Goal: Task Accomplishment & Management: Manage account settings

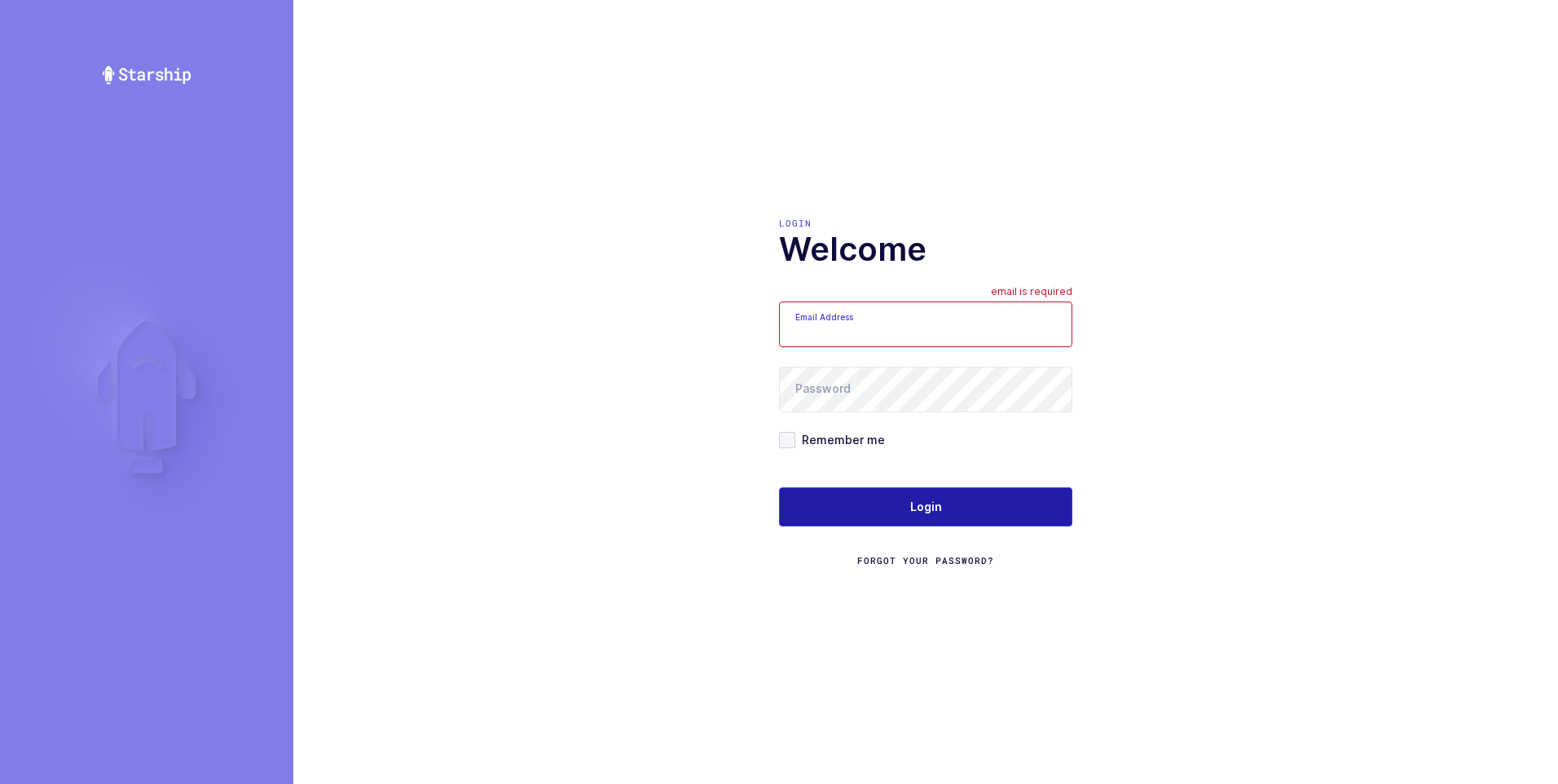
type input "[PERSON_NAME][EMAIL_ADDRESS][DOMAIN_NAME]"
click at [912, 499] on span "Login" at bounding box center [926, 506] width 32 height 16
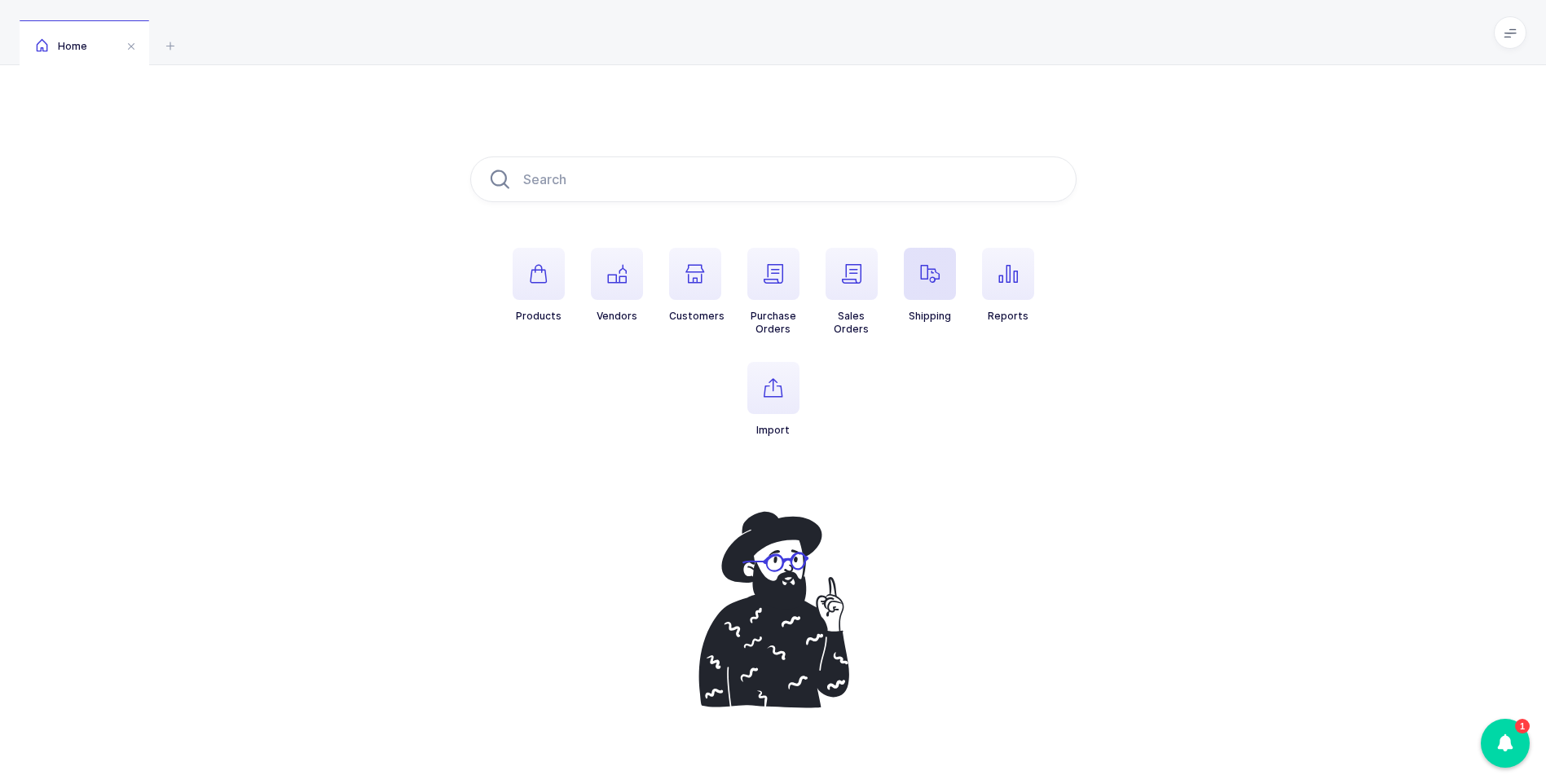
click at [938, 283] on icon "button" at bounding box center [930, 274] width 20 height 20
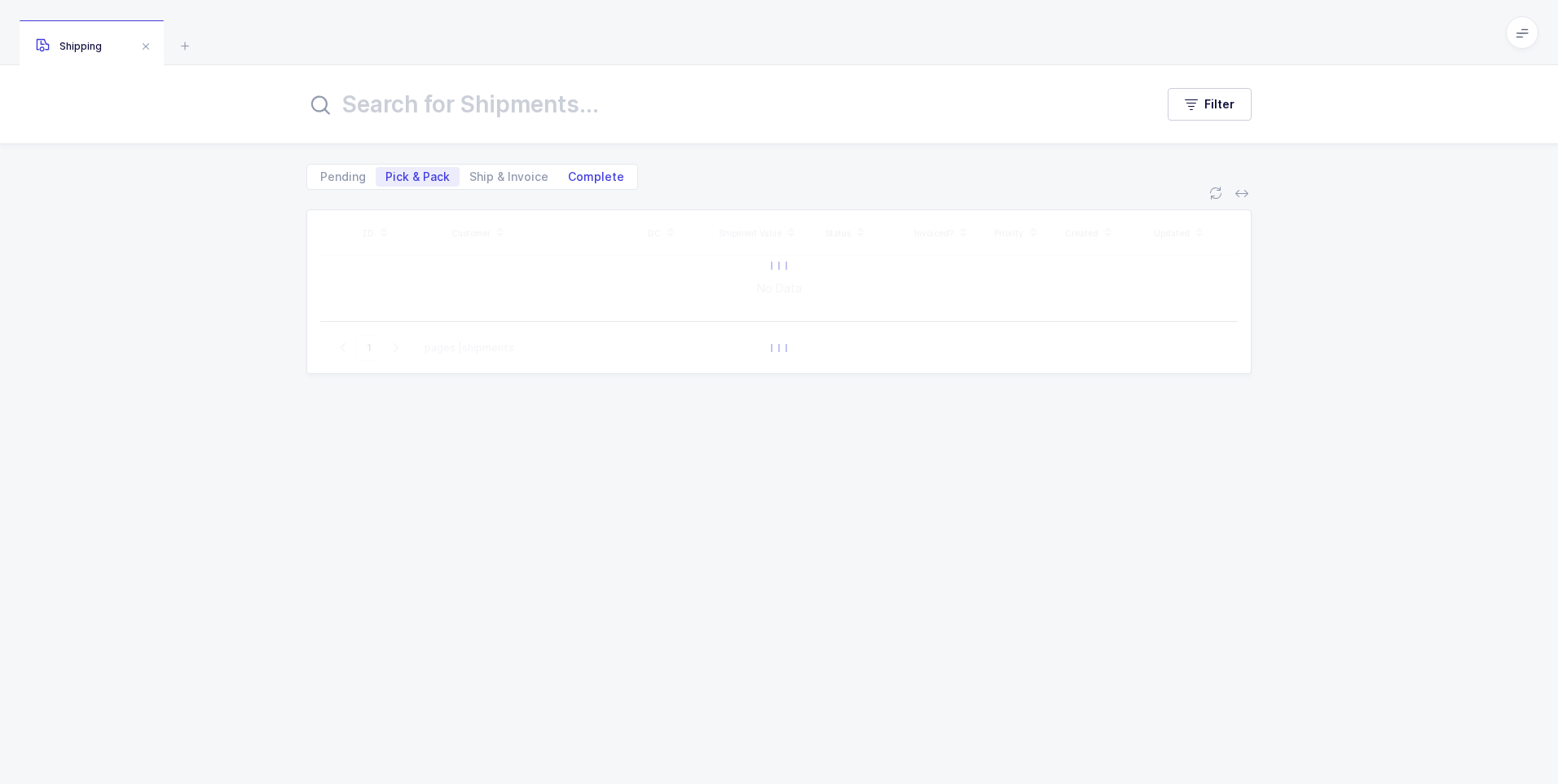
click at [606, 171] on span "Complete" at bounding box center [596, 176] width 57 height 11
click at [569, 171] on input "Complete" at bounding box center [562, 172] width 10 height 10
radio input "true"
radio input "false"
click at [528, 108] on input "text" at bounding box center [721, 104] width 829 height 39
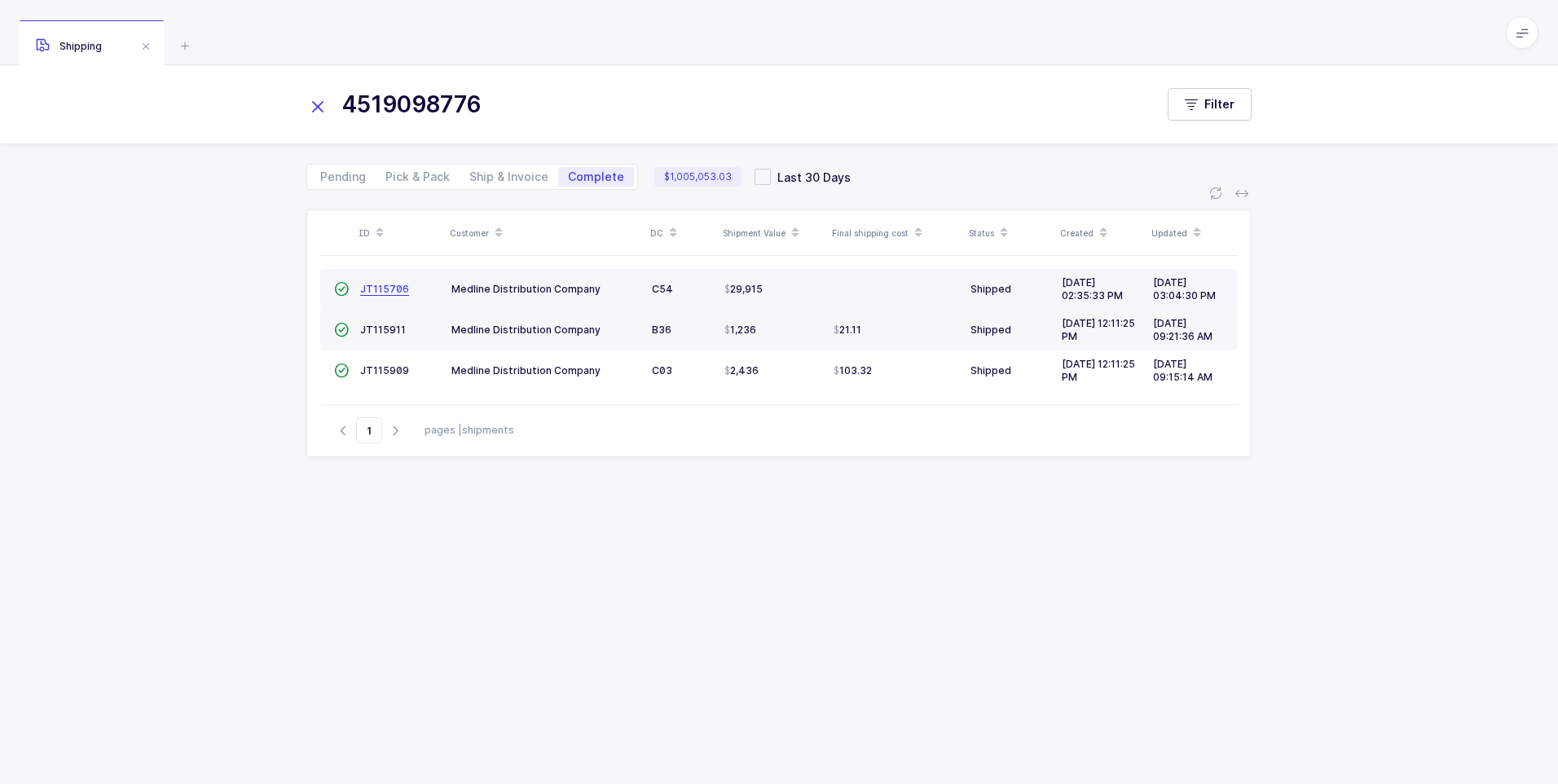
type input "4519098776"
click at [373, 289] on span "JT115706" at bounding box center [385, 289] width 49 height 12
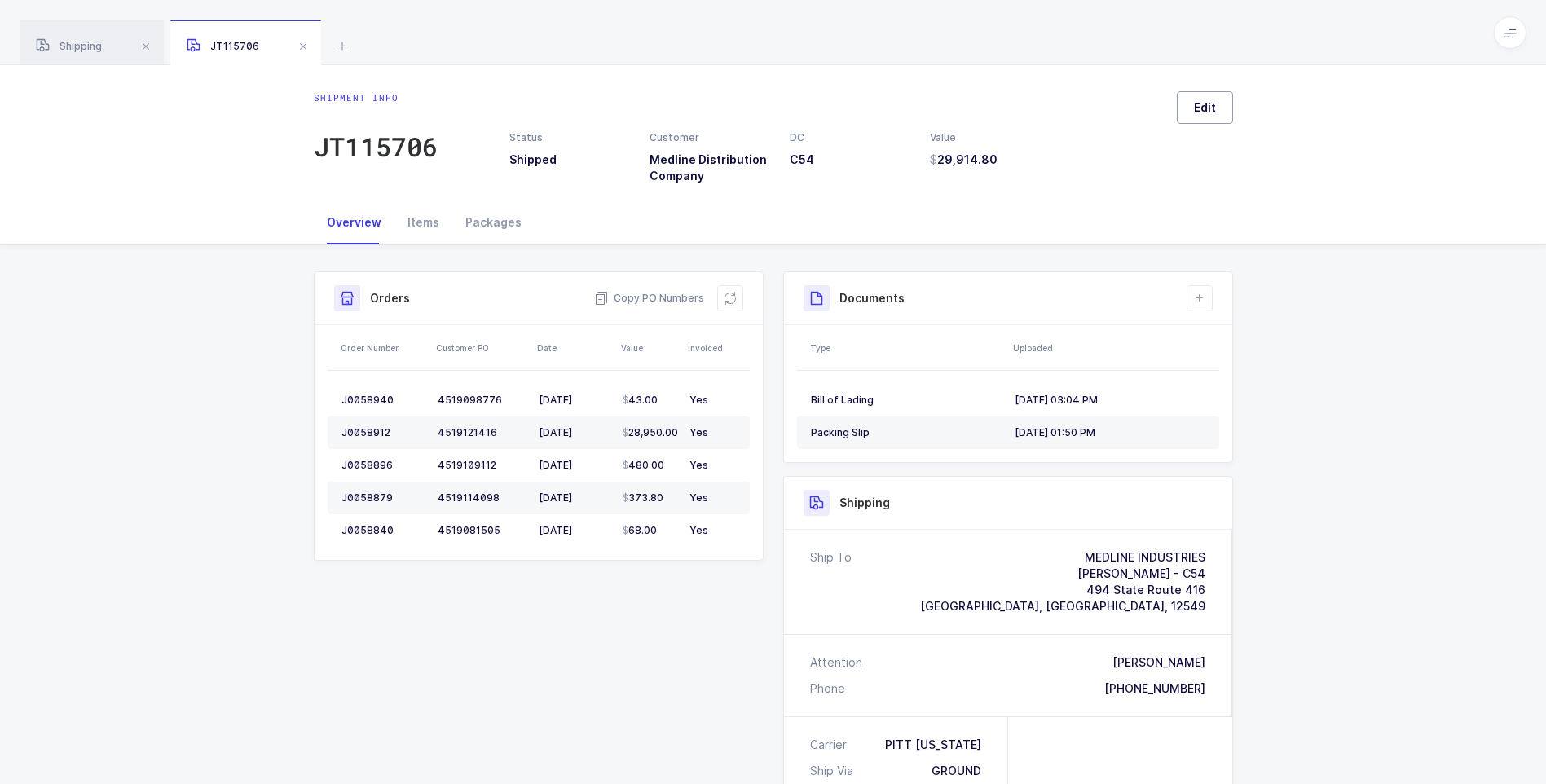
click at [1193, 109] on button "Edit" at bounding box center [1205, 108] width 57 height 33
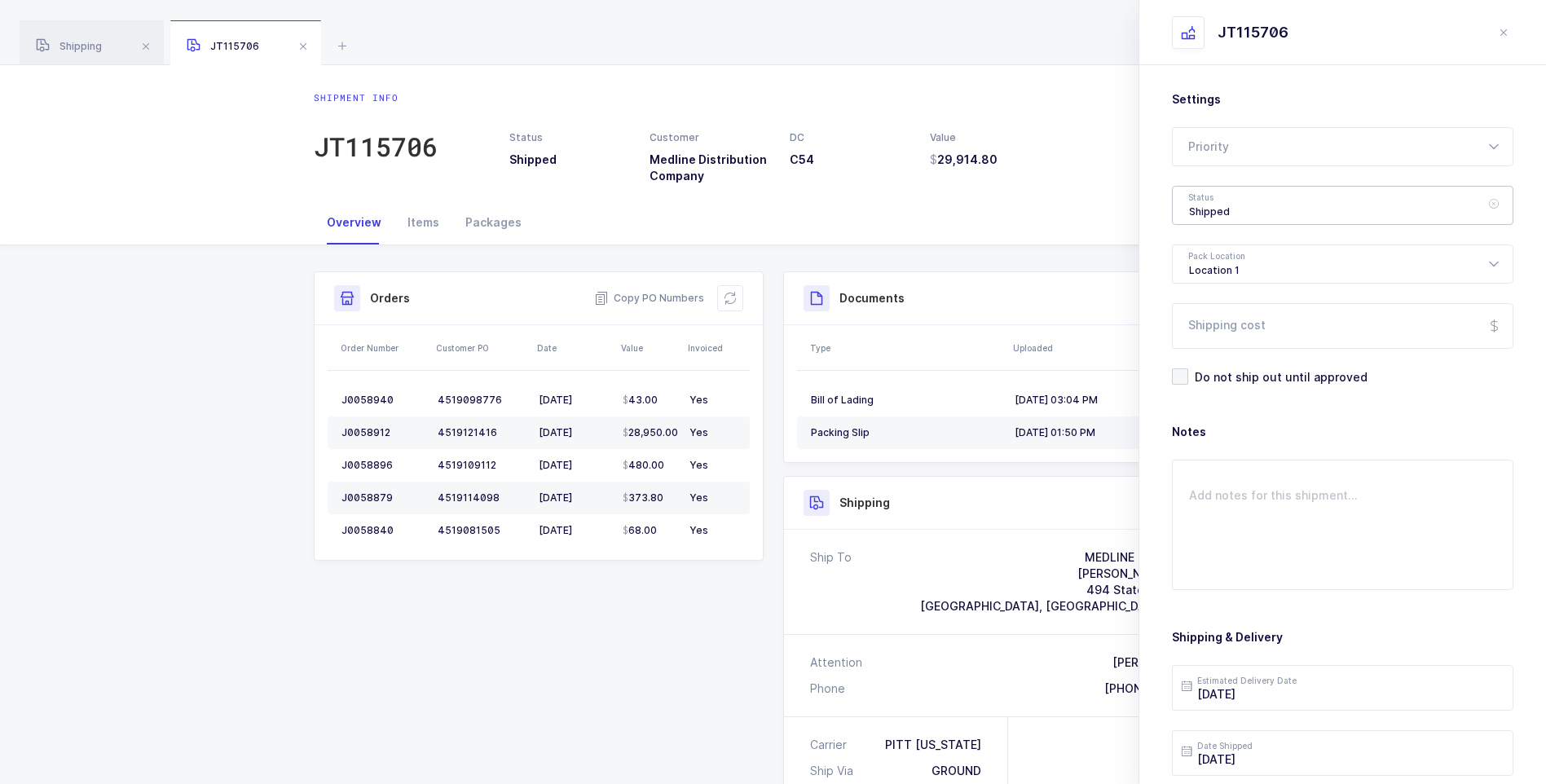
click at [1231, 205] on div "Shipped" at bounding box center [1343, 205] width 342 height 39
click at [1221, 358] on span "Delivered" at bounding box center [1217, 356] width 55 height 14
type input "Delivered"
click at [1229, 337] on input "Shipping cost" at bounding box center [1343, 325] width 342 height 45
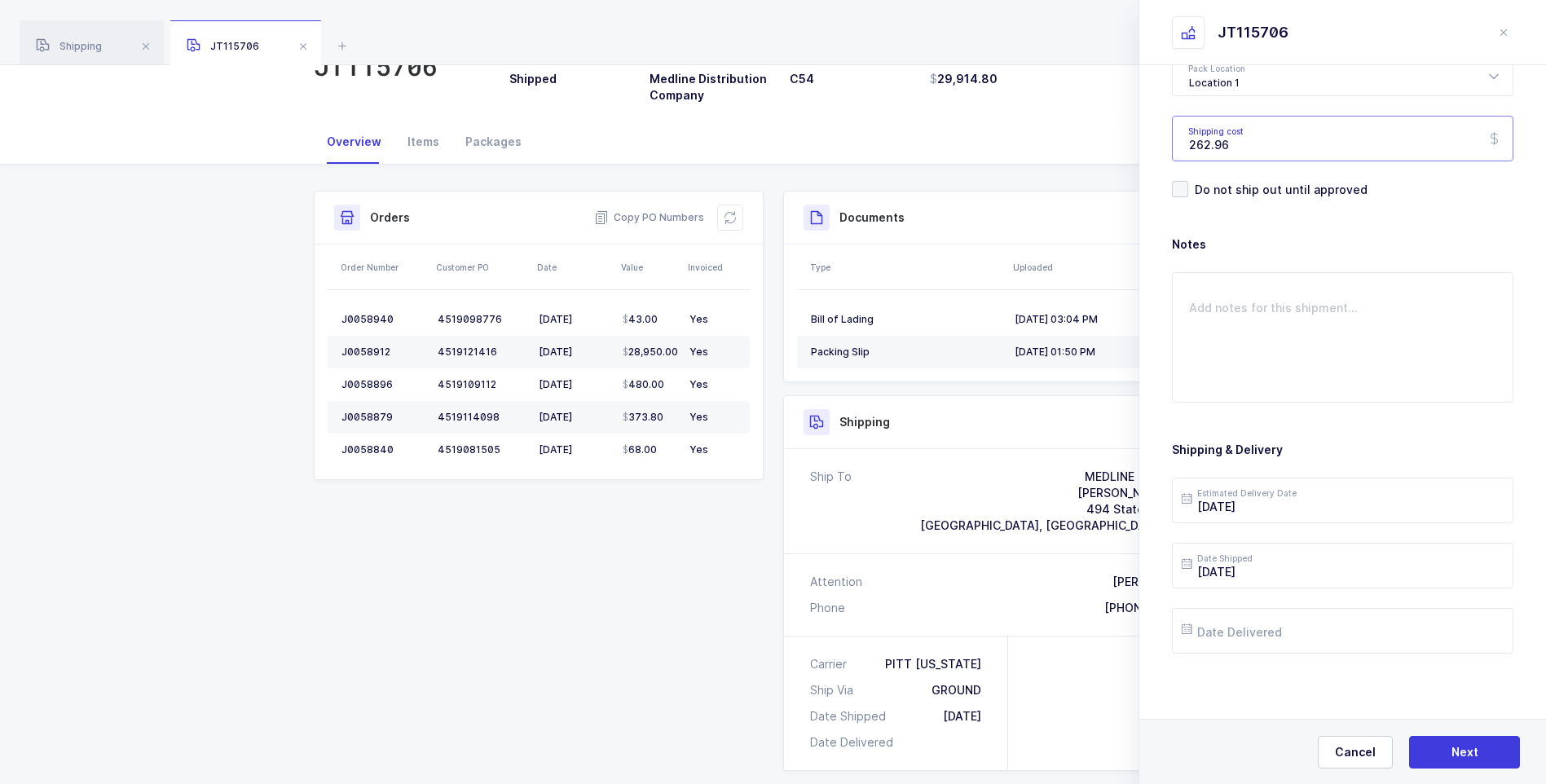
scroll to position [81, 0]
type input "262.96"
click at [1234, 635] on input "text" at bounding box center [1343, 630] width 342 height 45
click at [1338, 446] on span "9" at bounding box center [1337, 445] width 20 height 20
type input "2025-10-09"
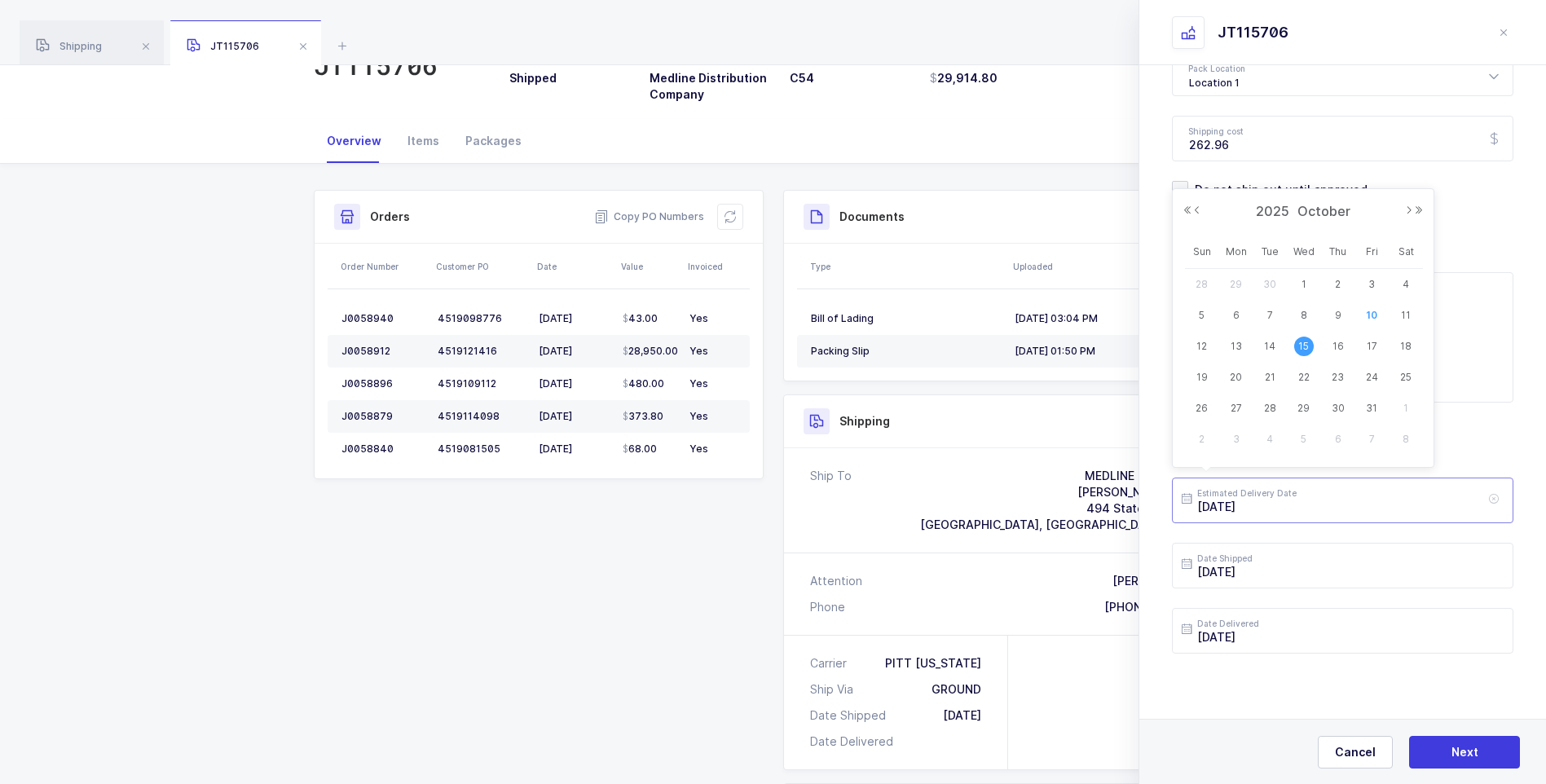
click at [1273, 506] on input "2025-10-15" at bounding box center [1343, 500] width 342 height 45
click at [1335, 312] on span "9" at bounding box center [1337, 315] width 20 height 20
click at [1306, 505] on input "2025-10-09" at bounding box center [1343, 500] width 342 height 45
click at [1370, 315] on span "10" at bounding box center [1371, 315] width 20 height 20
type input "2025-10-10"
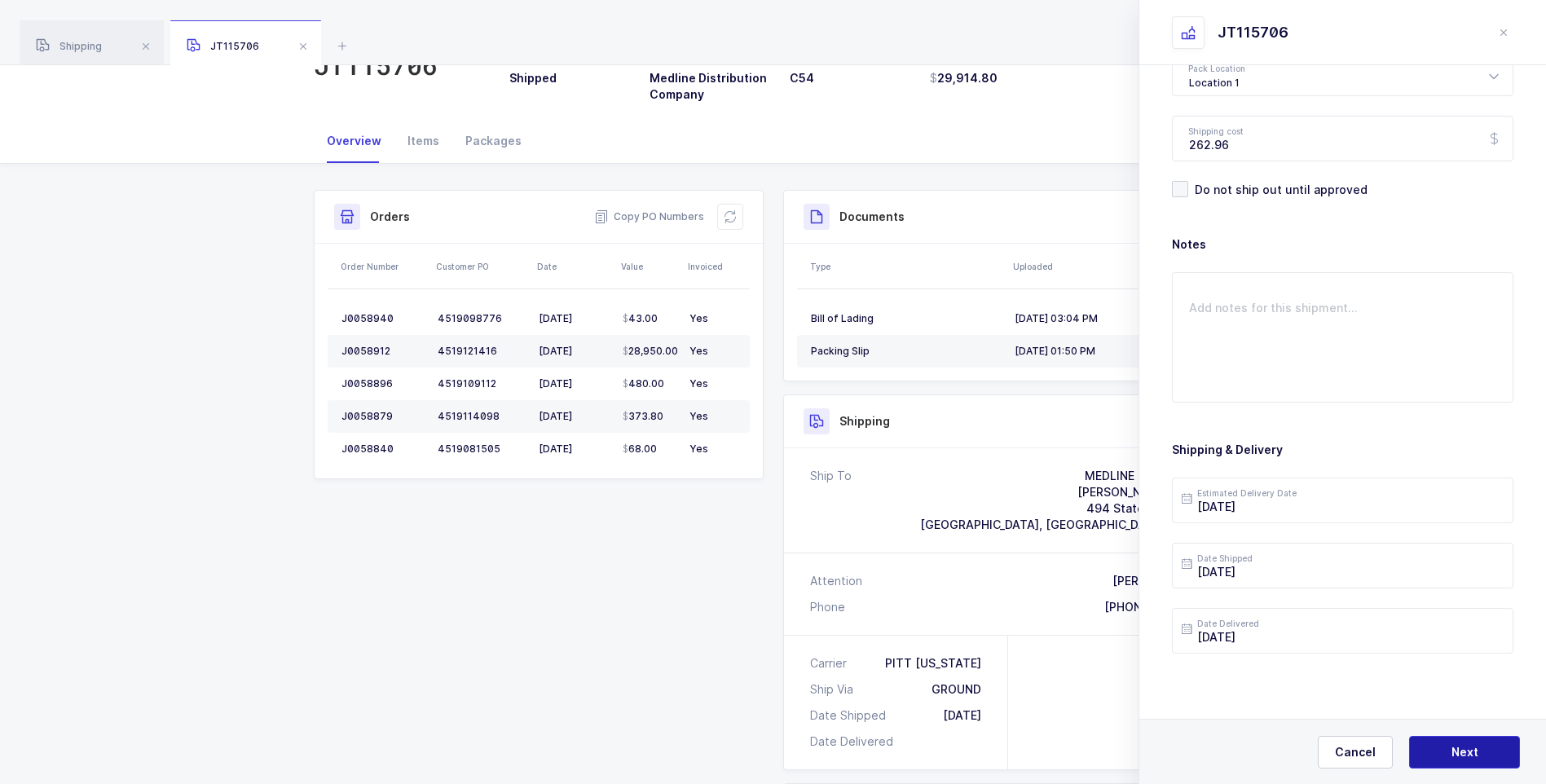
click at [1454, 742] on button "Next" at bounding box center [1464, 752] width 110 height 33
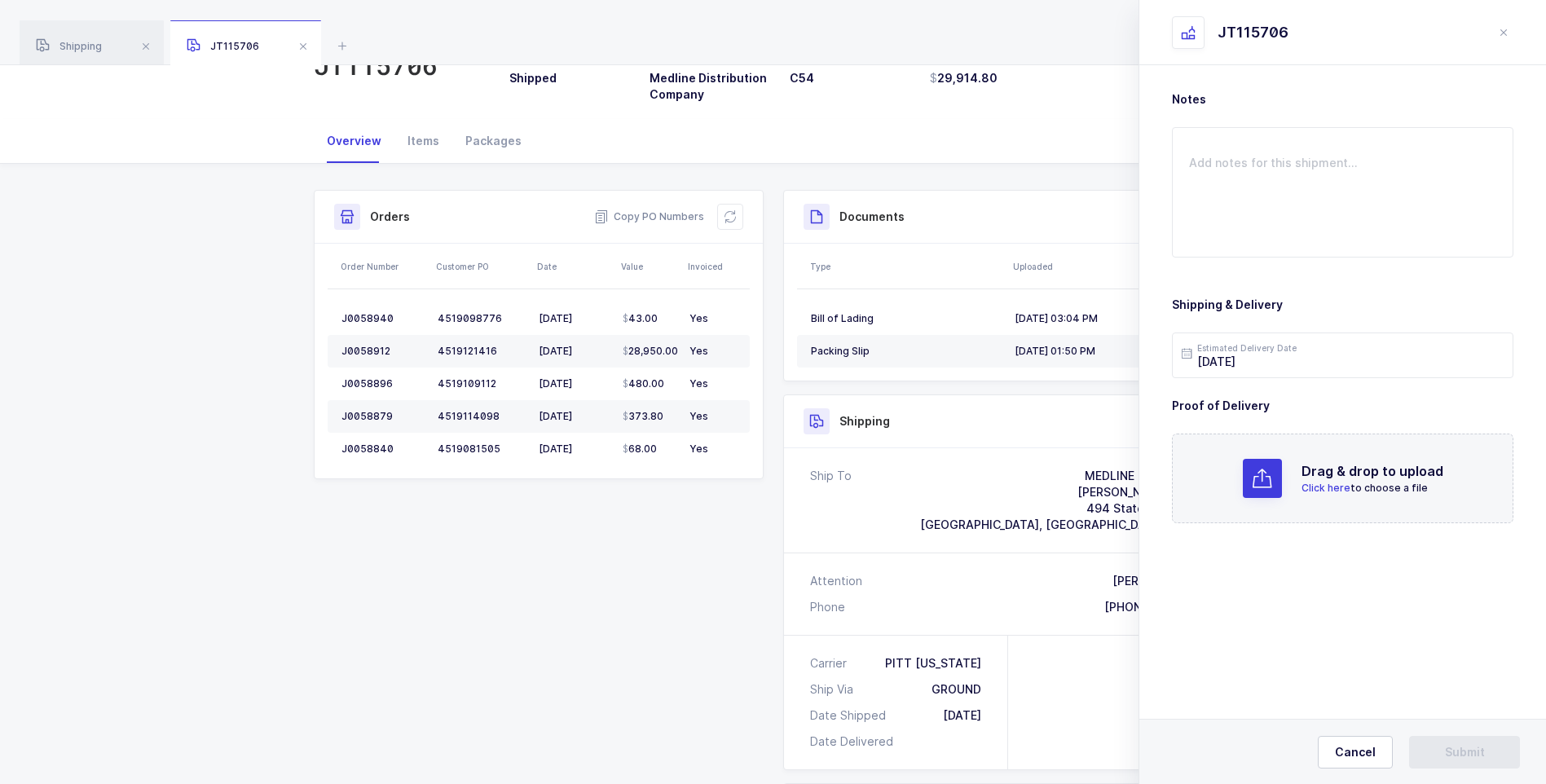
scroll to position [0, 0]
click at [1325, 488] on span "Click here" at bounding box center [1326, 487] width 49 height 12
click at [1437, 755] on button "Submit" at bounding box center [1464, 752] width 110 height 33
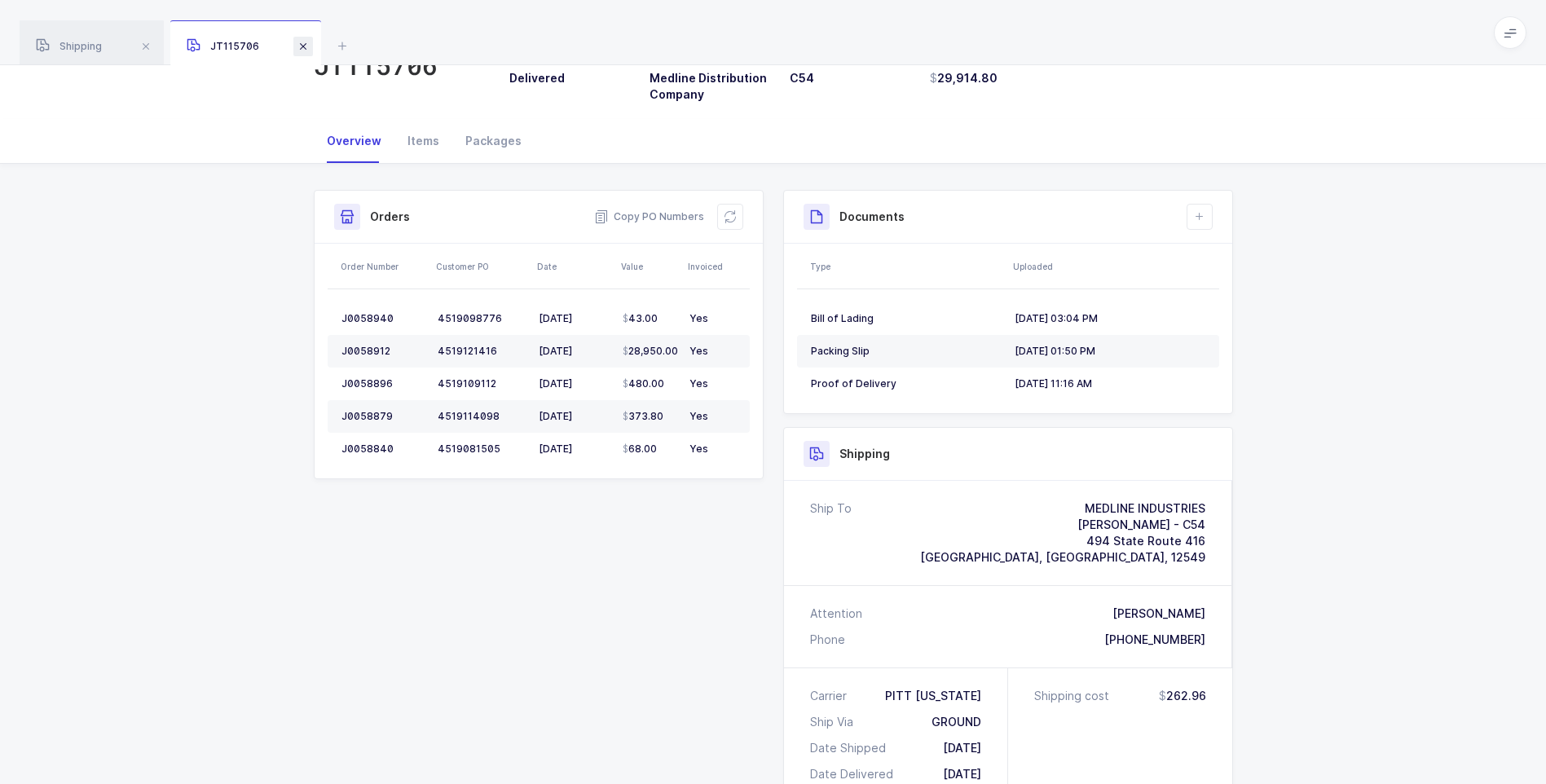
click at [304, 47] on span at bounding box center [303, 46] width 20 height 20
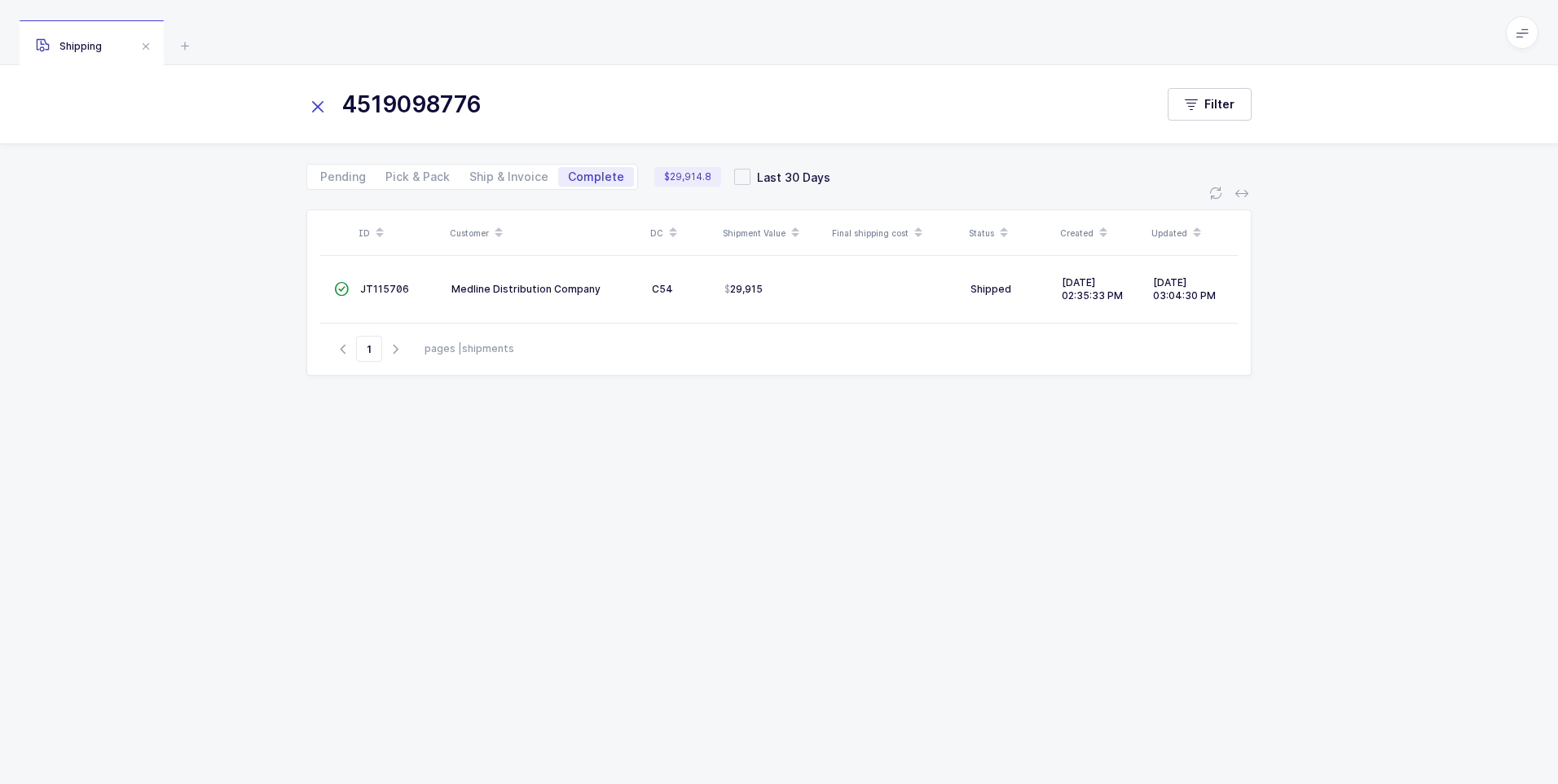
click at [320, 104] on icon at bounding box center [318, 107] width 23 height 23
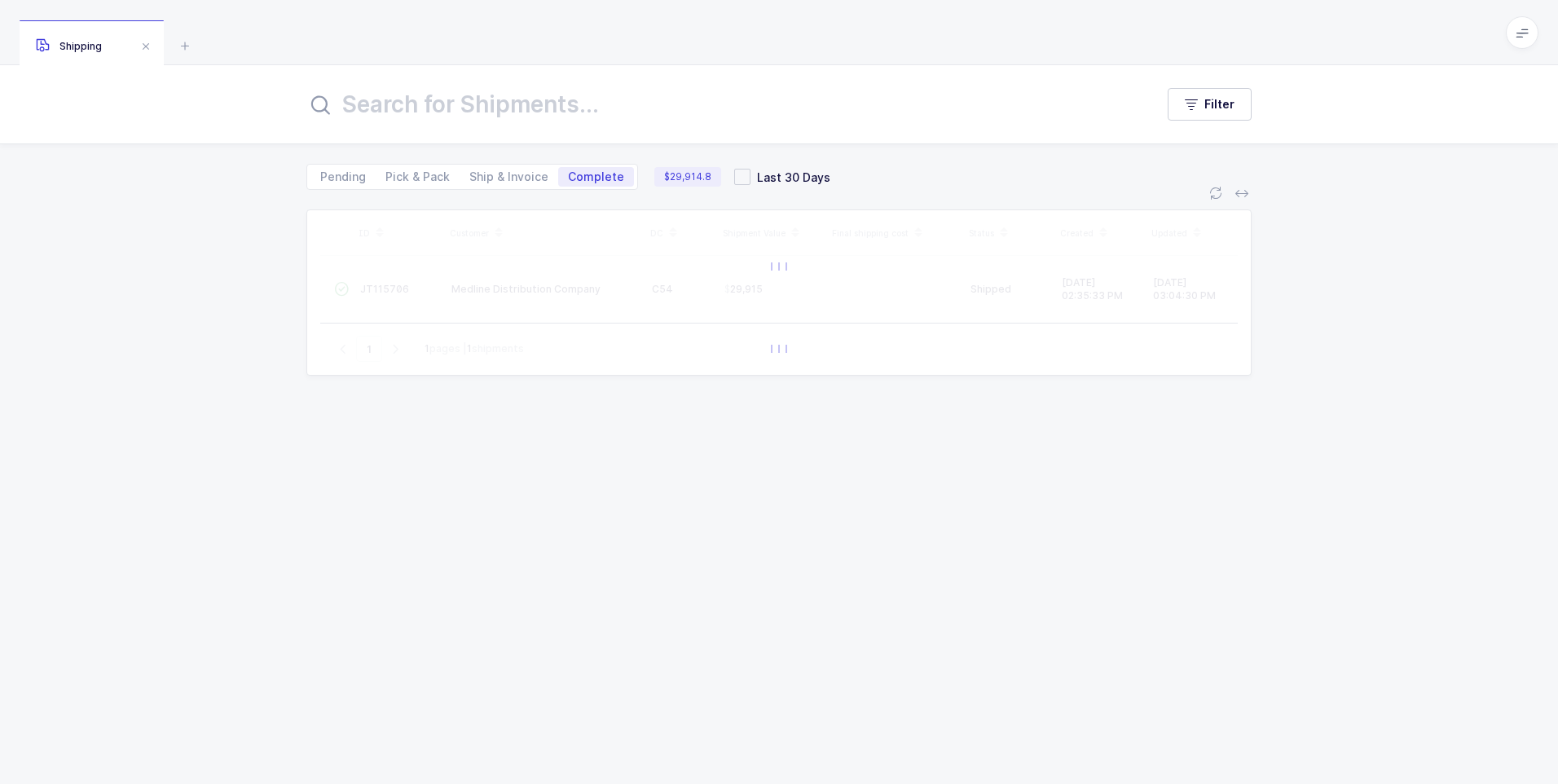
click at [320, 104] on icon at bounding box center [320, 105] width 20 height 20
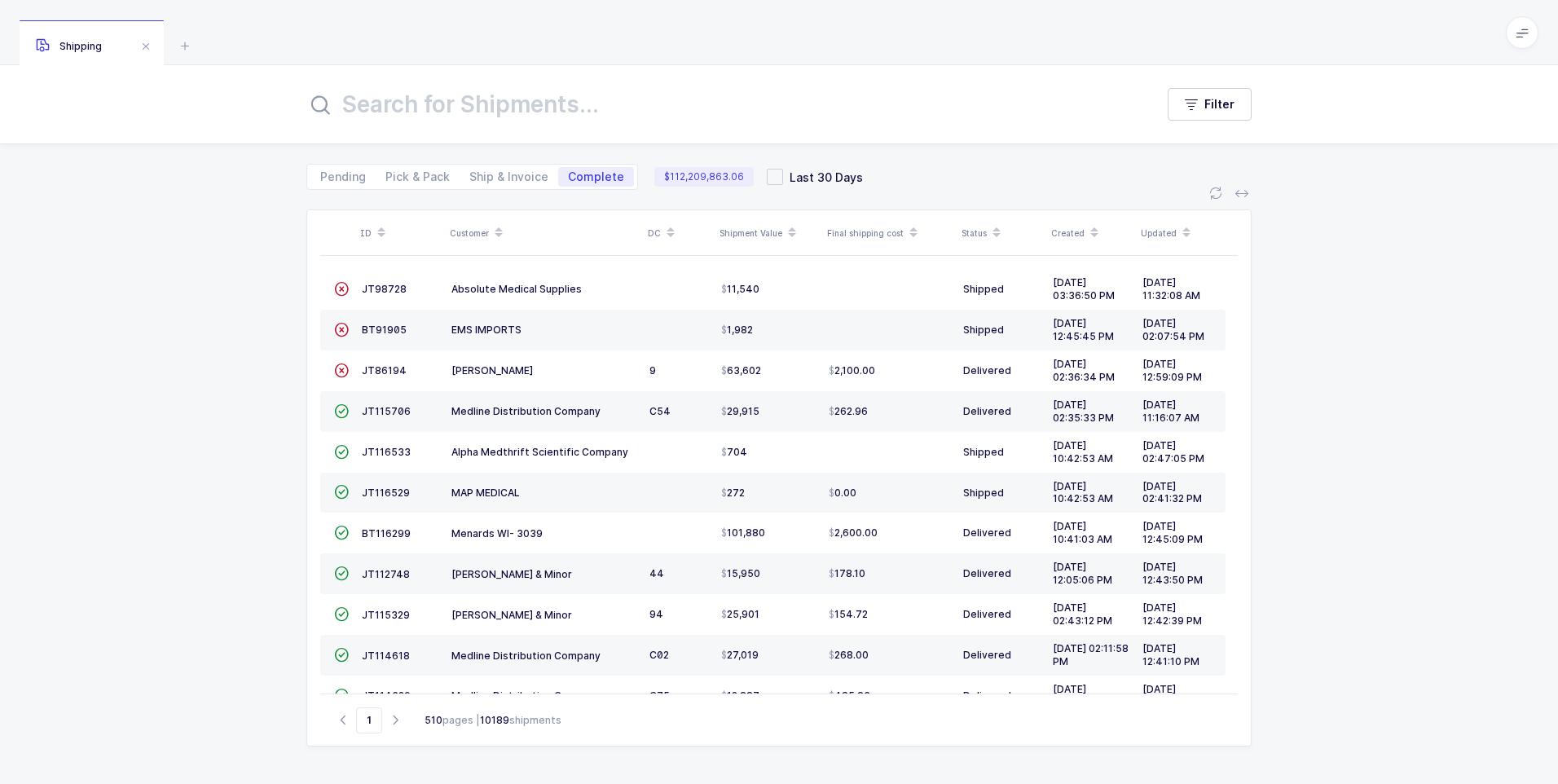
click at [387, 81] on div "Filter" at bounding box center [779, 104] width 1558 height 78
click at [394, 105] on input "text" at bounding box center [721, 104] width 829 height 39
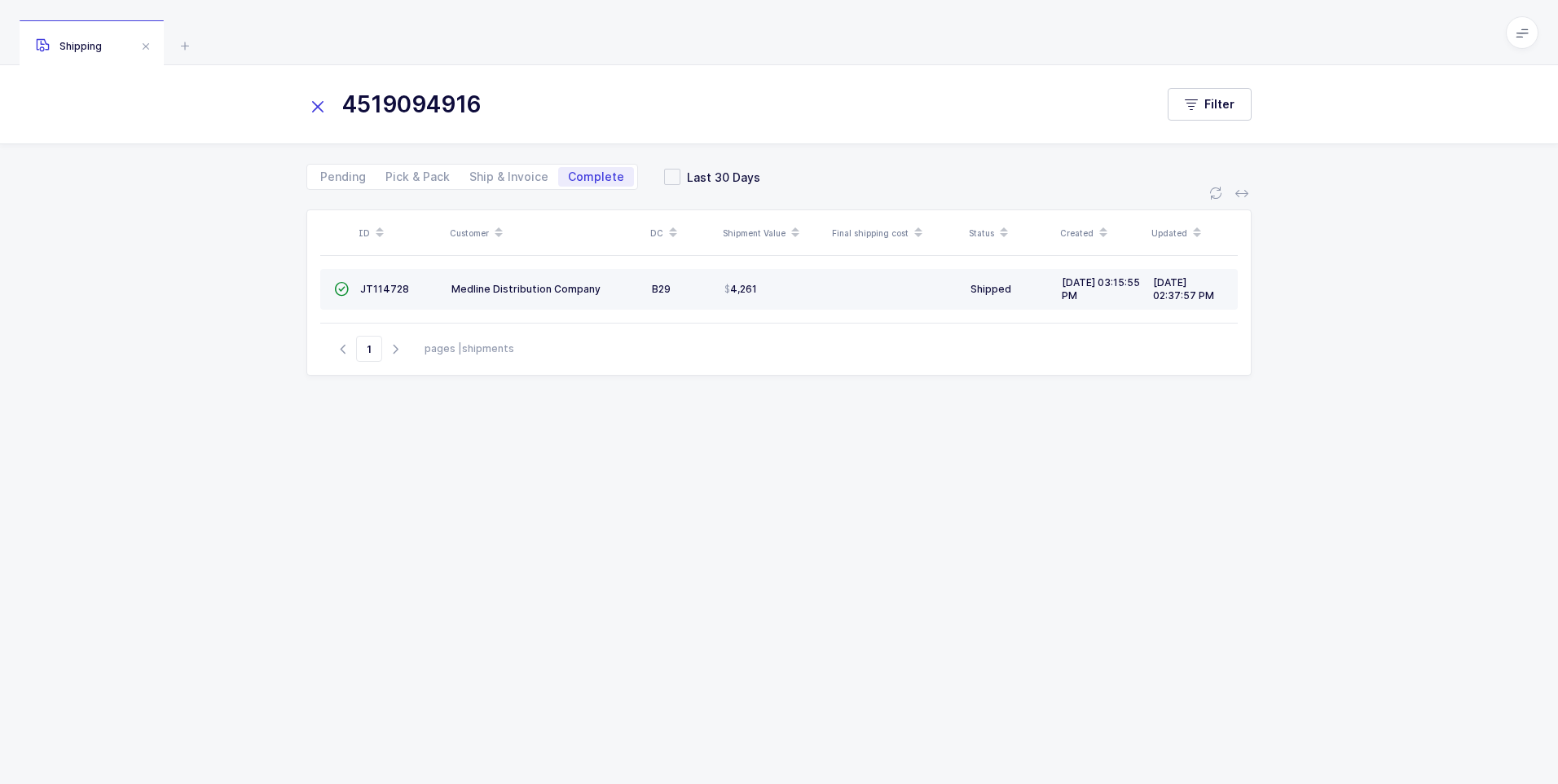
type input "4519094916"
click at [387, 297] on td "JT114728" at bounding box center [399, 289] width 92 height 41
click at [383, 286] on span "JT114728" at bounding box center [385, 289] width 49 height 12
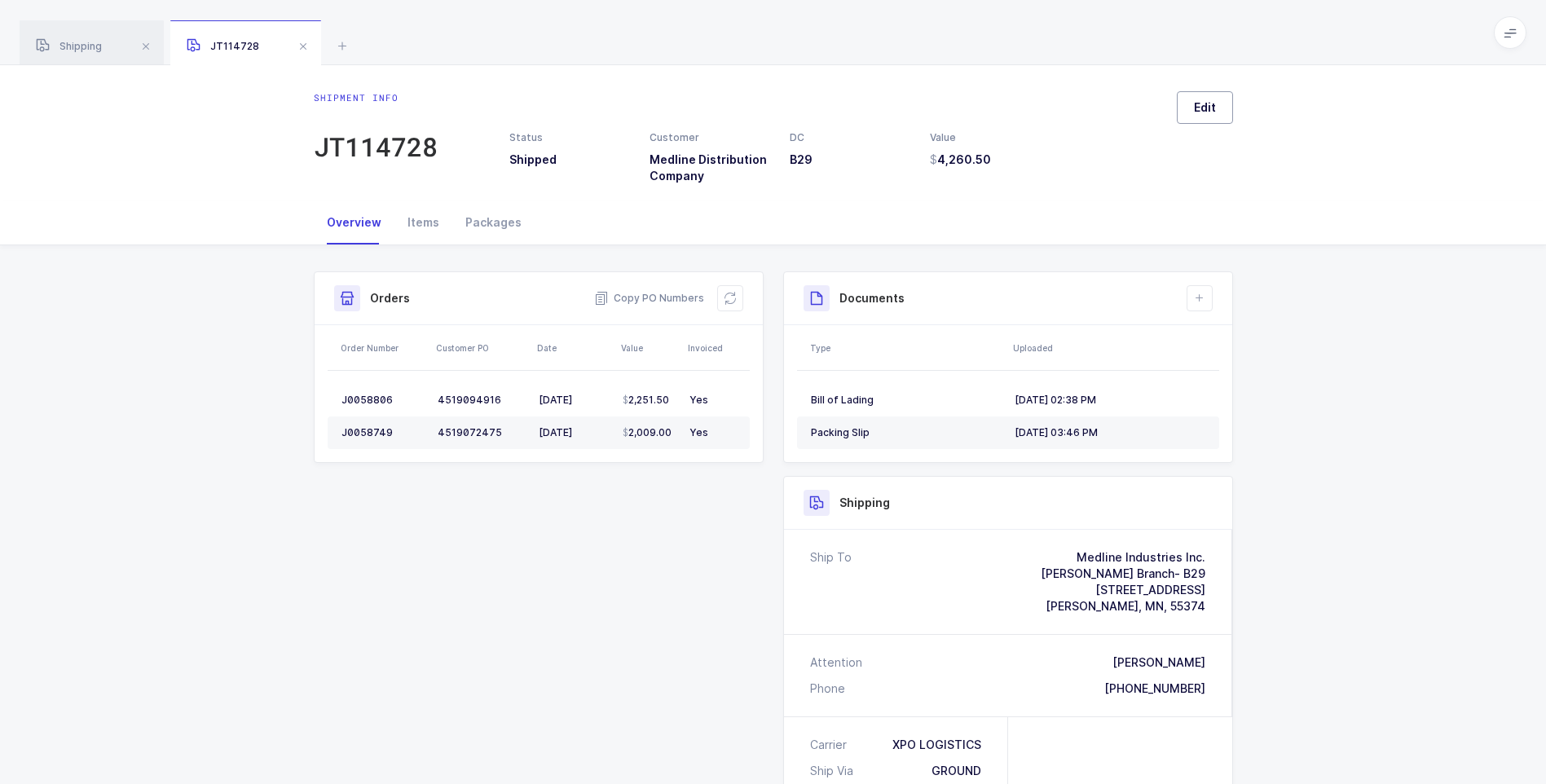
click at [1196, 108] on span "Edit" at bounding box center [1204, 107] width 22 height 16
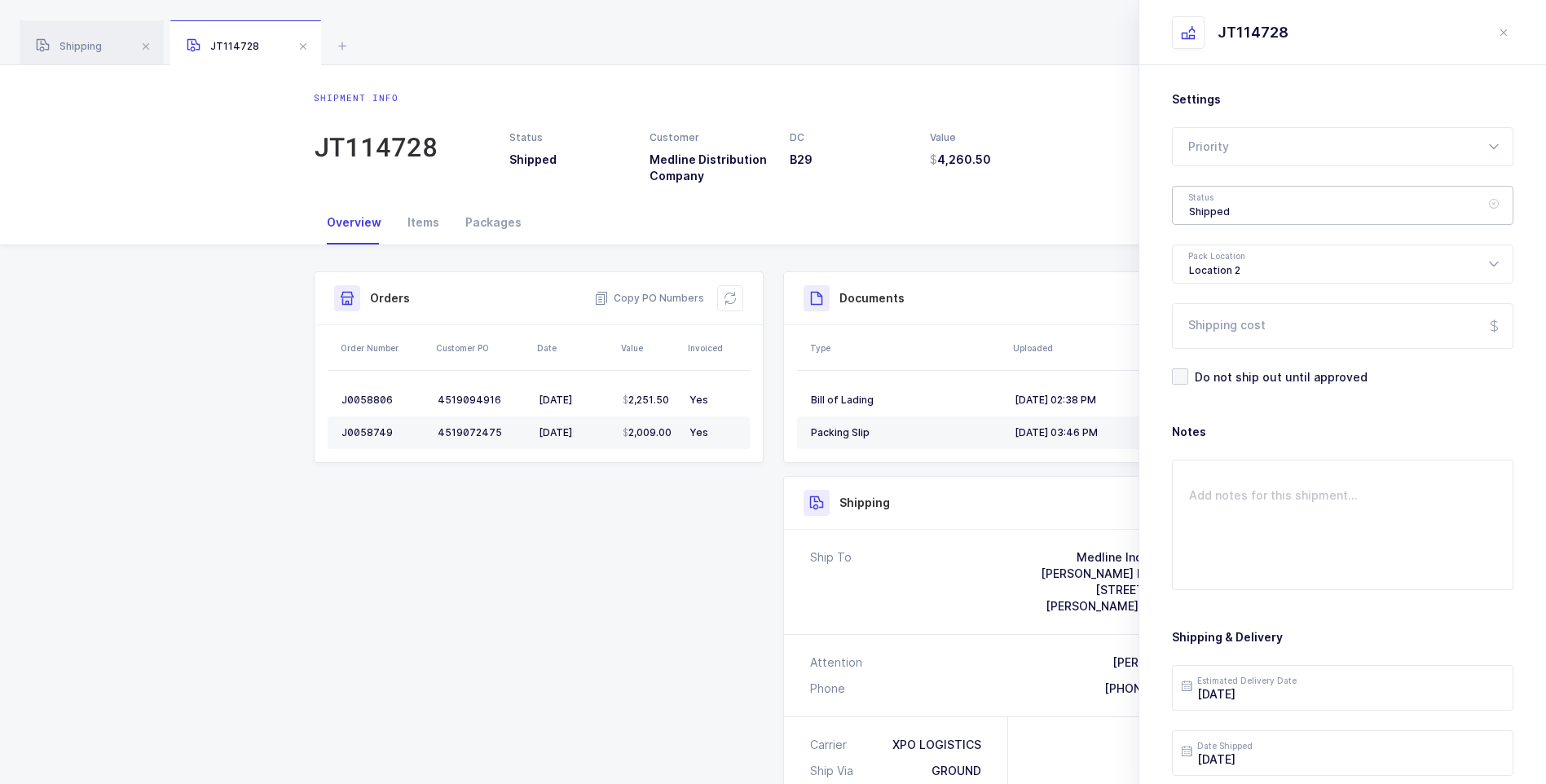
click at [1228, 202] on div "Shipped" at bounding box center [1343, 205] width 342 height 39
click at [1239, 355] on span "Delivered" at bounding box center [1217, 356] width 55 height 14
type input "Delivered"
click at [1239, 336] on input "Shipping cost" at bounding box center [1343, 325] width 342 height 45
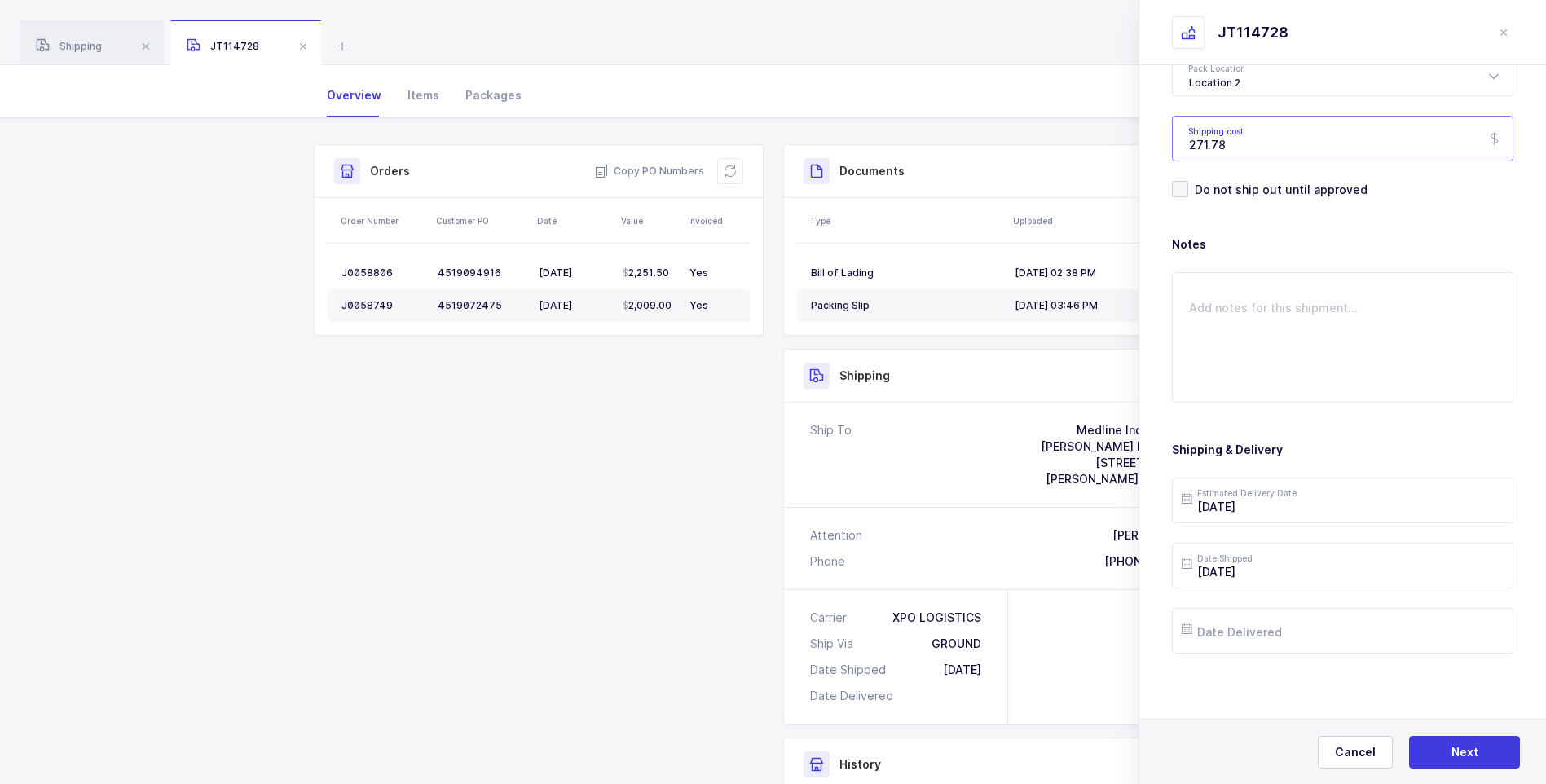
scroll to position [163, 0]
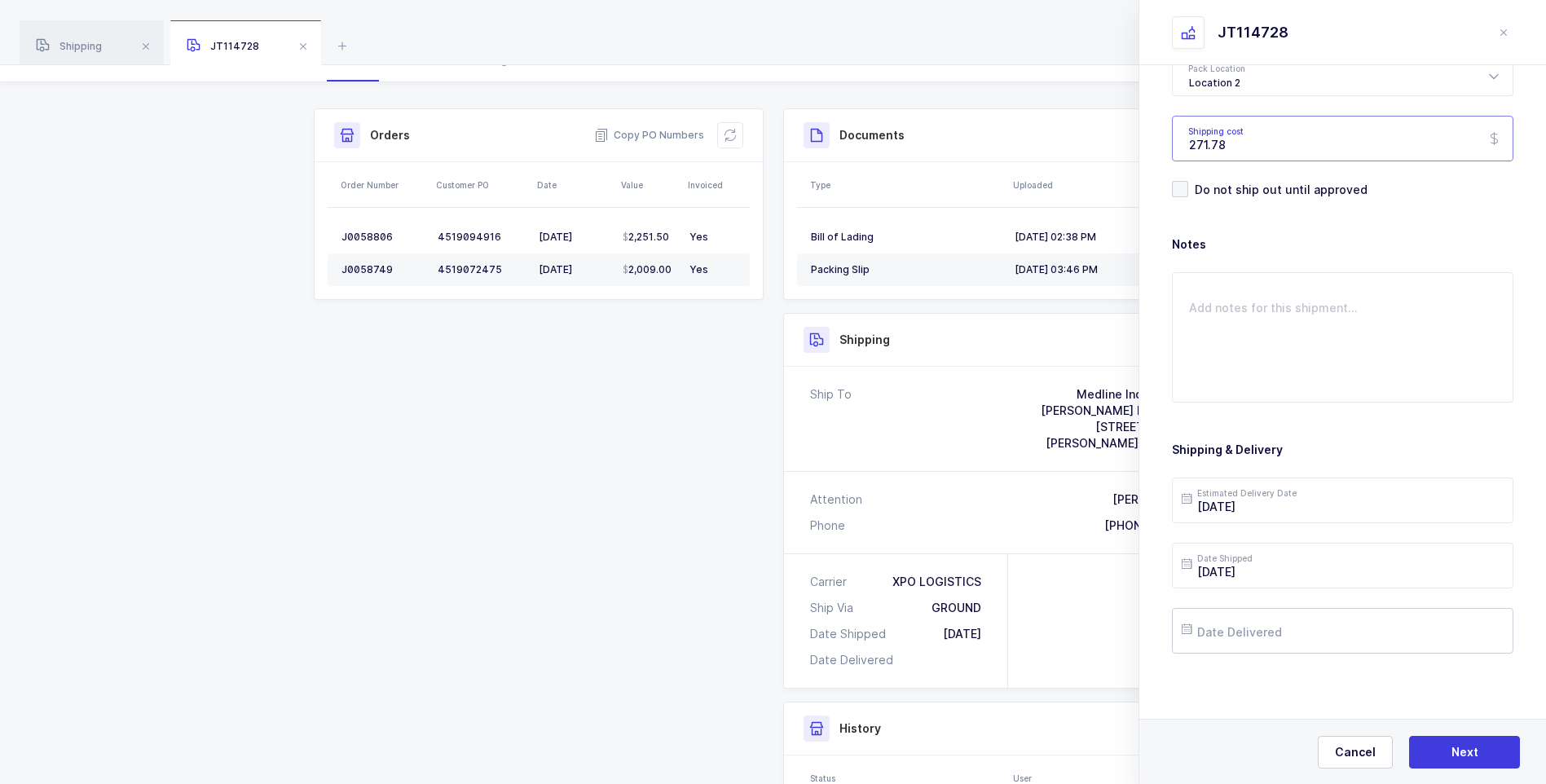
type input "271.78"
click at [1257, 628] on input "text" at bounding box center [1343, 630] width 342 height 45
click at [1268, 447] on span "7" at bounding box center [1269, 445] width 20 height 20
type input "2025-10-07"
click at [1293, 497] on input "2025-10-02" at bounding box center [1343, 500] width 342 height 45
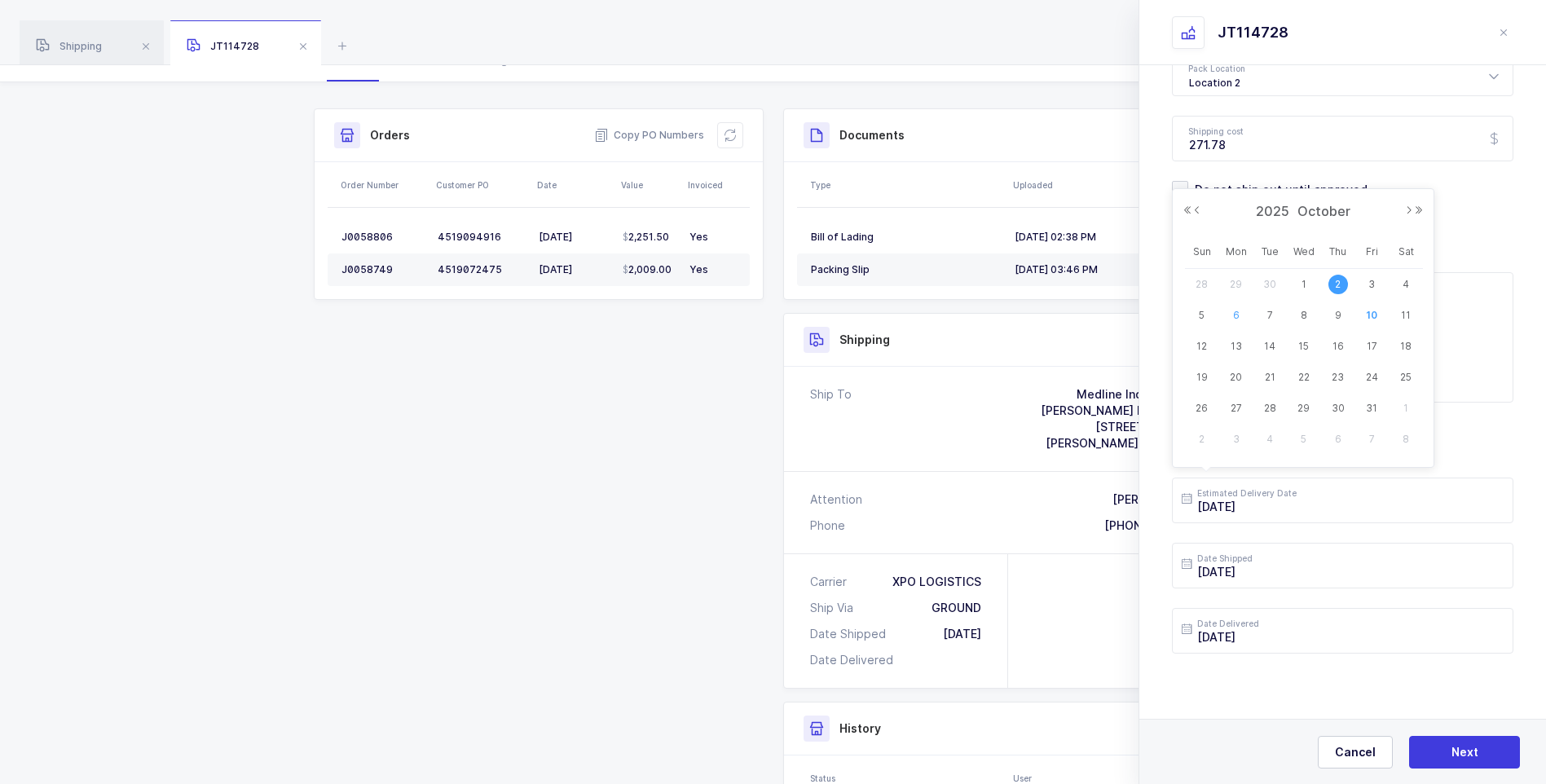
click at [1238, 317] on span "6" at bounding box center [1235, 315] width 20 height 20
type input "2025-10-06"
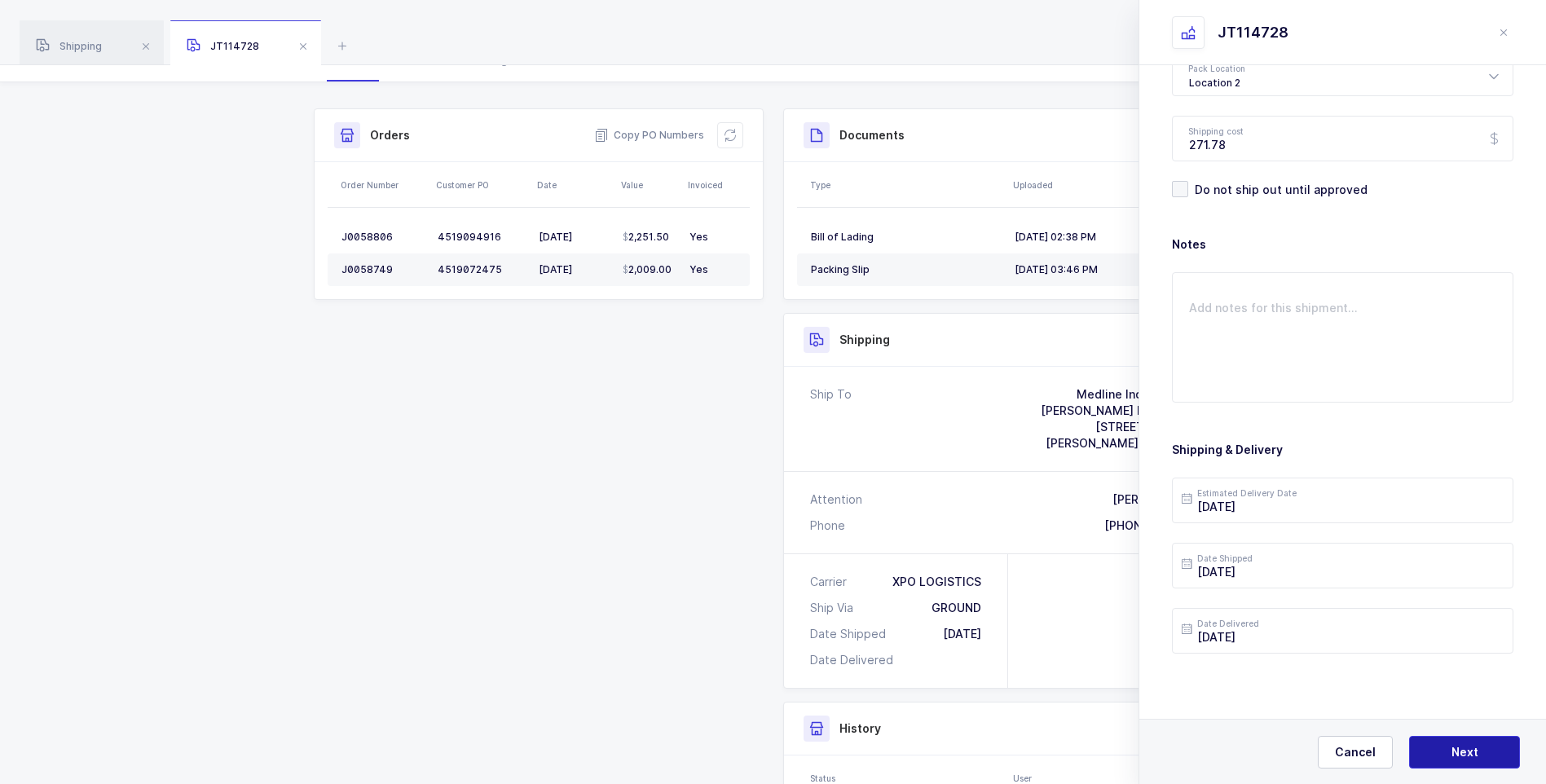
click at [1469, 742] on button "Next" at bounding box center [1464, 752] width 110 height 33
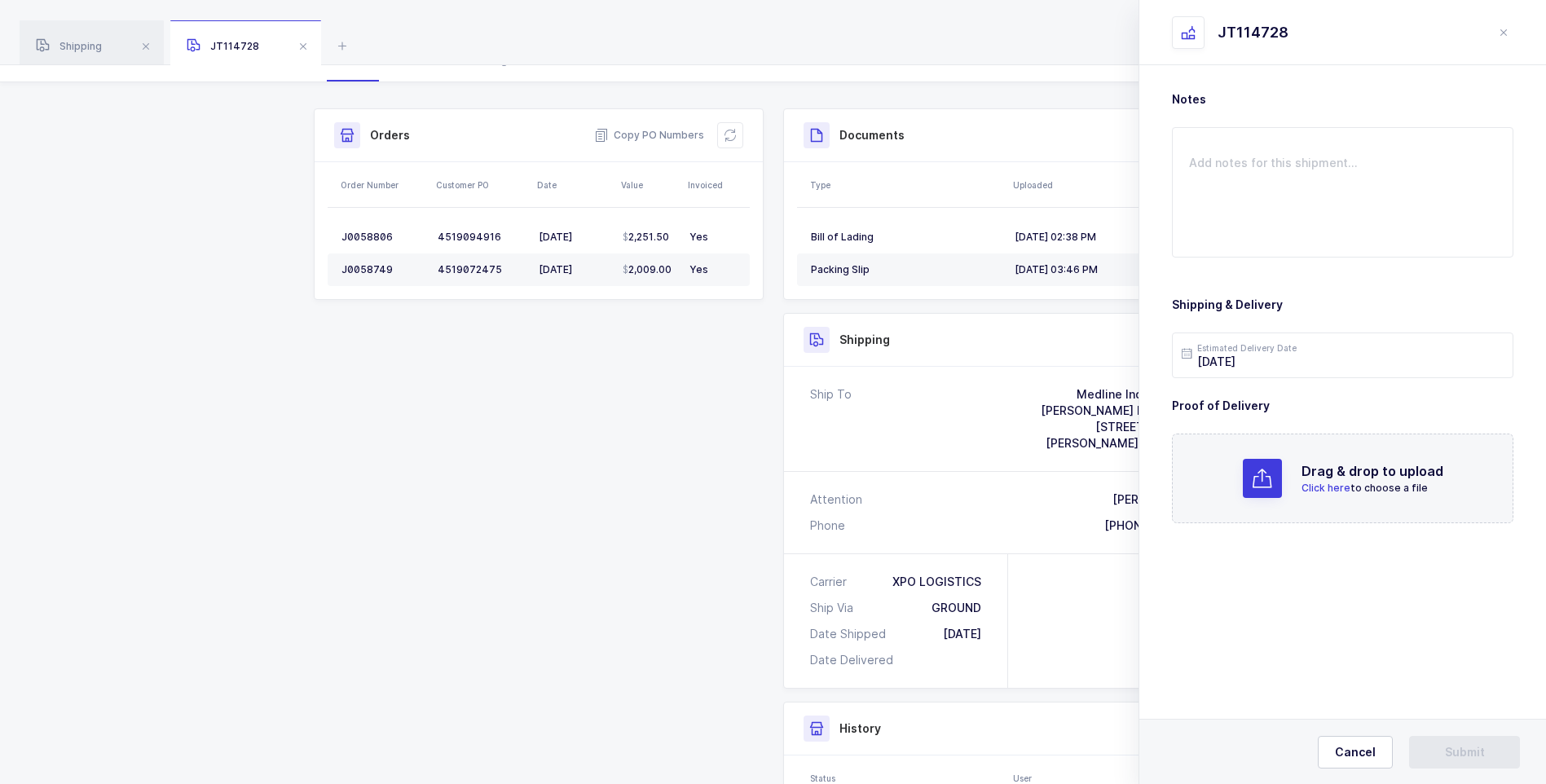
click at [1339, 484] on span "Click here" at bounding box center [1326, 487] width 49 height 12
click at [1471, 740] on button "Submit" at bounding box center [1464, 752] width 110 height 33
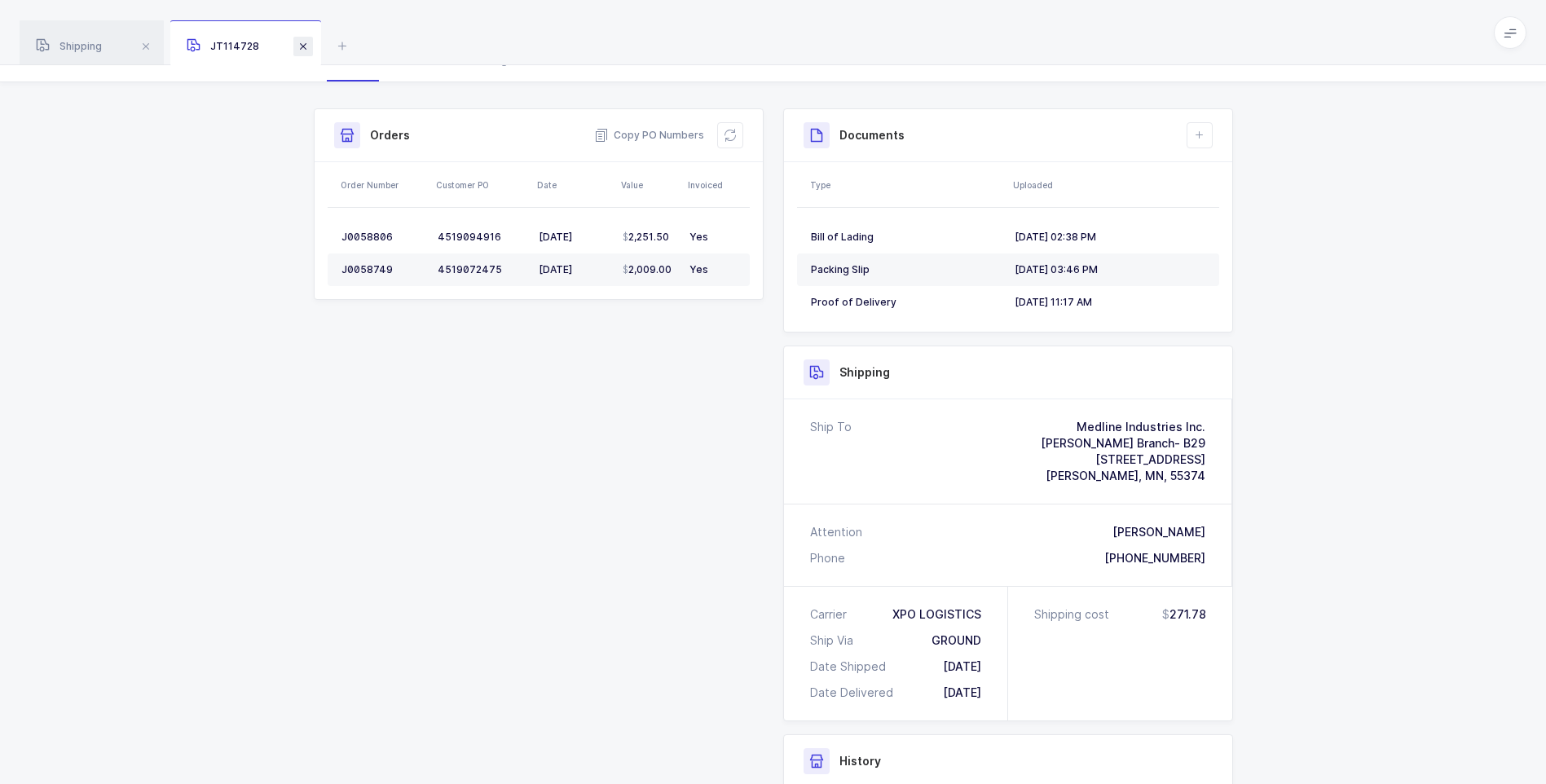
click at [295, 47] on span at bounding box center [303, 46] width 20 height 20
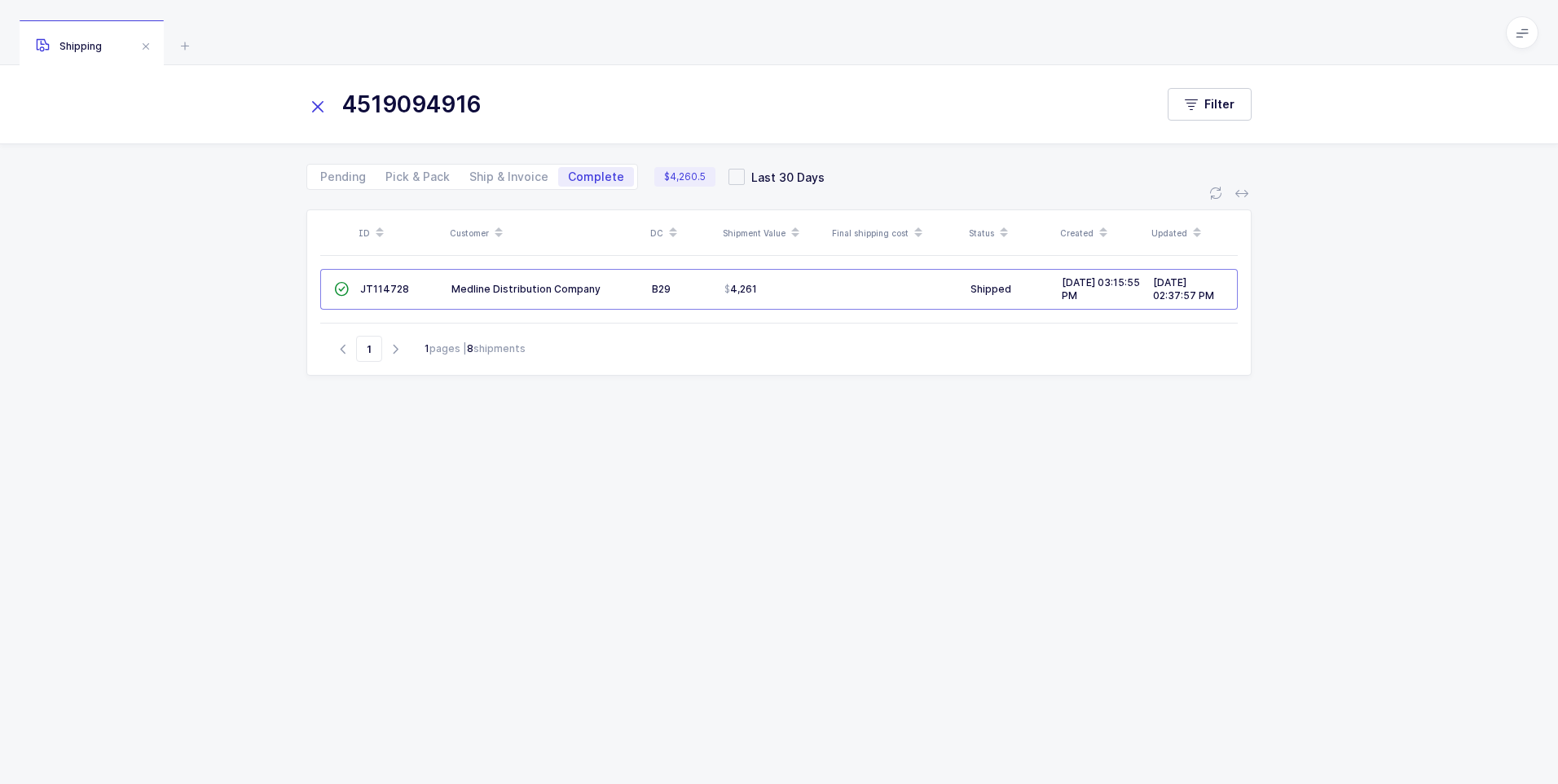
click at [320, 111] on icon at bounding box center [318, 107] width 23 height 23
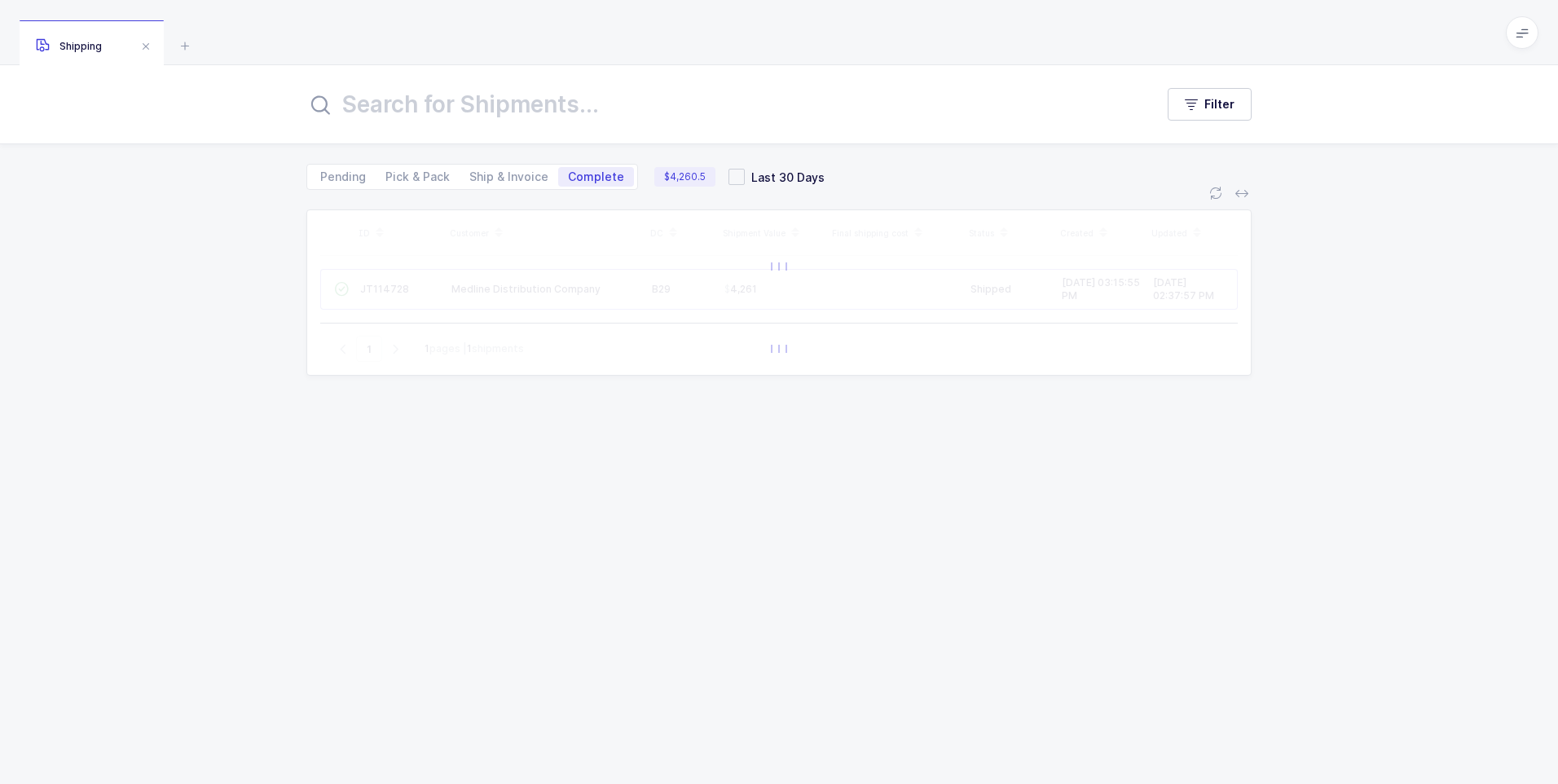
click at [320, 111] on icon at bounding box center [320, 105] width 20 height 20
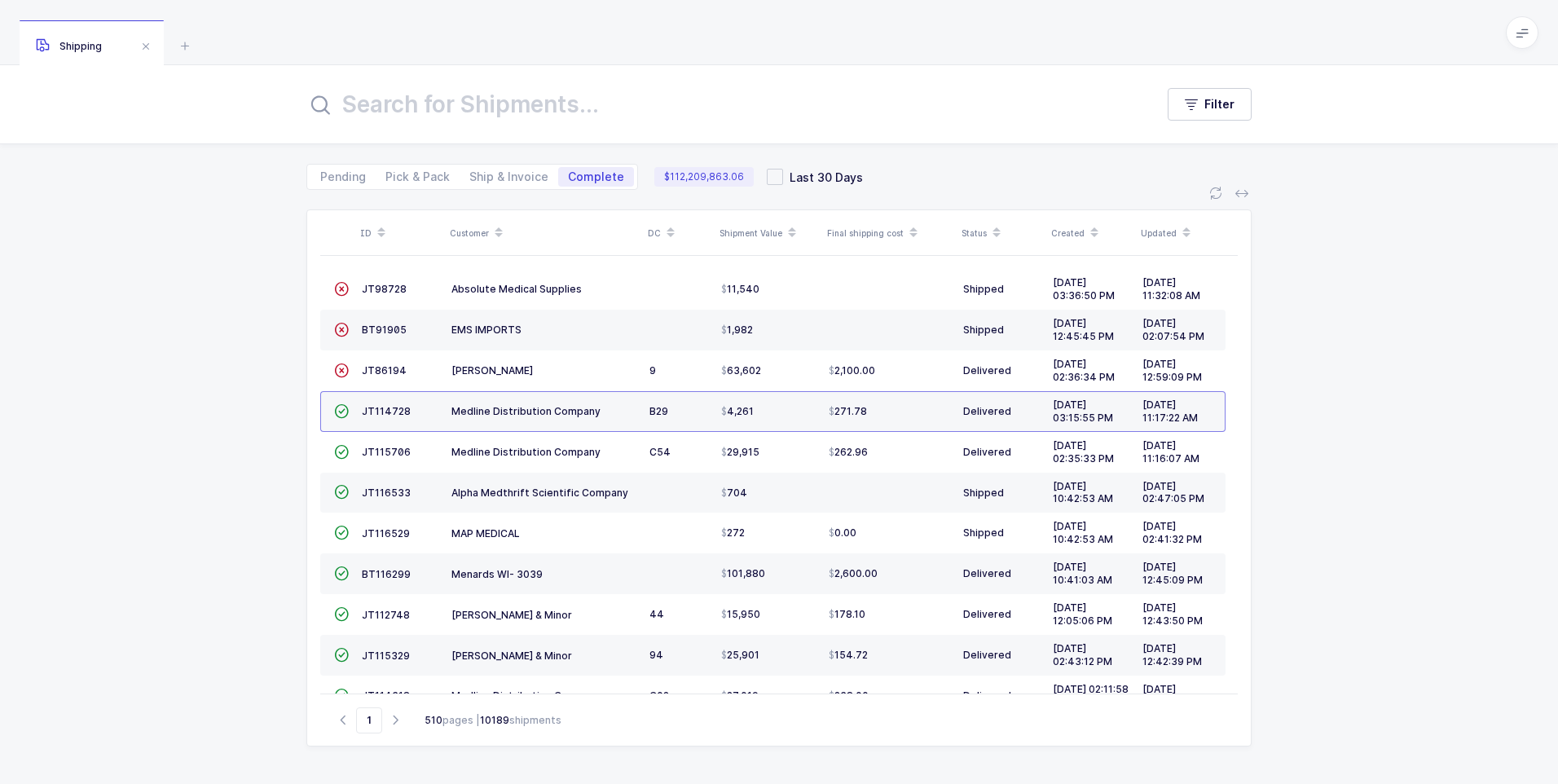
click at [400, 116] on input "text" at bounding box center [721, 104] width 829 height 39
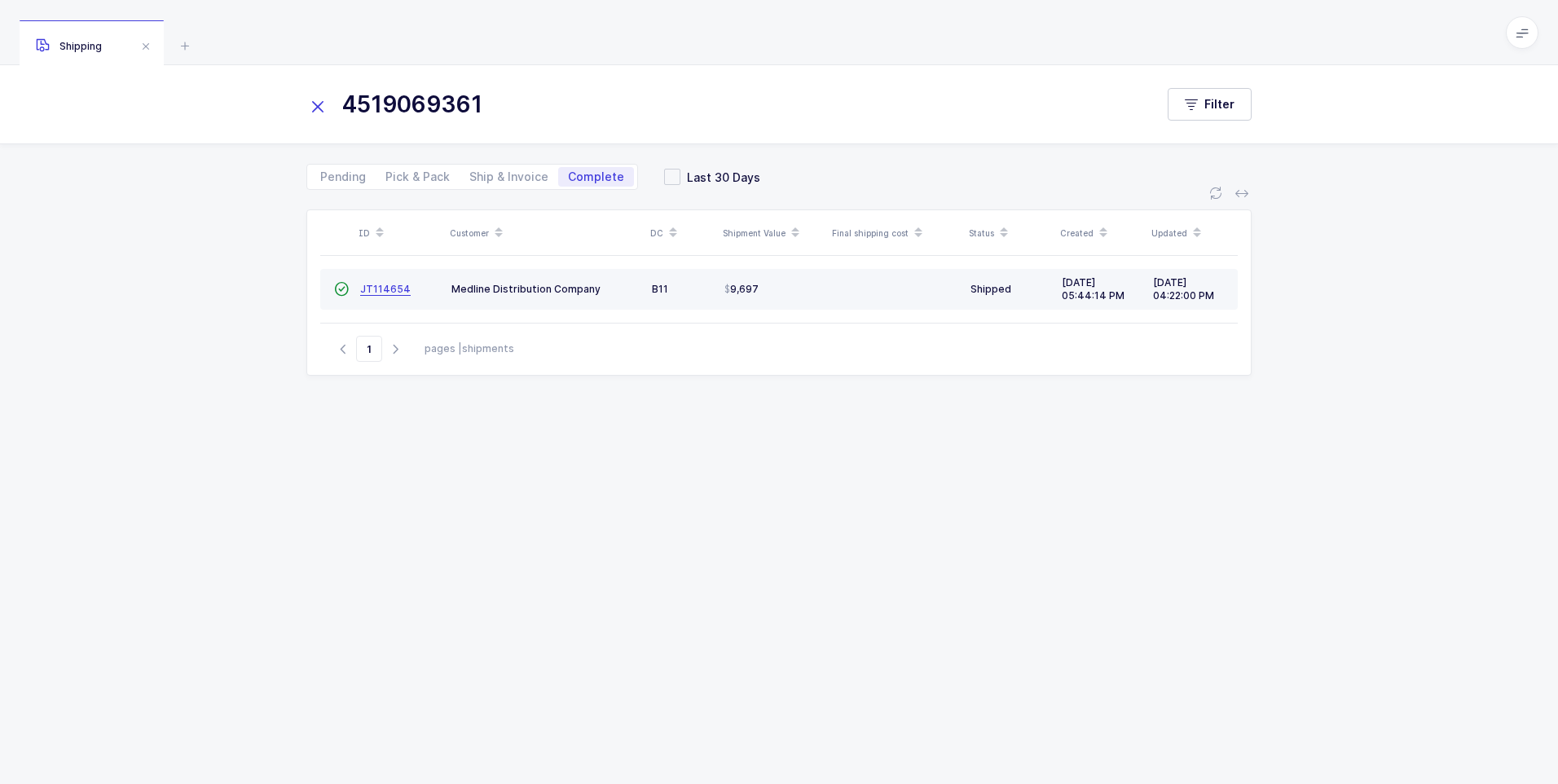
type input "4519069361"
click at [388, 289] on span "JT114654" at bounding box center [386, 289] width 51 height 12
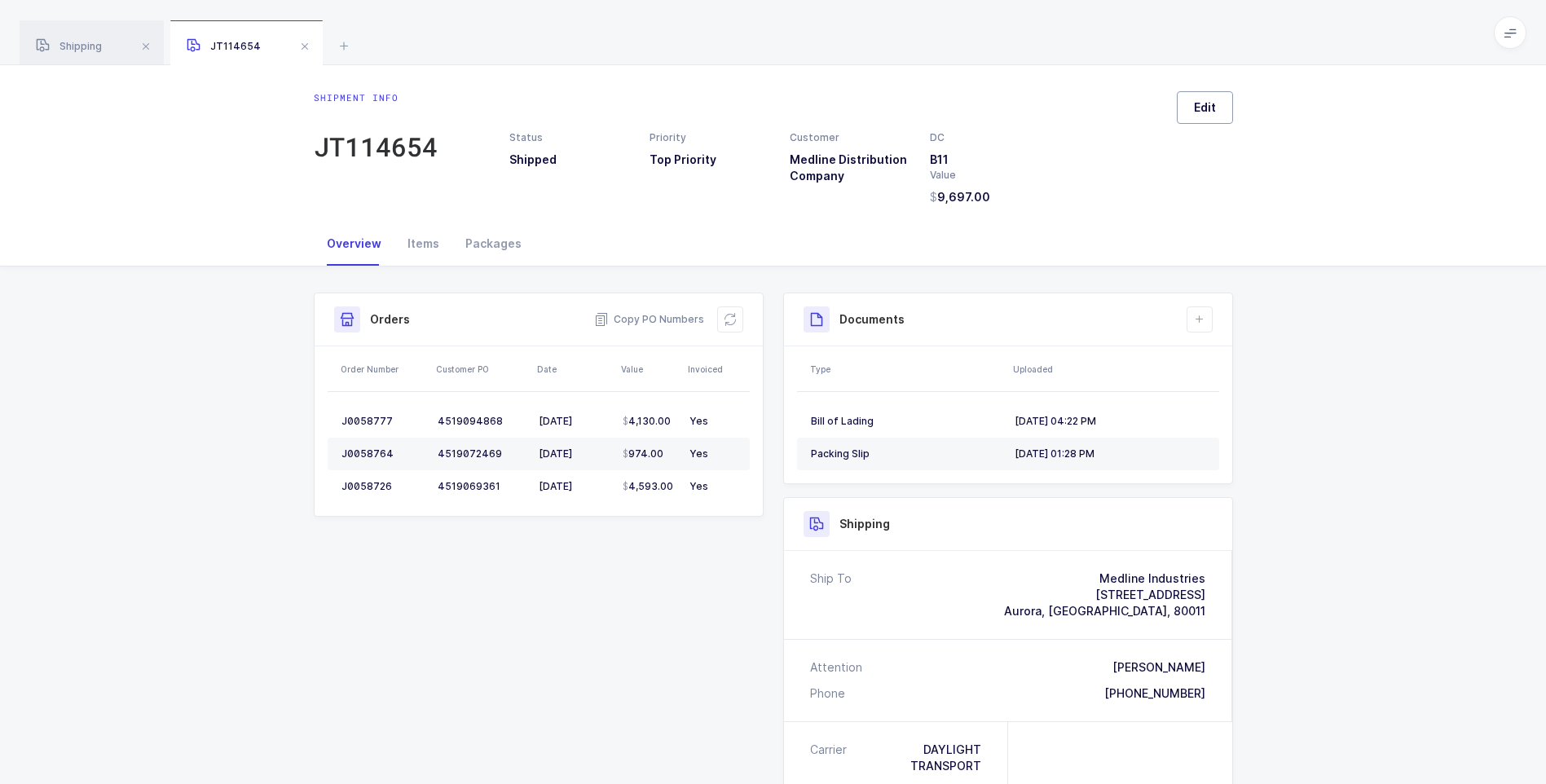
click at [1190, 116] on button "Edit" at bounding box center [1205, 108] width 57 height 33
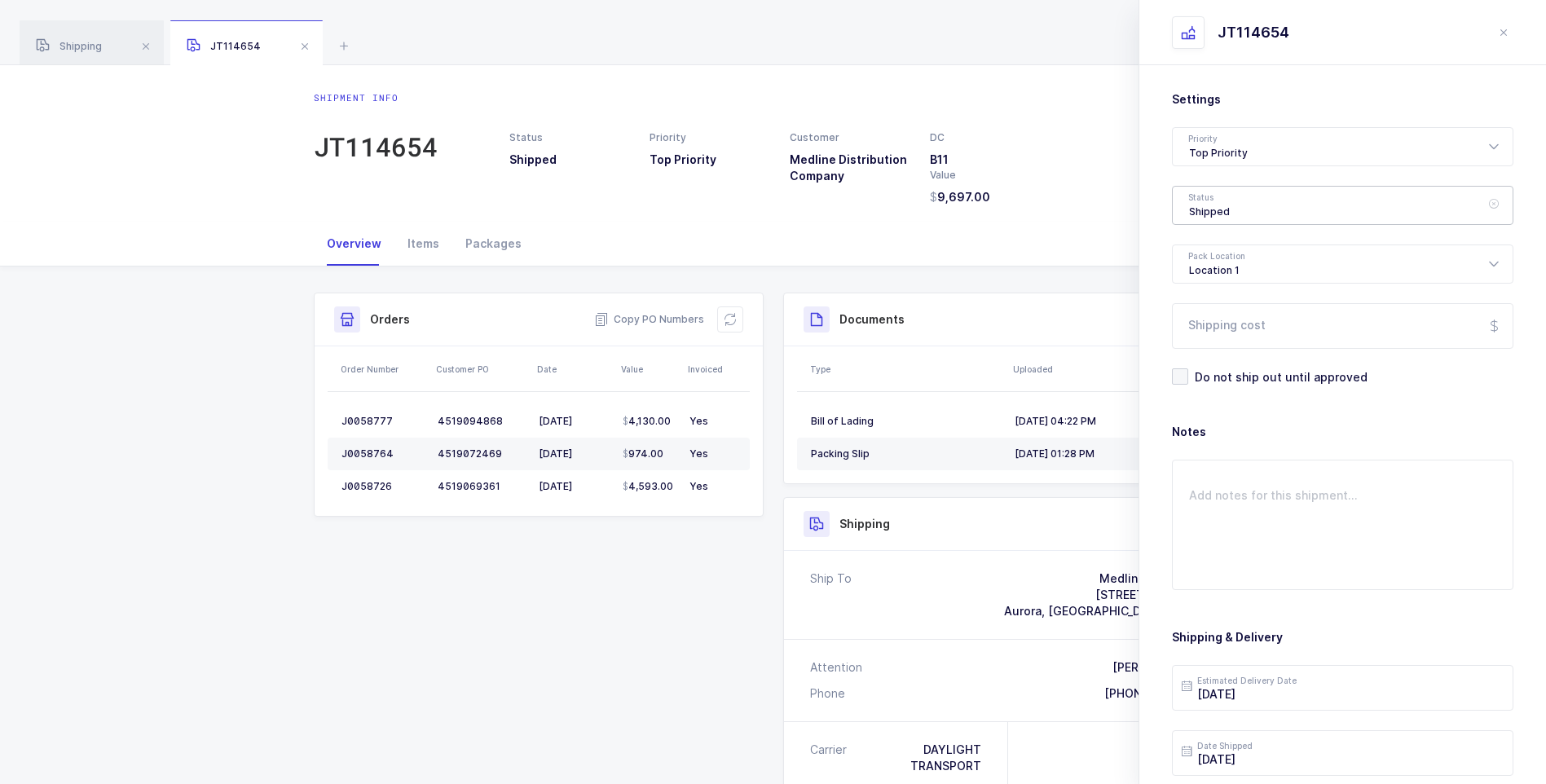
click at [1218, 213] on div "Shipped" at bounding box center [1343, 205] width 342 height 39
click at [1229, 357] on span "Delivered" at bounding box center [1217, 356] width 55 height 14
type input "Delivered"
click at [1229, 340] on input "Shipping cost" at bounding box center [1343, 325] width 342 height 45
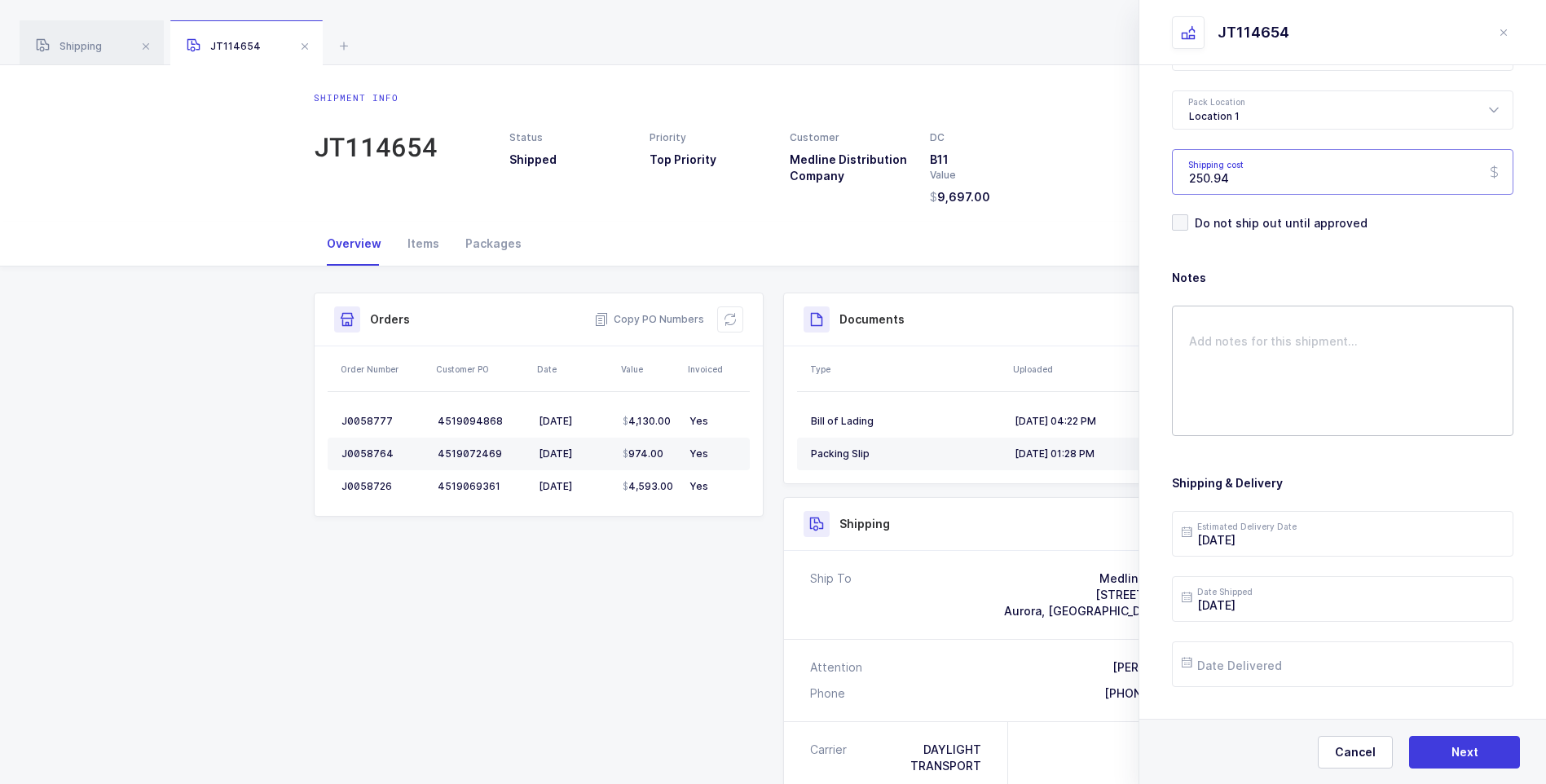
scroll to position [188, 0]
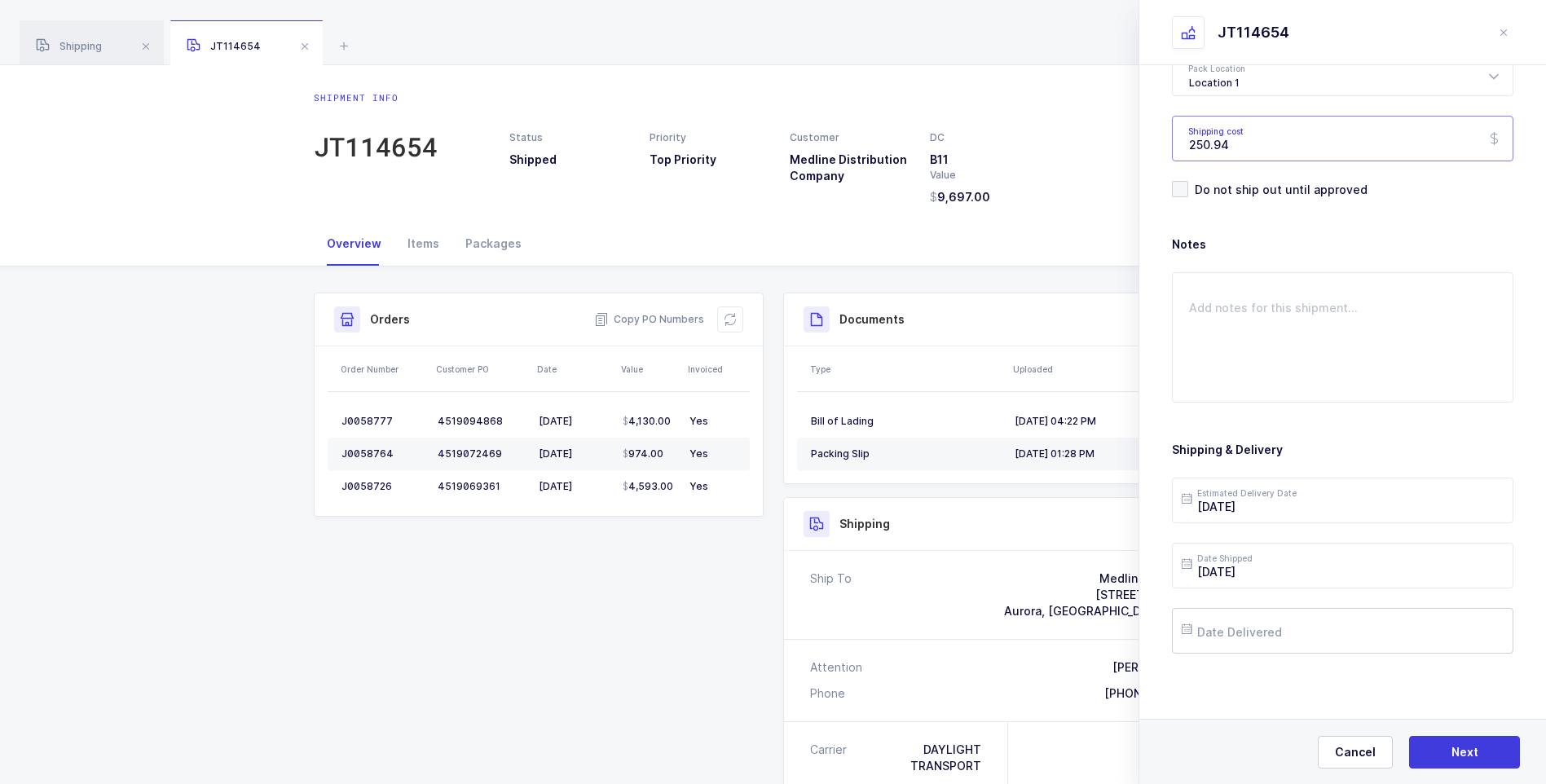
type input "250.94"
click at [1253, 621] on input "text" at bounding box center [1343, 630] width 342 height 45
click at [1338, 442] on span "9" at bounding box center [1337, 445] width 20 height 20
type input "2025-10-09"
click at [1470, 739] on button "Next" at bounding box center [1464, 752] width 110 height 33
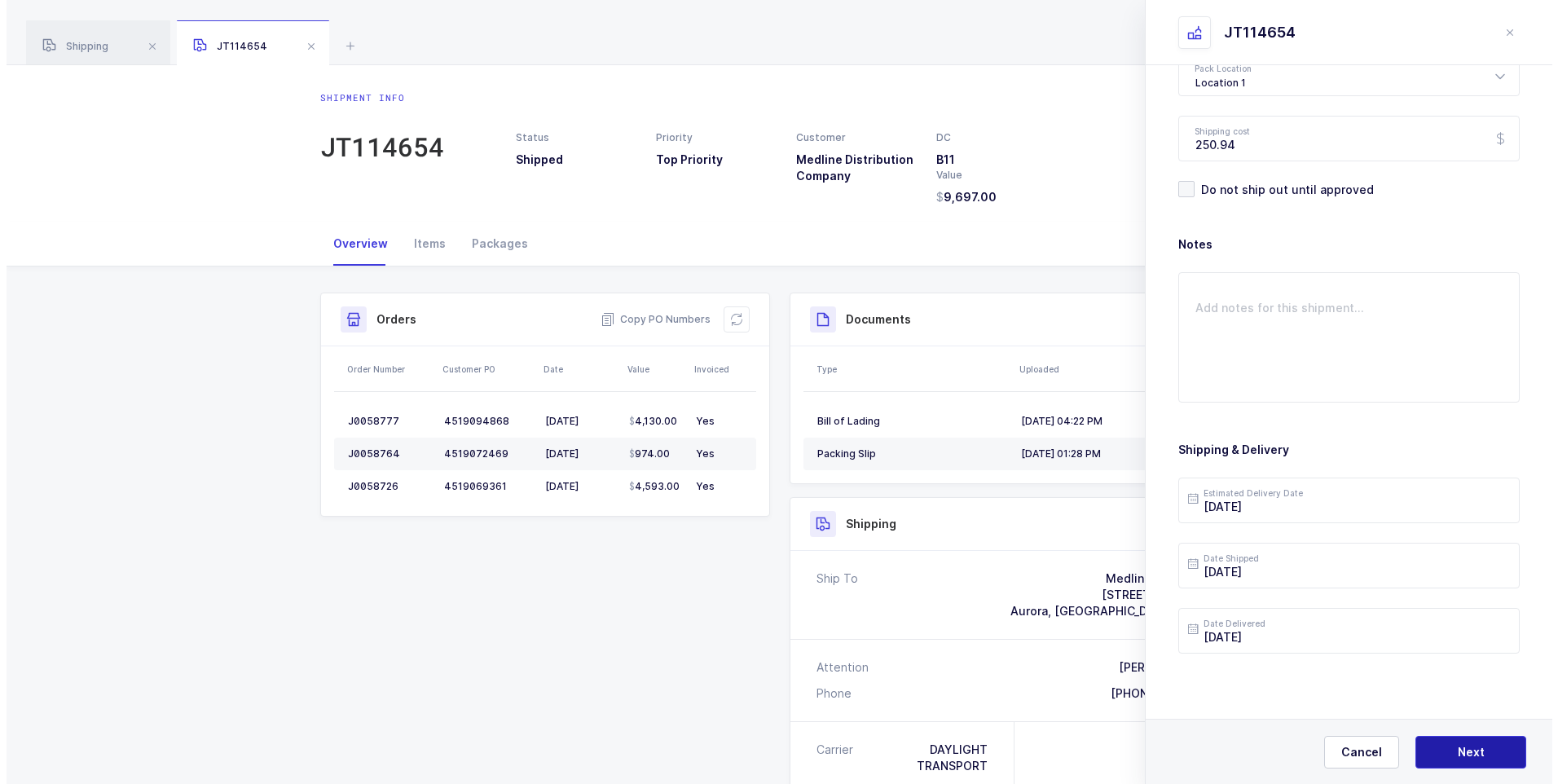
scroll to position [0, 0]
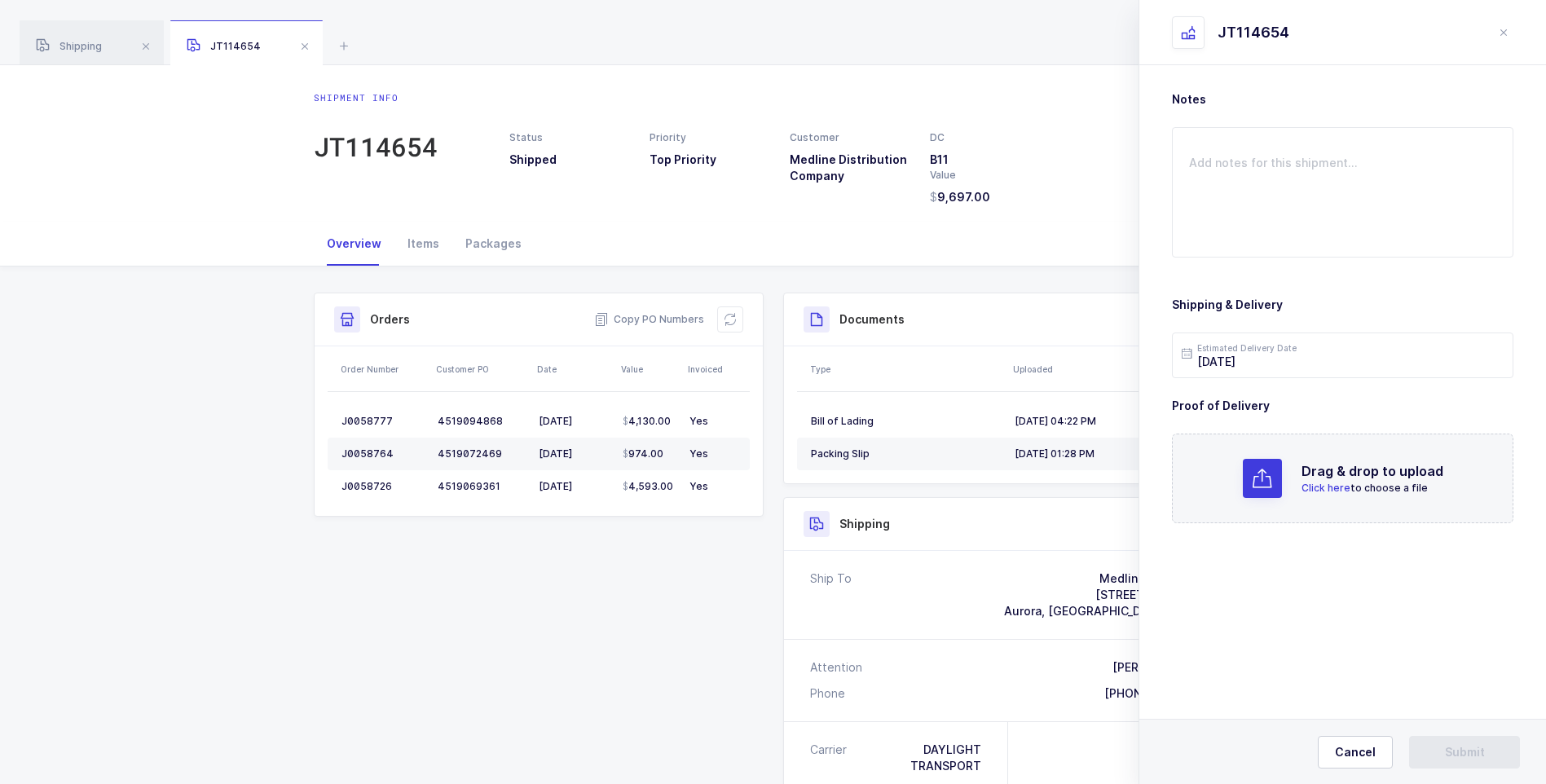
click at [1350, 490] on span "Click here" at bounding box center [1326, 487] width 49 height 12
click at [1478, 759] on span "Submit" at bounding box center [1465, 751] width 40 height 16
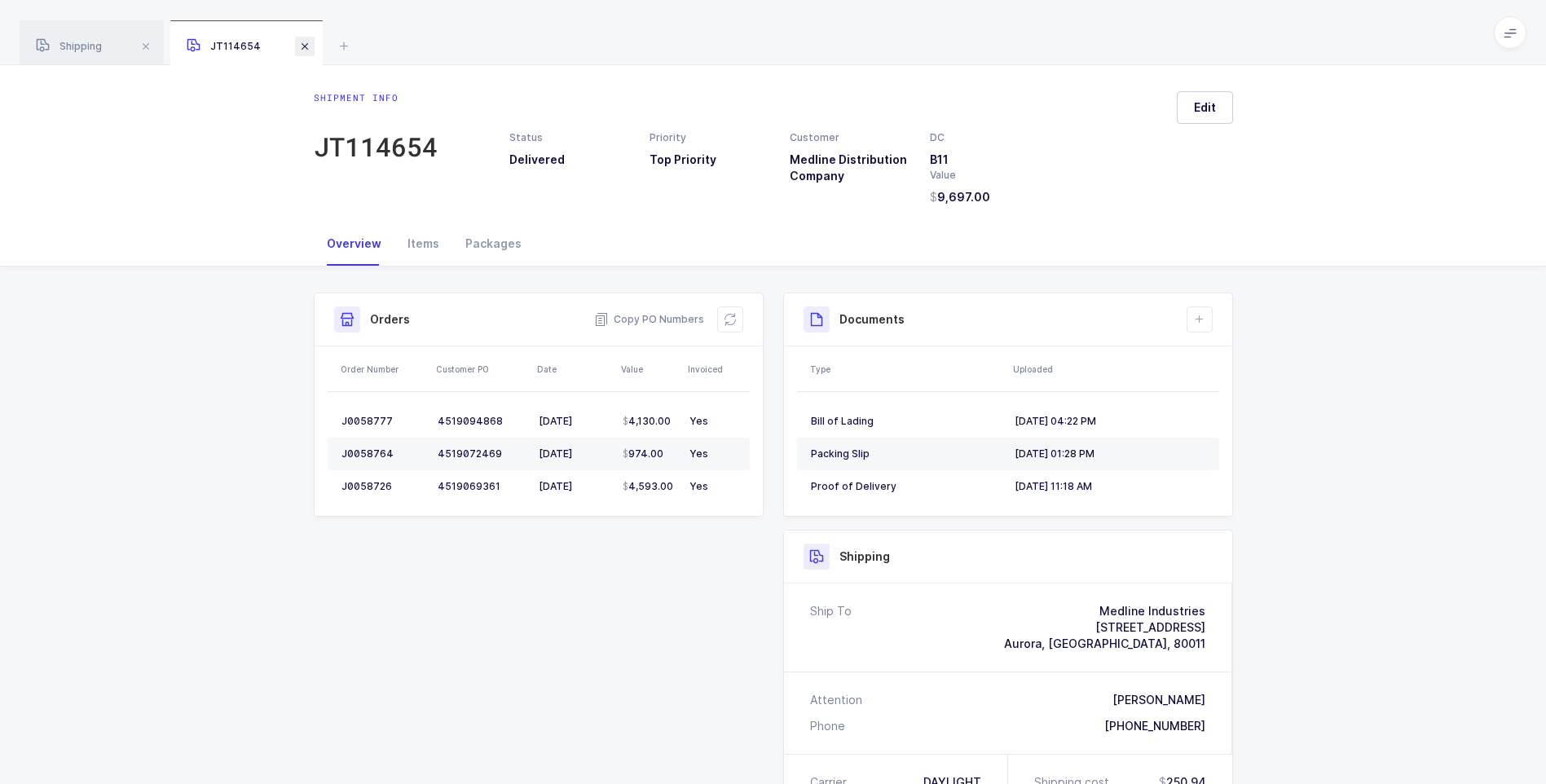
click at [309, 48] on span at bounding box center [305, 46] width 20 height 20
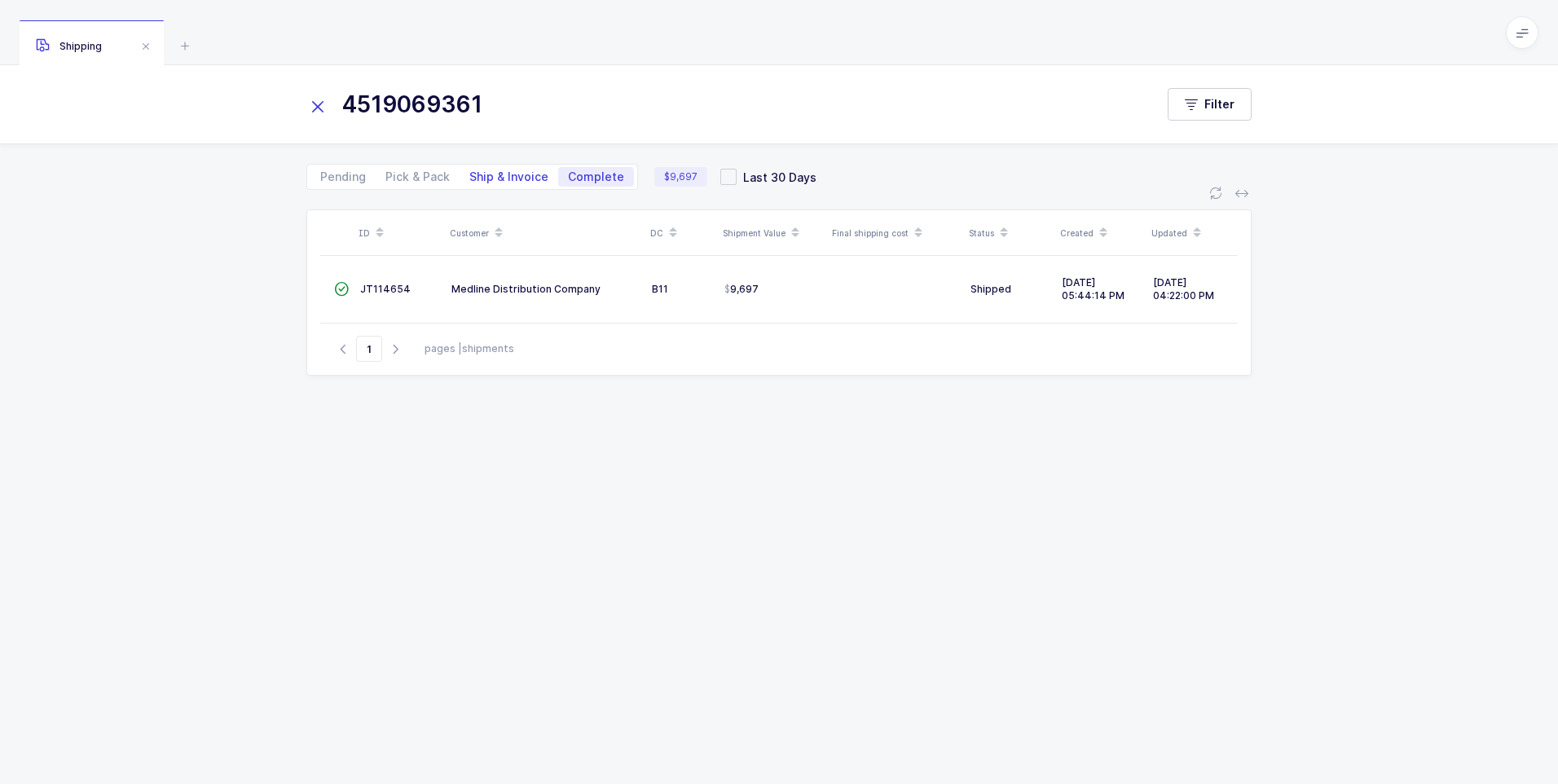
click at [486, 182] on span "Ship & Invoice" at bounding box center [509, 176] width 79 height 11
click at [470, 177] on input "Ship & Invoice" at bounding box center [464, 172] width 10 height 10
radio input "true"
radio input "false"
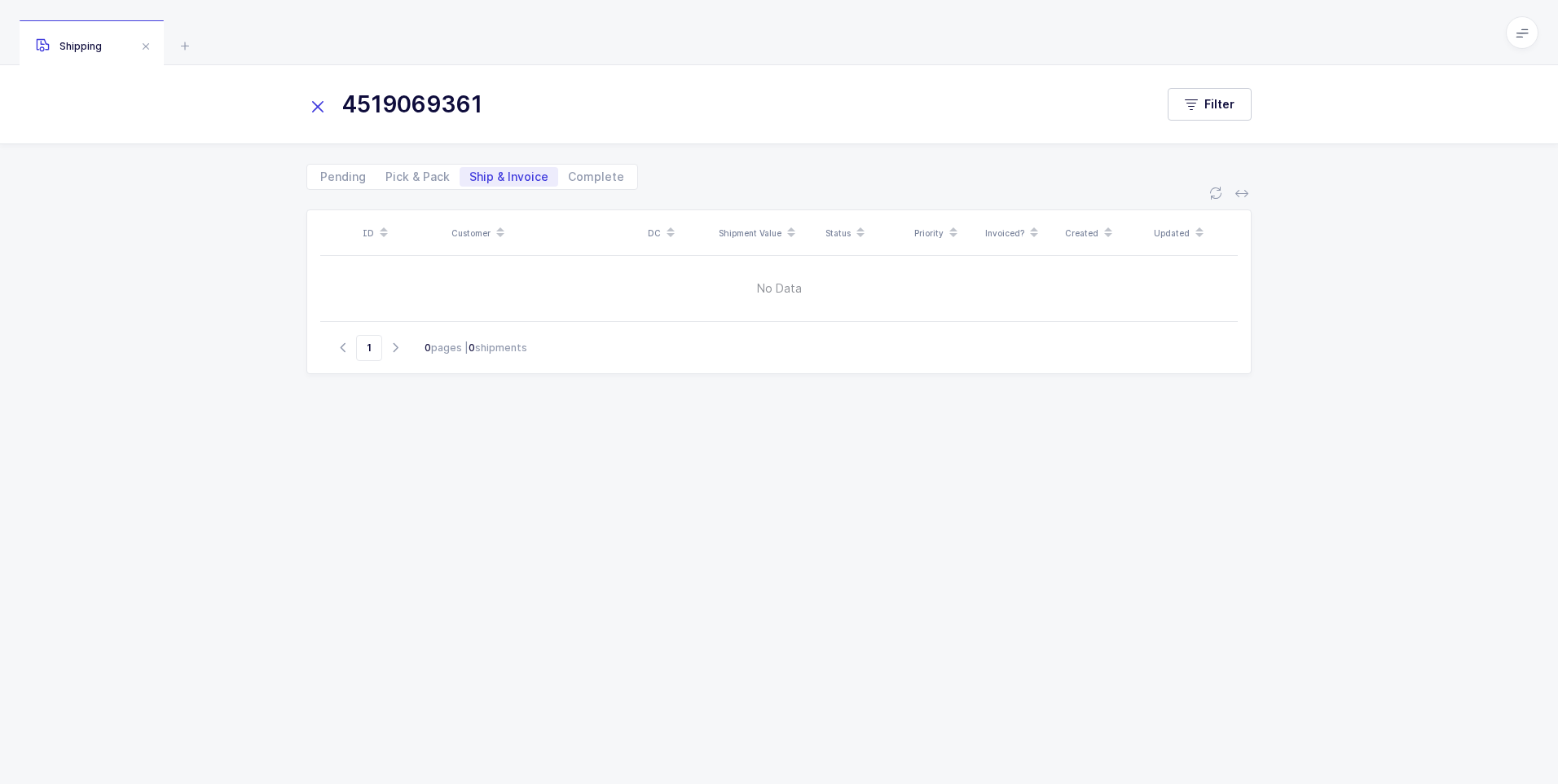
click at [321, 105] on icon at bounding box center [318, 107] width 23 height 23
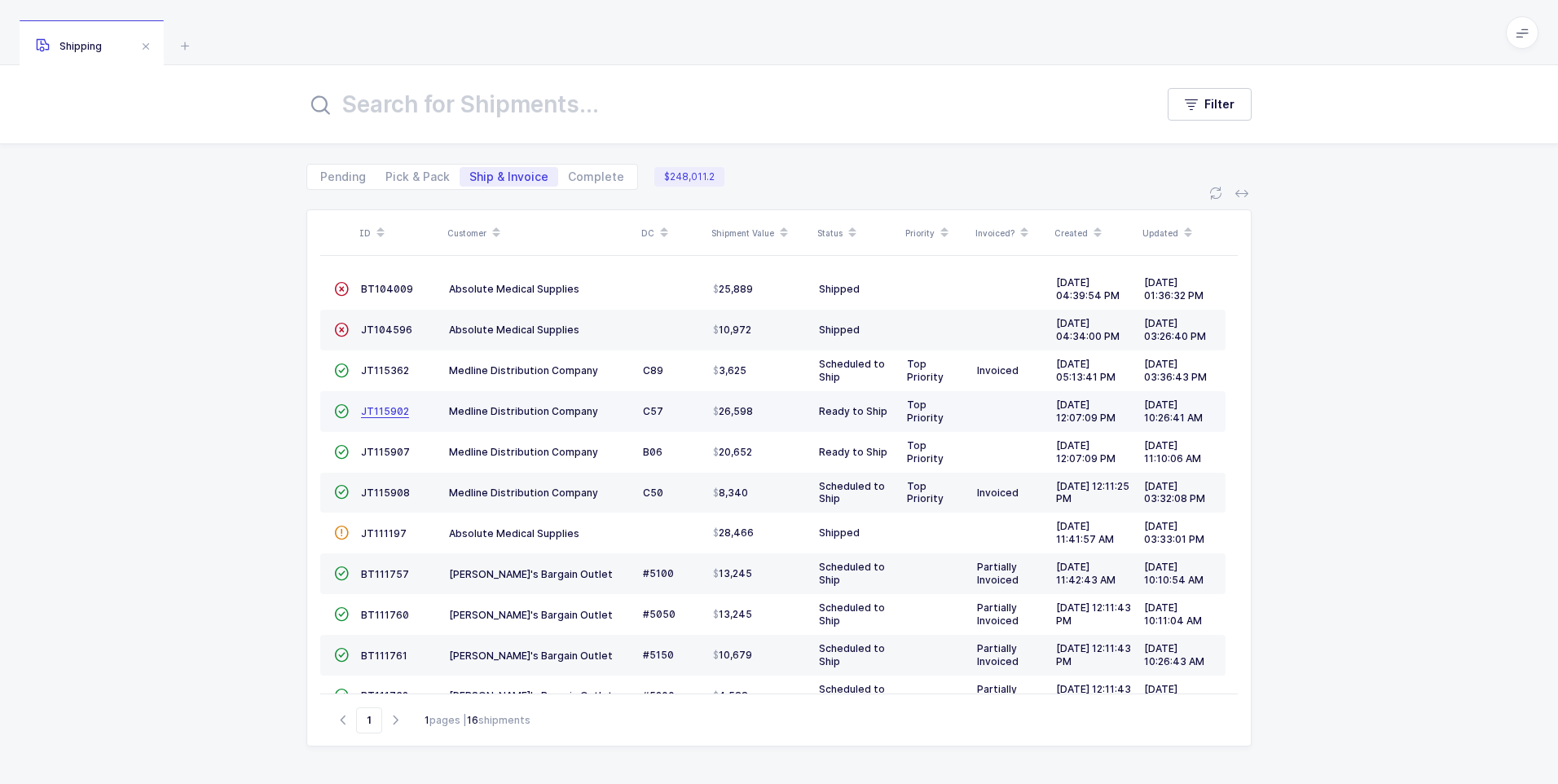
click at [387, 415] on span "JT115902" at bounding box center [384, 410] width 48 height 12
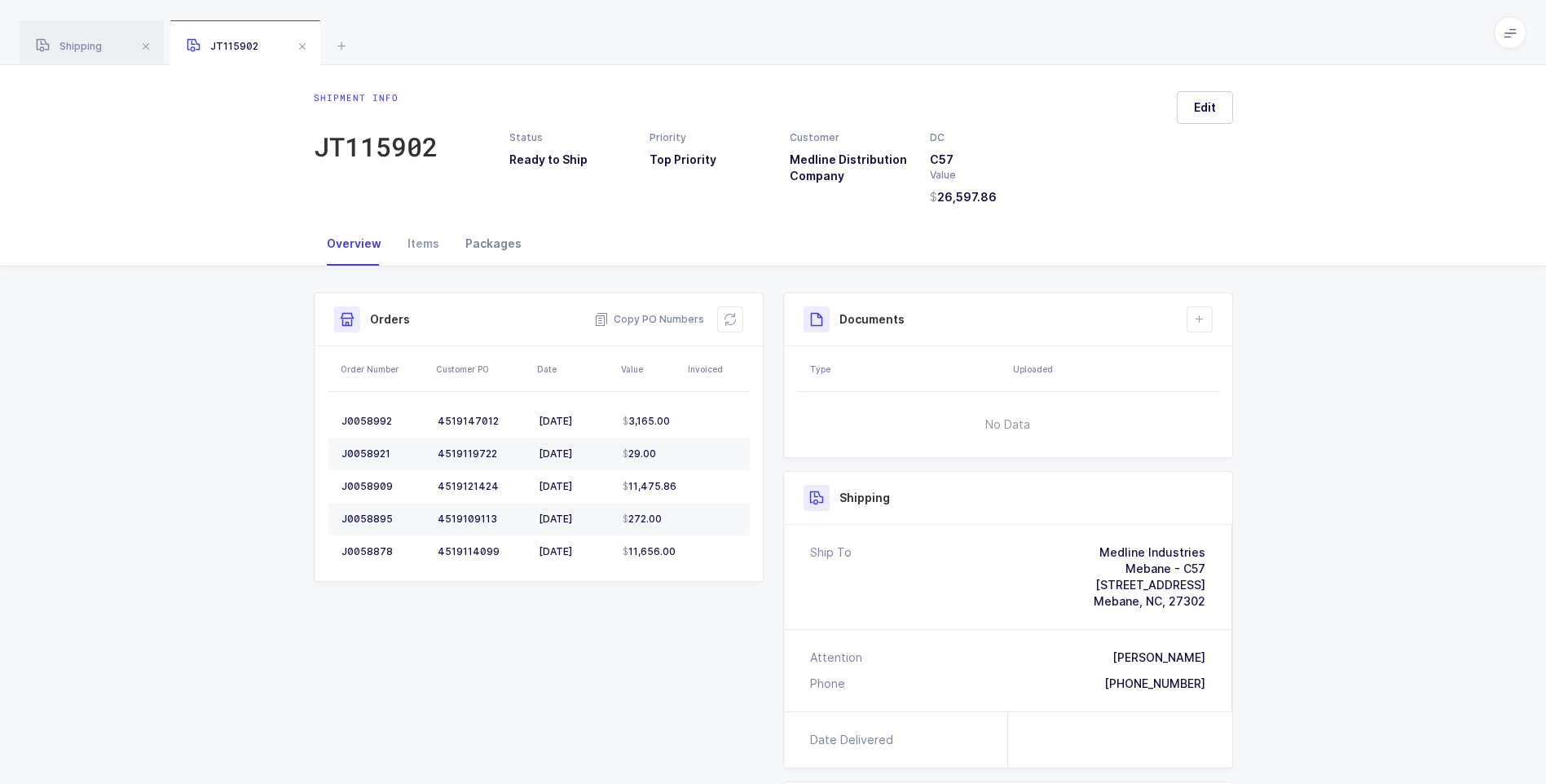
click at [478, 244] on div "Packages" at bounding box center [493, 243] width 82 height 44
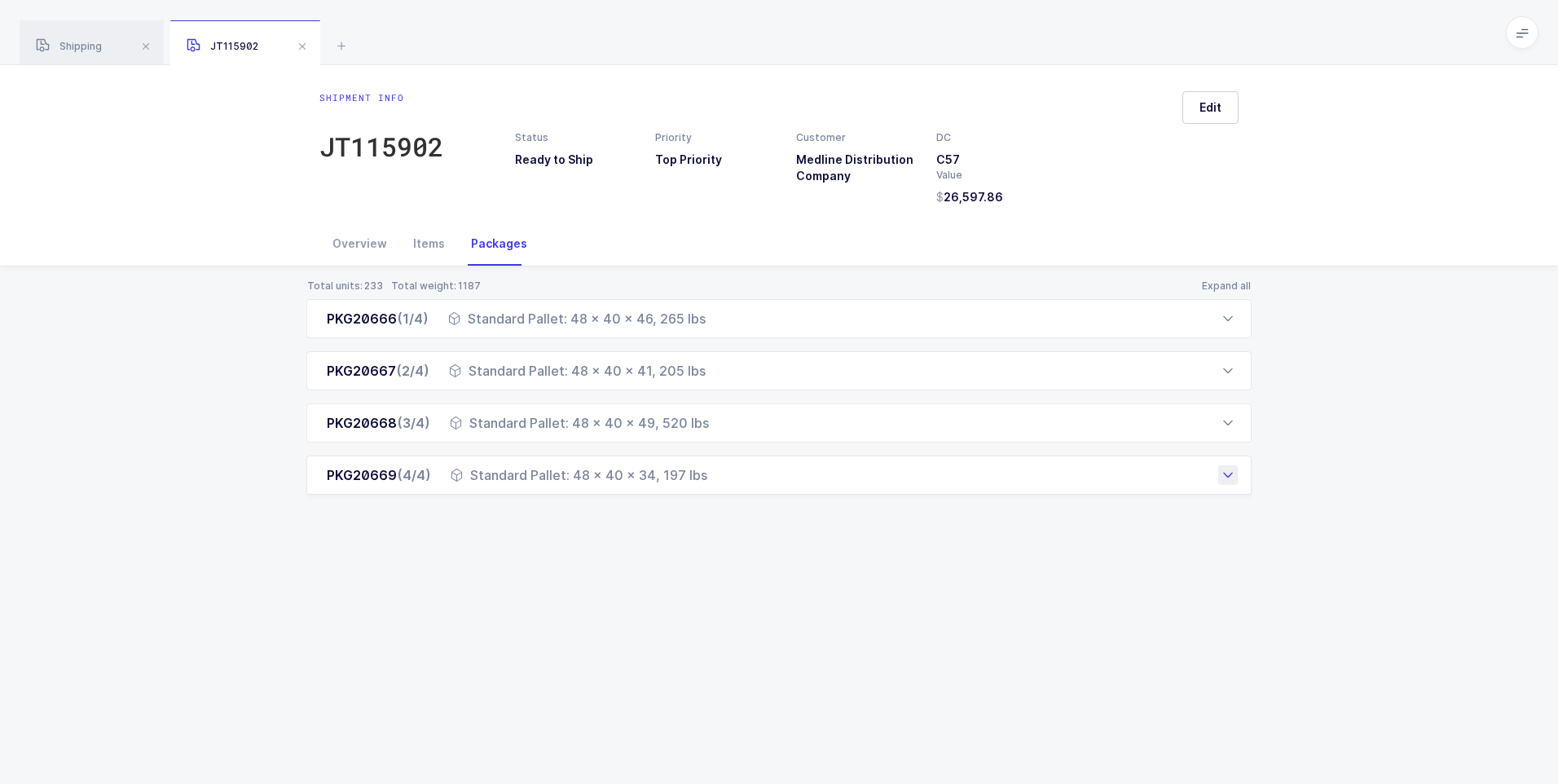
drag, startPoint x: 341, startPoint y: 310, endPoint x: 804, endPoint y: 482, distance: 493.9
click at [804, 482] on div "PKG20666 (1/4) Standard Pallet: 48 x 40 x 46, 265 lbs Order Number Customer PO …" at bounding box center [779, 396] width 946 height 195
drag, startPoint x: 804, startPoint y: 482, endPoint x: 677, endPoint y: 411, distance: 145.5
copy div "KG20666 (1/4) Standard Pallet: 48 x 40 x 46, 265 lbs Order Number Customer PO S…"
click at [369, 241] on div "Overview" at bounding box center [359, 243] width 80 height 44
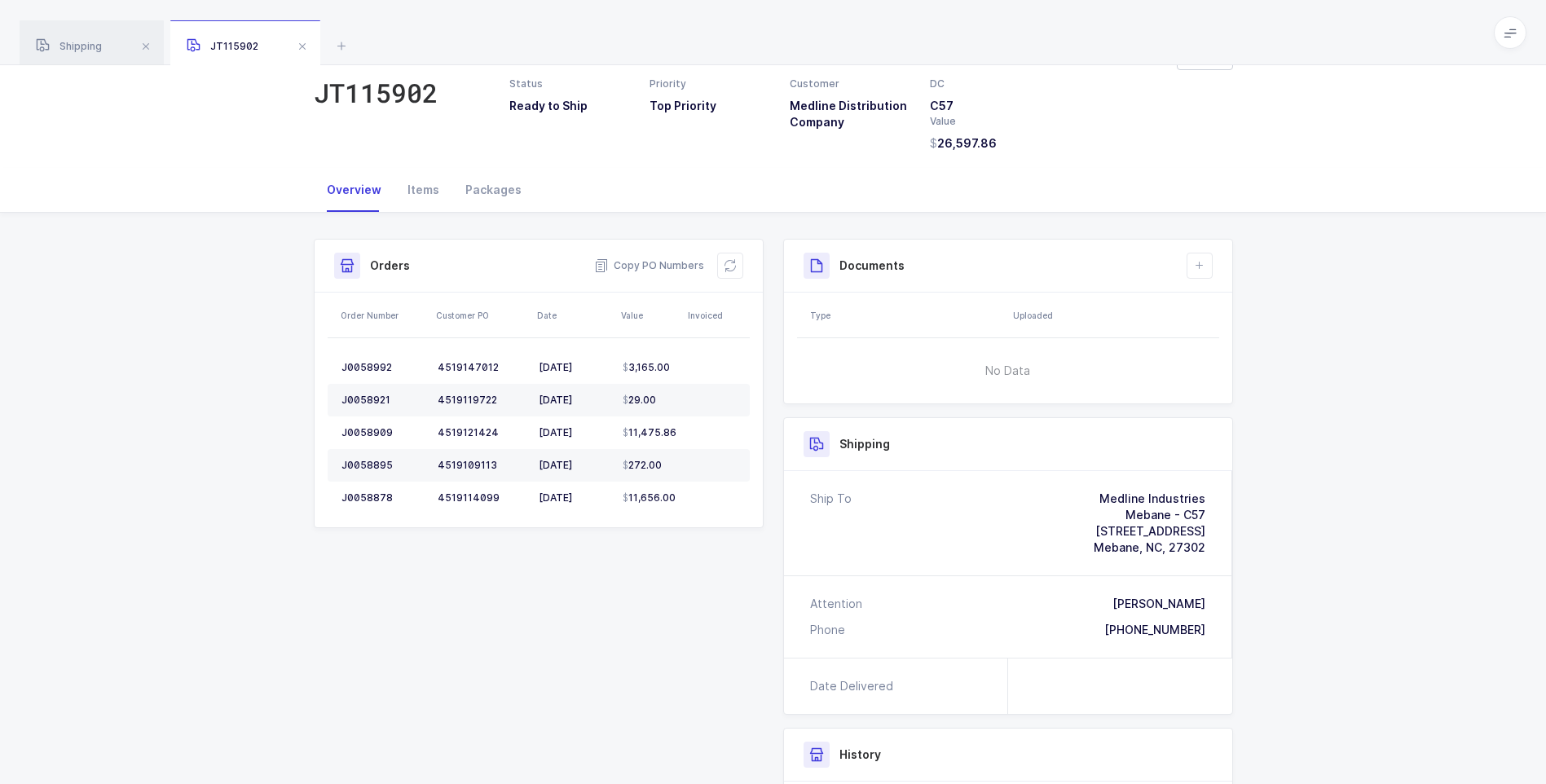
scroll to position [163, 0]
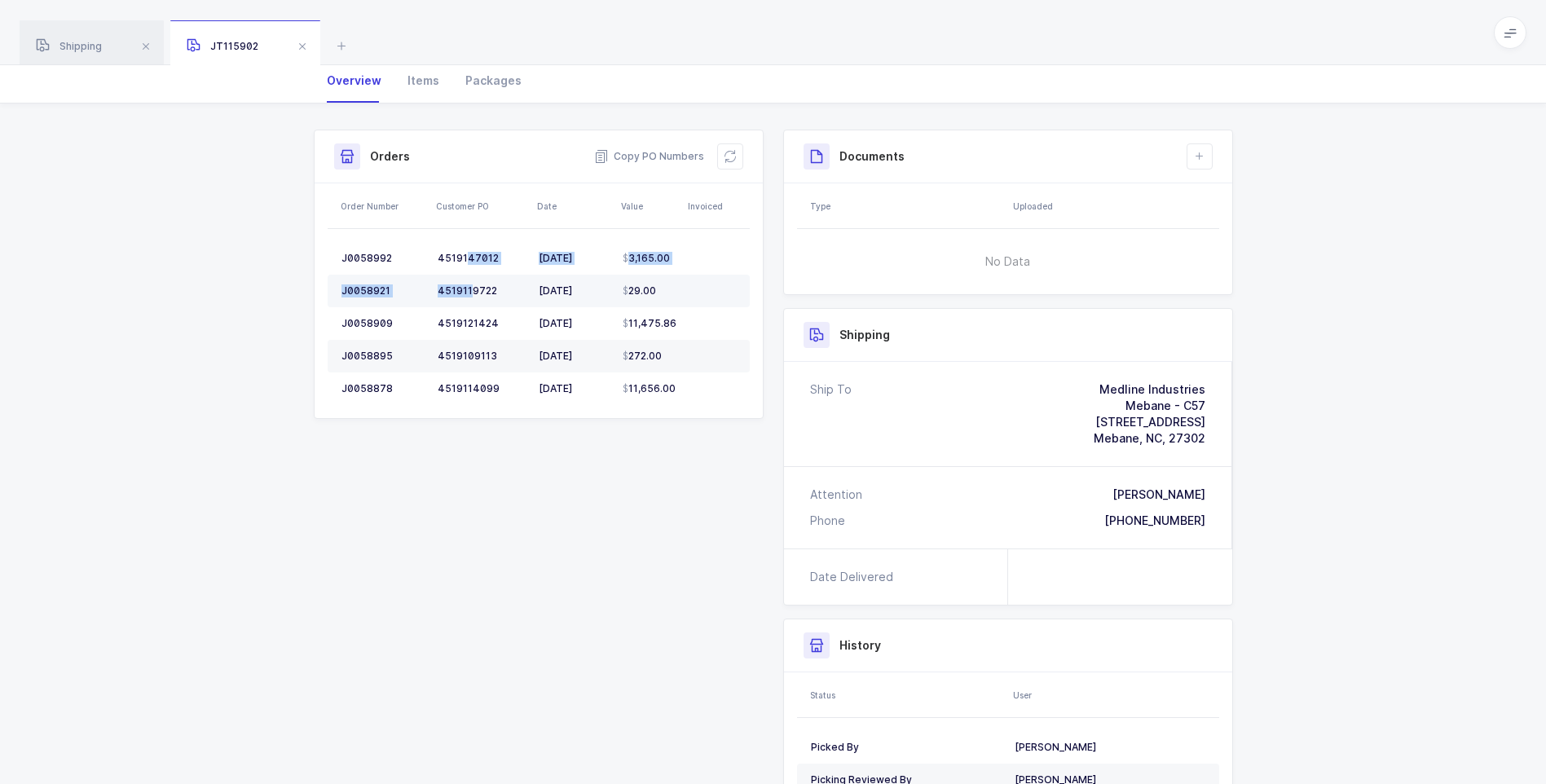
drag, startPoint x: 463, startPoint y: 257, endPoint x: 472, endPoint y: 290, distance: 34.2
click at [472, 290] on tbody "J0058992 4519147012 10/09/2025 3,165.00 J0058921 4519119722 10/01/2025 29.00 J0…" at bounding box center [538, 323] width 422 height 163
drag, startPoint x: 472, startPoint y: 290, endPoint x: 439, endPoint y: 255, distance: 48.1
click at [439, 255] on div "4519147012" at bounding box center [481, 259] width 88 height 13
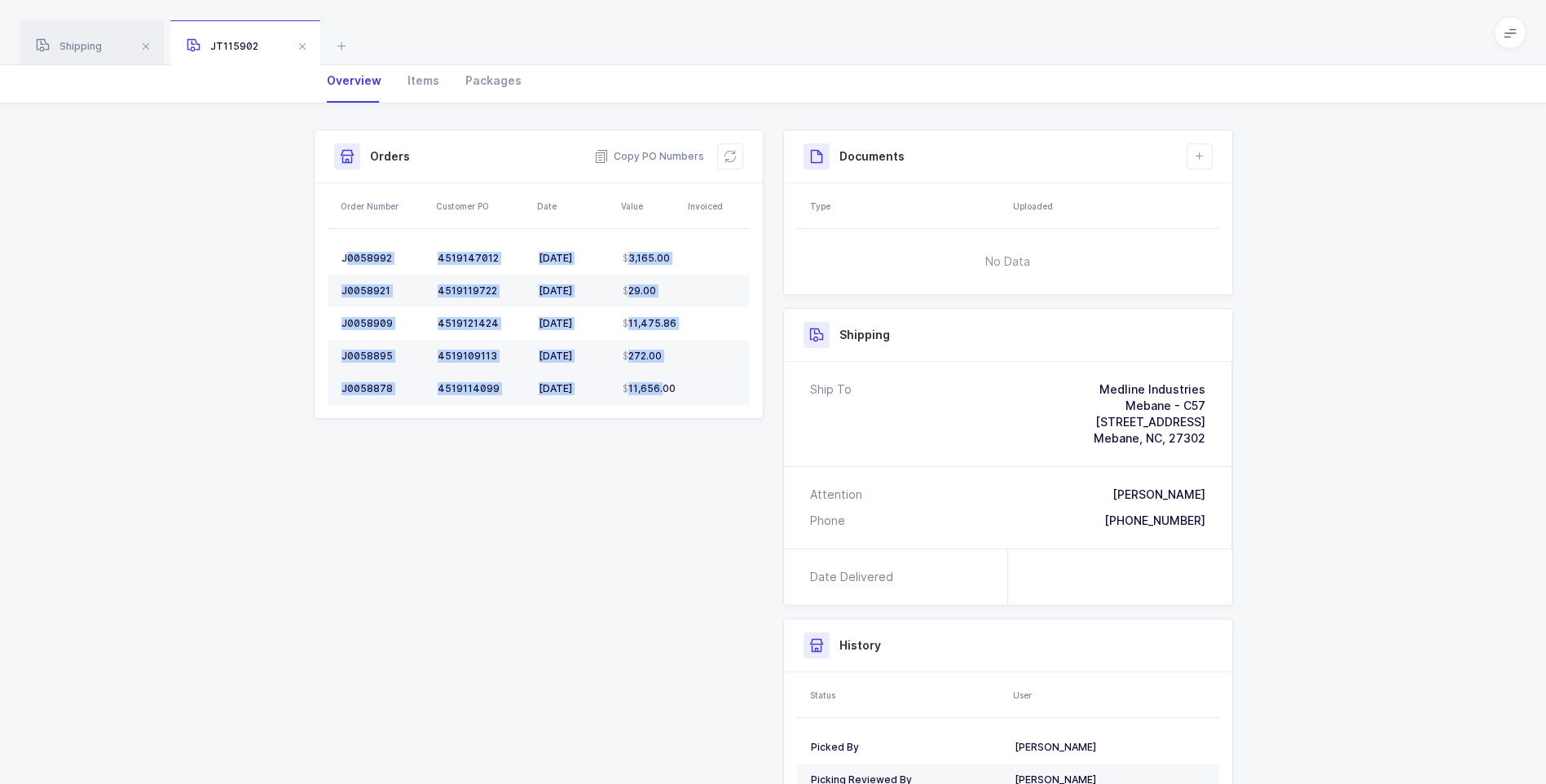
drag, startPoint x: 344, startPoint y: 240, endPoint x: 659, endPoint y: 381, distance: 345.1
click at [659, 381] on table "J0058992 4519147012 10/09/2025 3,165.00 J0058921 4519119722 10/01/2025 29.00 J0…" at bounding box center [538, 324] width 422 height 189
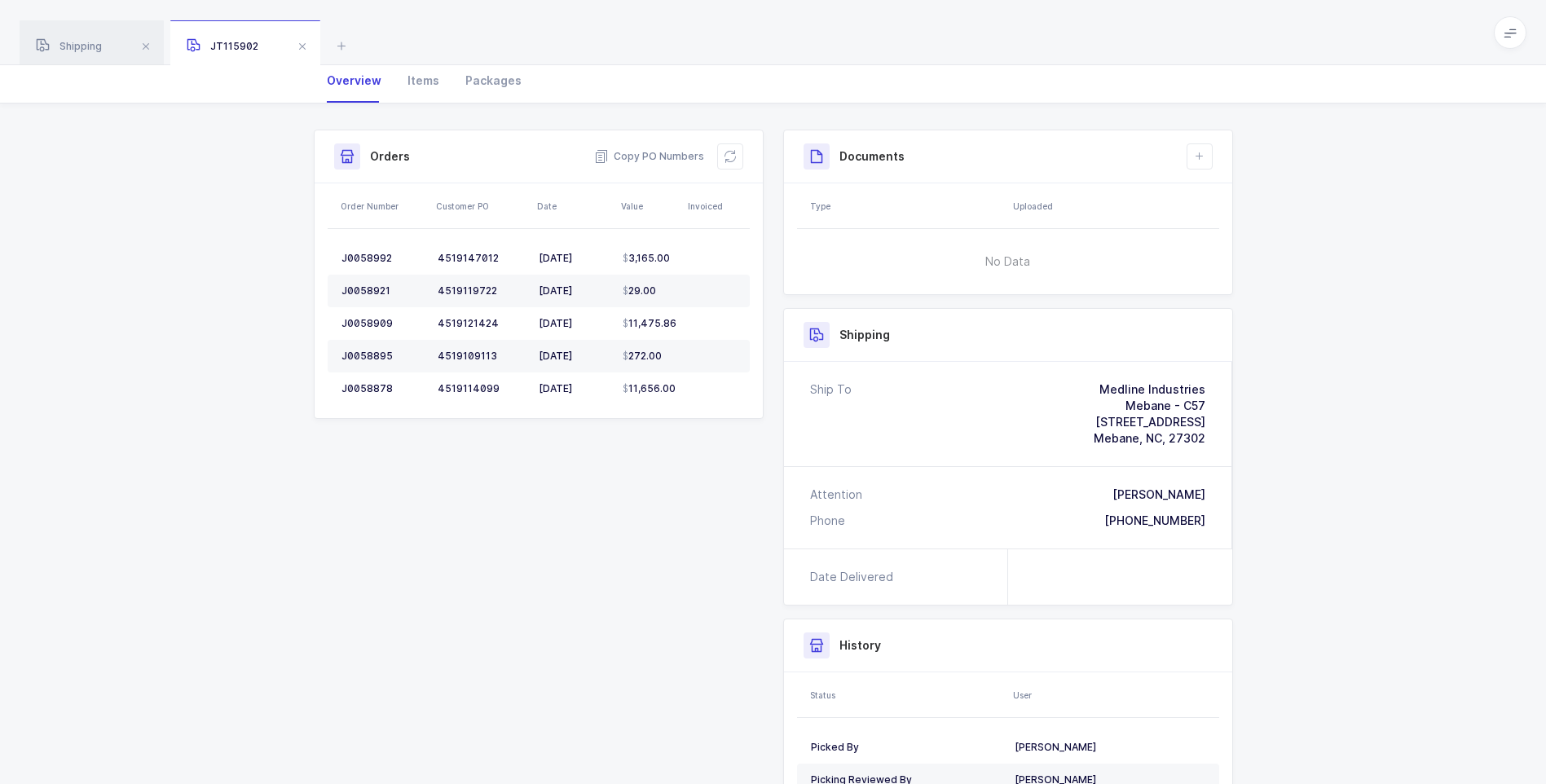
click at [294, 507] on div "Shipment Info Shipment Number JT115902 Status Ready to Ship Priority Top Priori…" at bounding box center [773, 518] width 1546 height 828
drag, startPoint x: 347, startPoint y: 242, endPoint x: 563, endPoint y: 422, distance: 281.2
click at [563, 422] on div "Shipment Info Shipment Number JT115902 Status Ready to Ship Priority Top Priori…" at bounding box center [538, 280] width 469 height 302
drag, startPoint x: 563, startPoint y: 422, endPoint x: 530, endPoint y: 343, distance: 85.6
copy table "J"
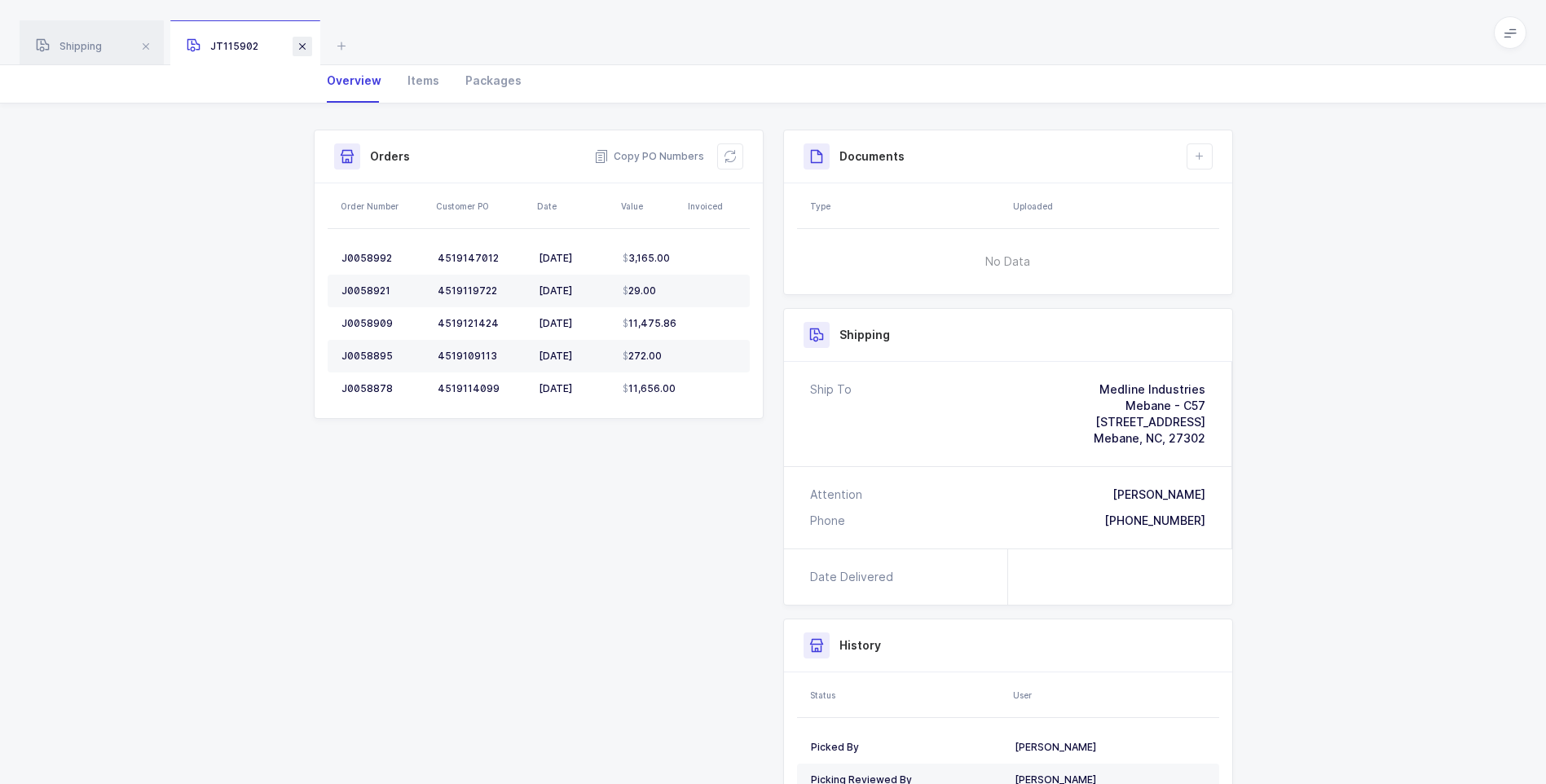
click at [308, 47] on span at bounding box center [302, 46] width 20 height 20
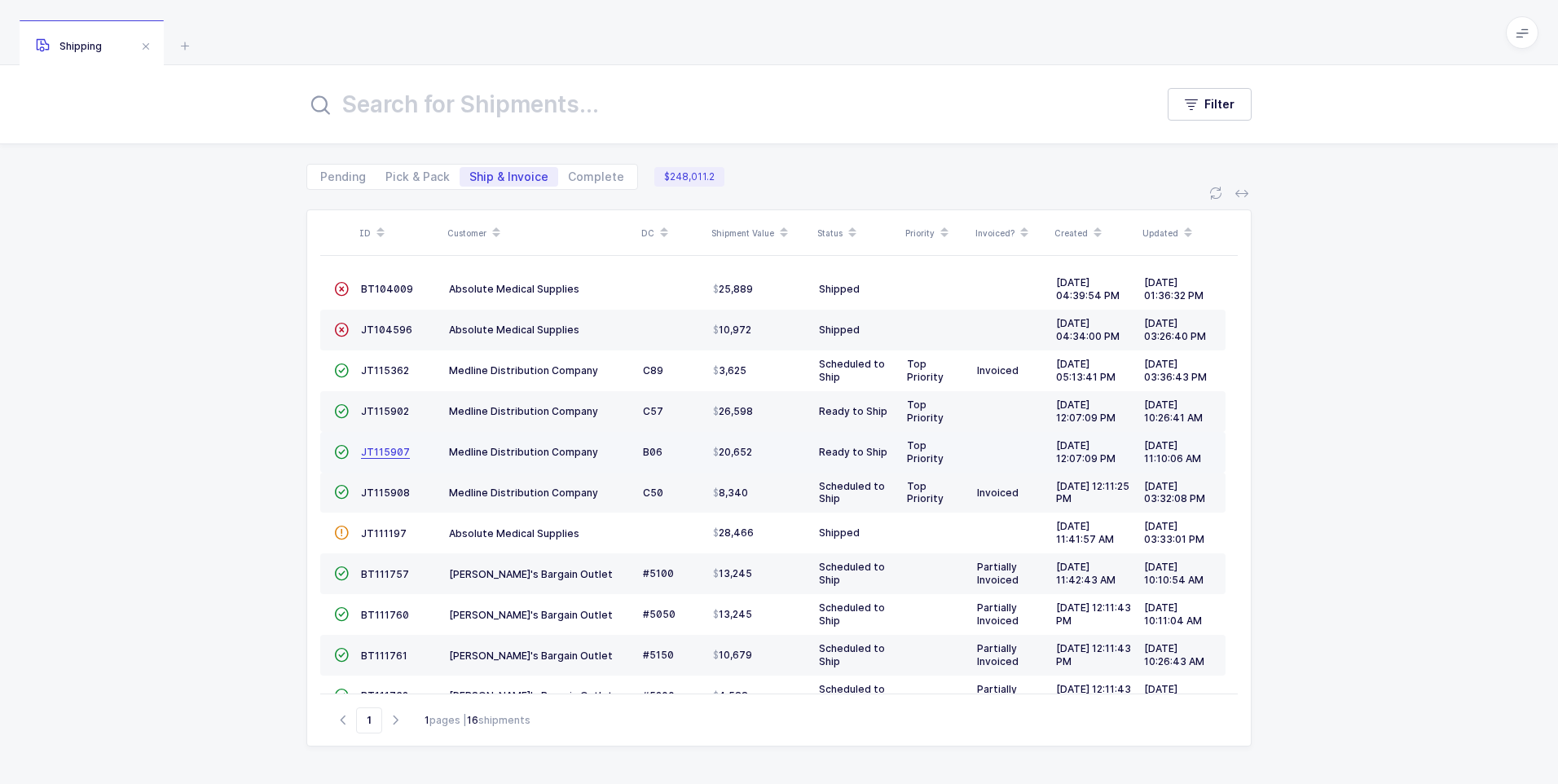
click at [372, 450] on span "JT115907" at bounding box center [385, 451] width 49 height 12
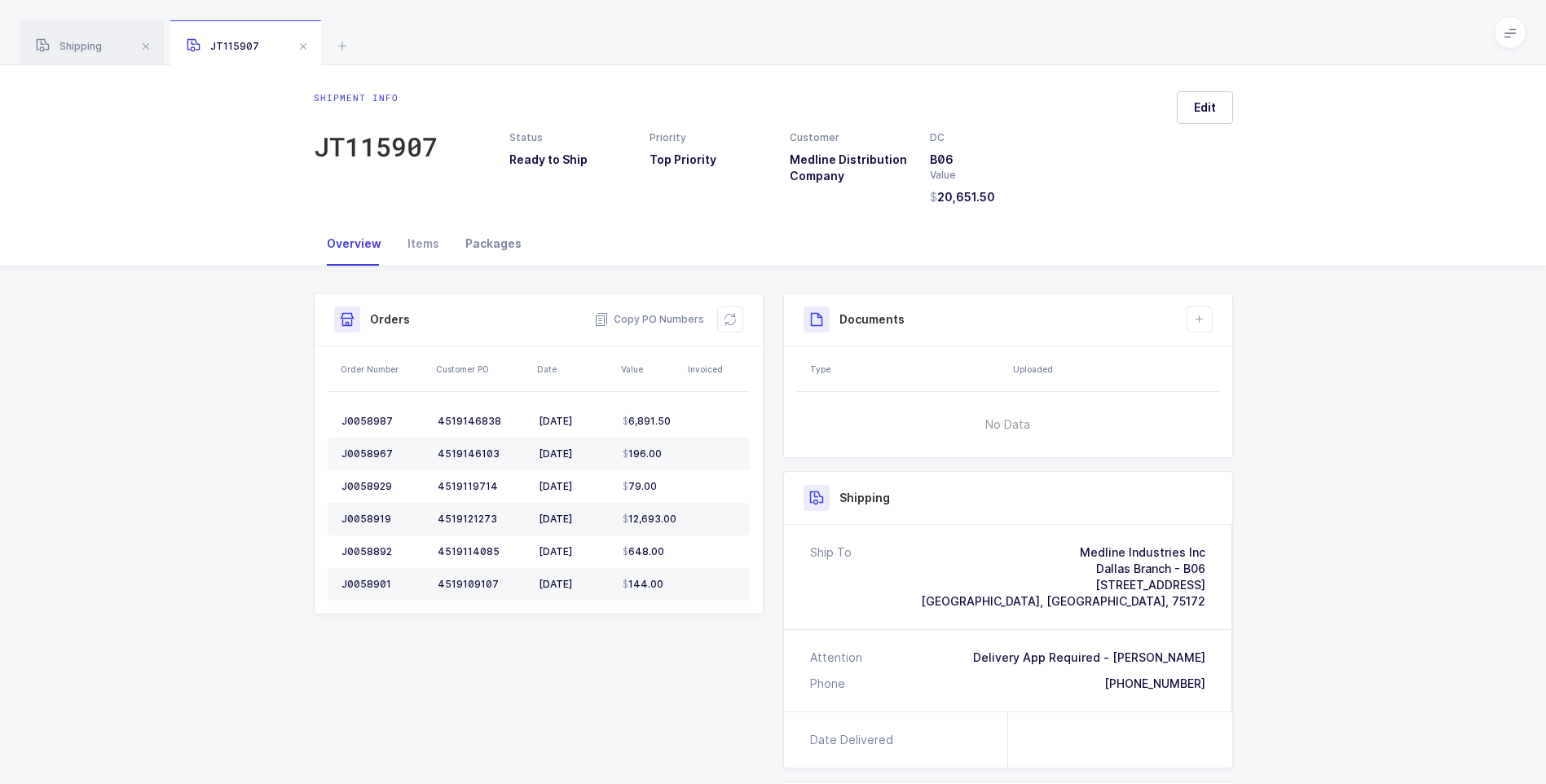
click at [475, 242] on div "Packages" at bounding box center [493, 243] width 82 height 44
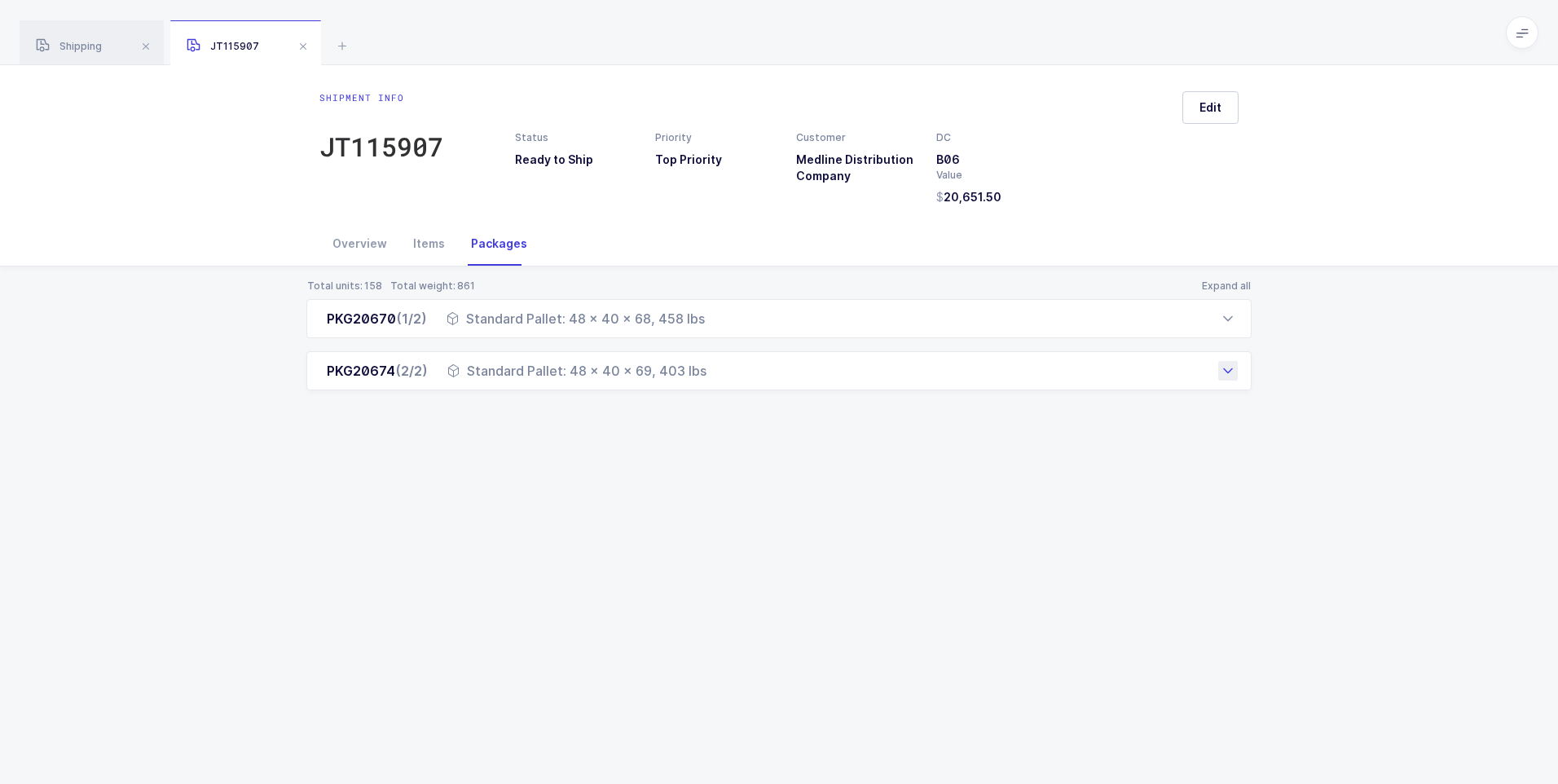
drag, startPoint x: 343, startPoint y: 308, endPoint x: 712, endPoint y: 386, distance: 377.2
click at [712, 386] on div "PKG20670 (1/2) Standard Pallet: 48 x 40 x 68, 458 lbs Order Number Customer PO …" at bounding box center [779, 344] width 946 height 92
drag, startPoint x: 712, startPoint y: 386, endPoint x: 639, endPoint y: 319, distance: 99.1
copy div "G20670 (1/2) Standard Pallet: 48 x 40 x 68, 458 lbs Order Number Customer PO SK…"
click at [351, 240] on div "Overview" at bounding box center [359, 243] width 80 height 44
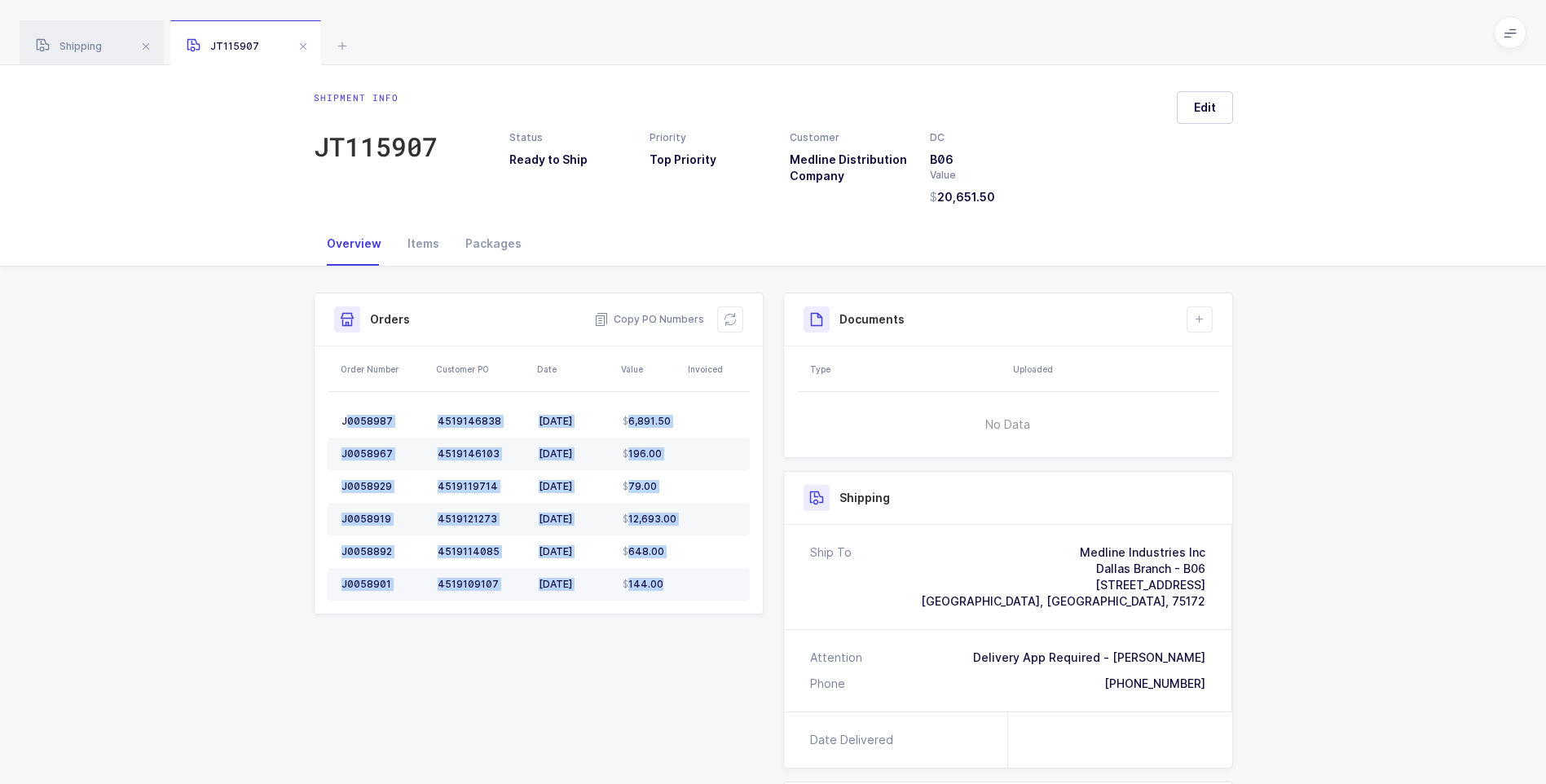
drag, startPoint x: 348, startPoint y: 411, endPoint x: 656, endPoint y: 575, distance: 348.9
click at [656, 575] on tbody "J0058987 4519146838 10/09/2025 6,891.50 J0058967 4519146103 10/09/2025 196.00 J…" at bounding box center [538, 502] width 422 height 195
copy tbody "0058987 4519146838 10/09/2025 6,891.50 J0058967 4519146103 10/09/2025 196.00 J0…"
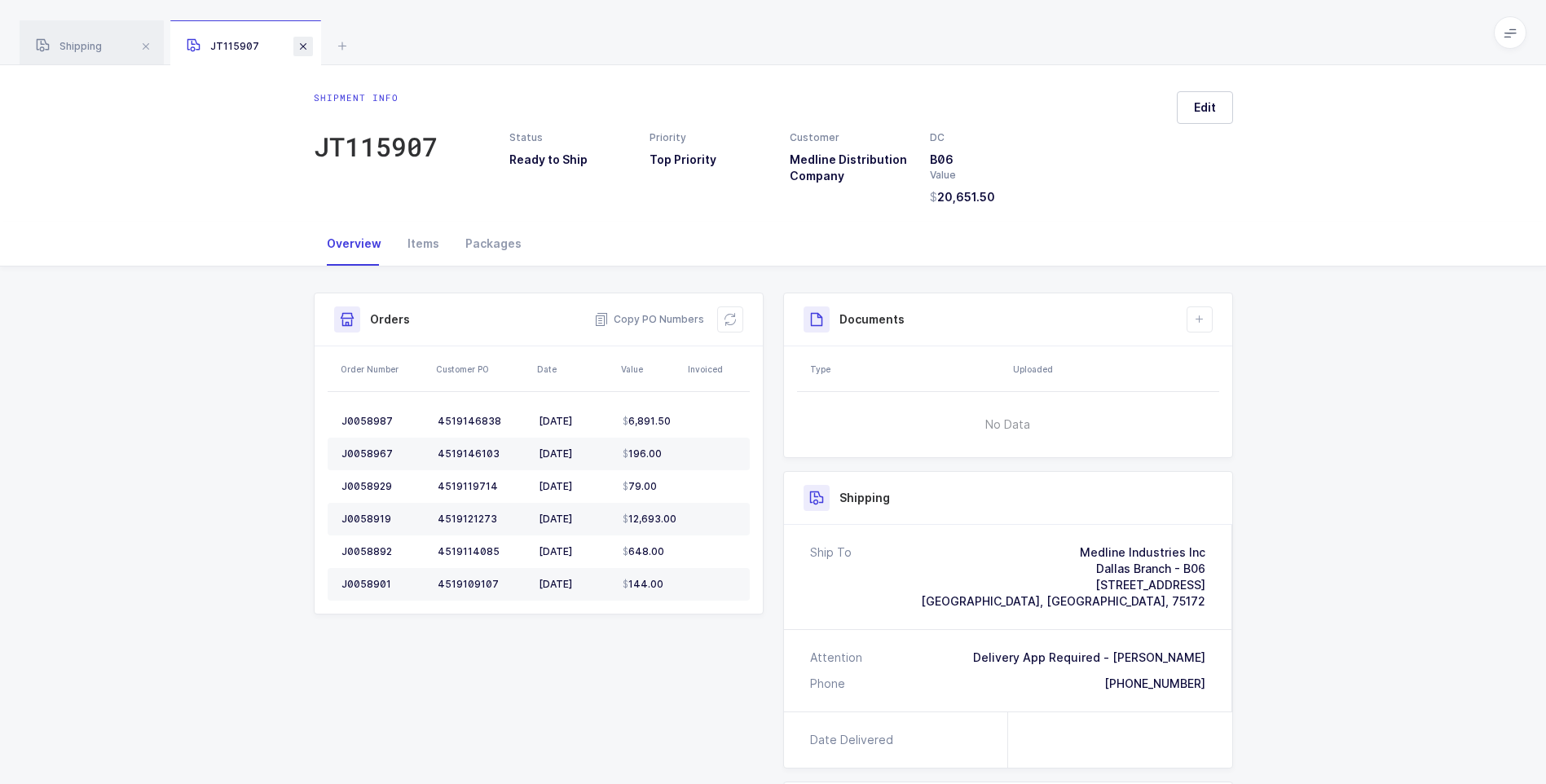
click at [308, 46] on span at bounding box center [303, 46] width 20 height 20
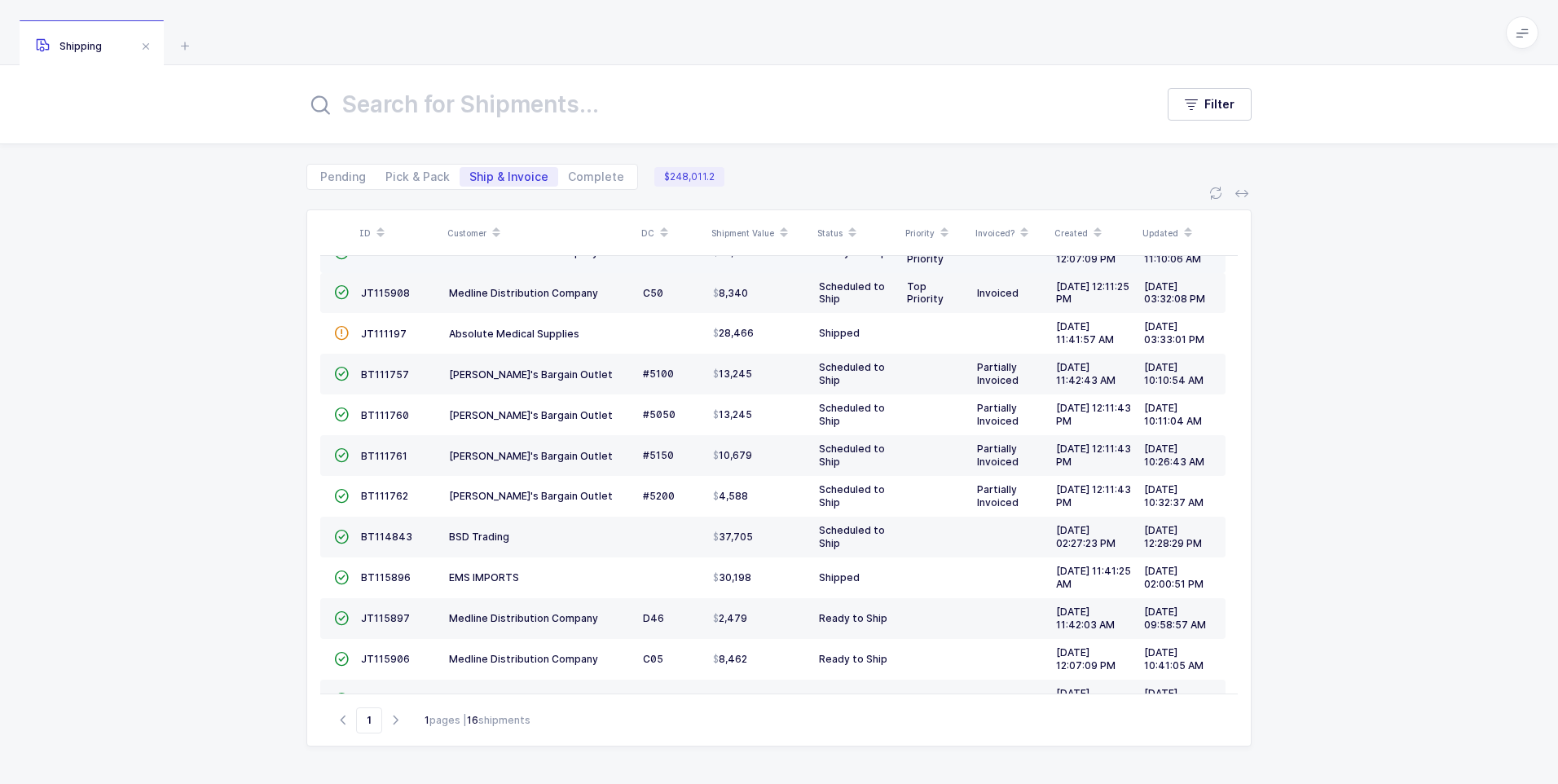
scroll to position [240, 0]
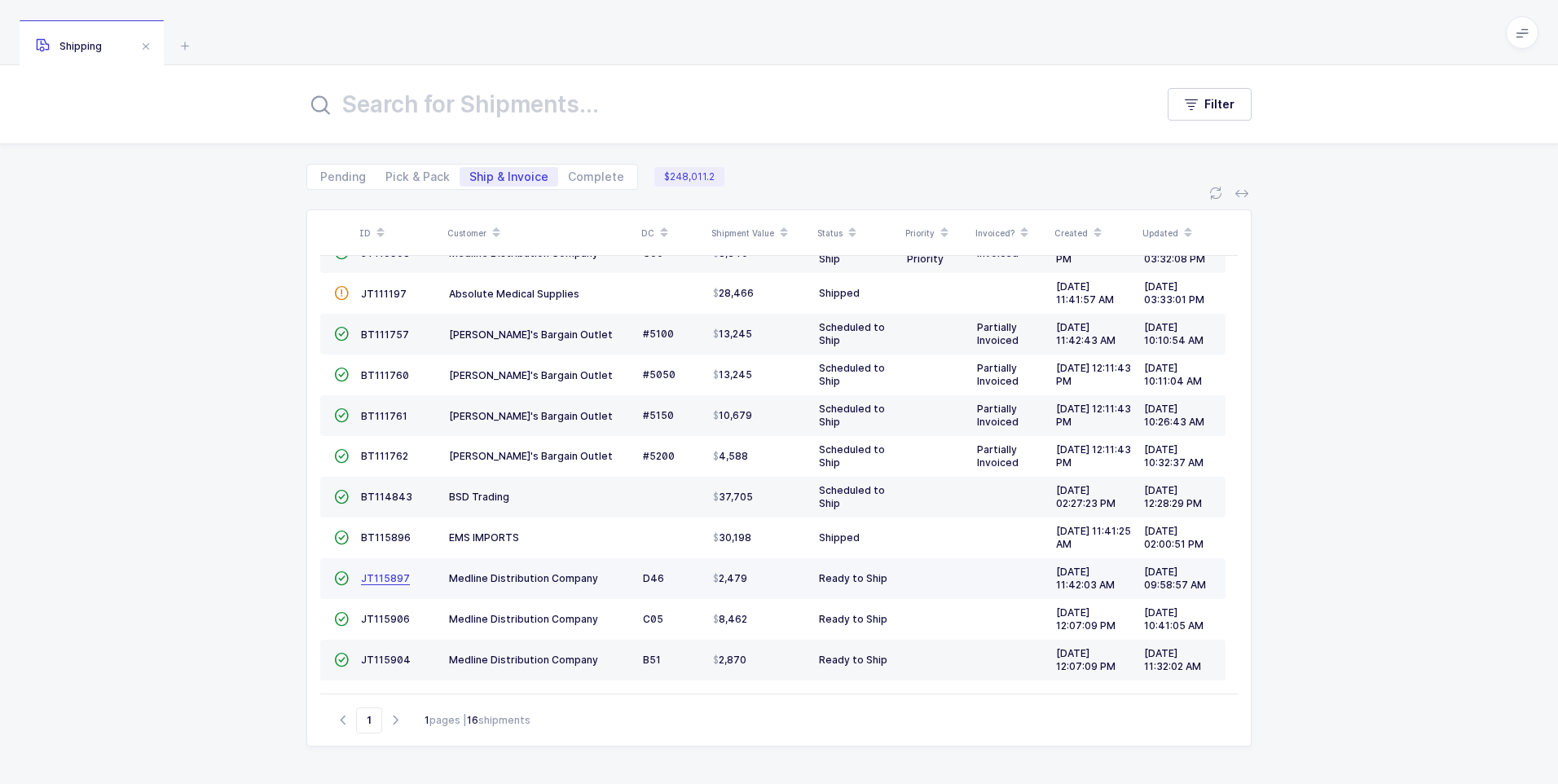
click at [377, 575] on span "JT115897" at bounding box center [385, 577] width 49 height 12
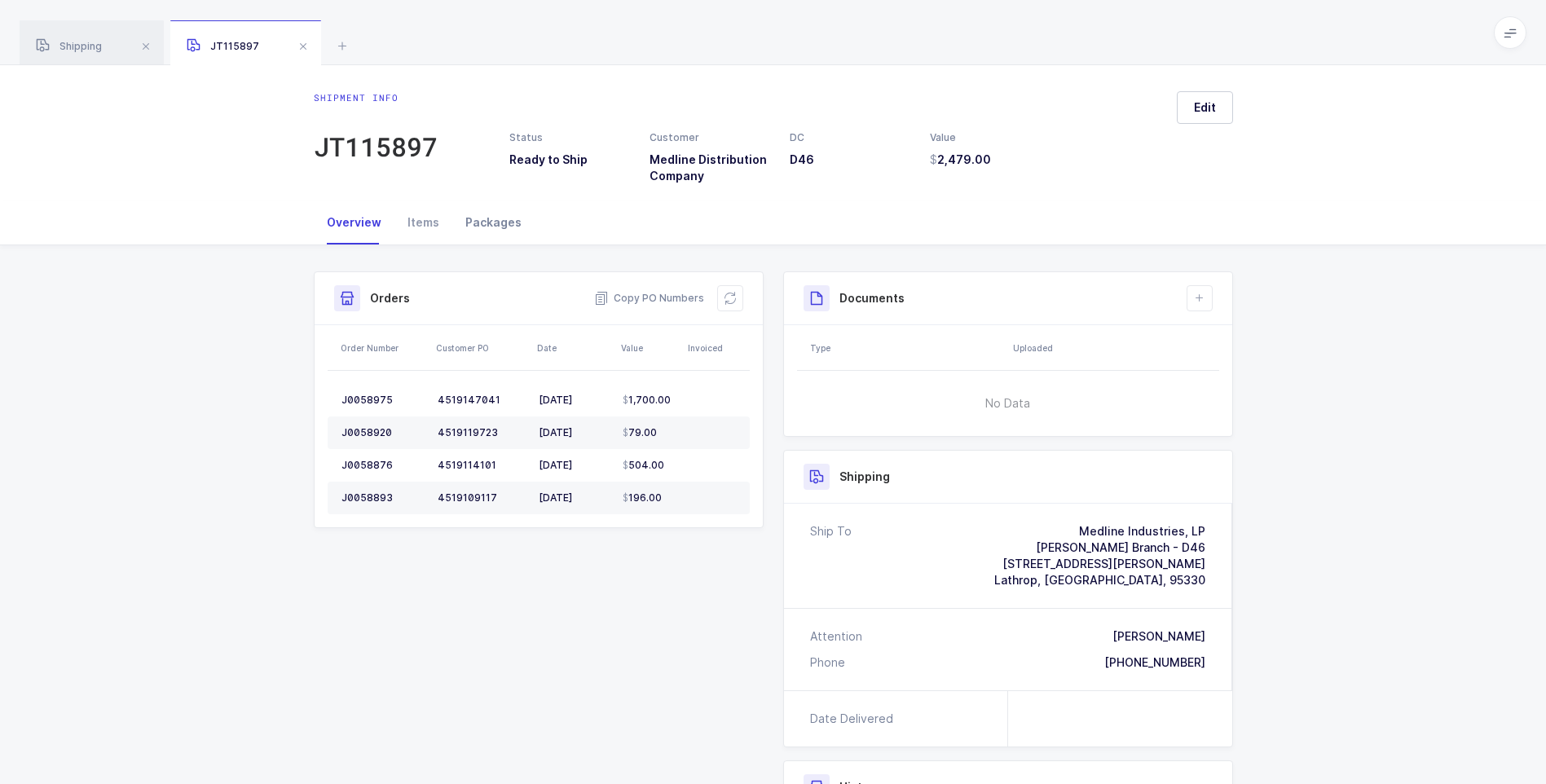
click at [494, 214] on div "Packages" at bounding box center [493, 222] width 82 height 44
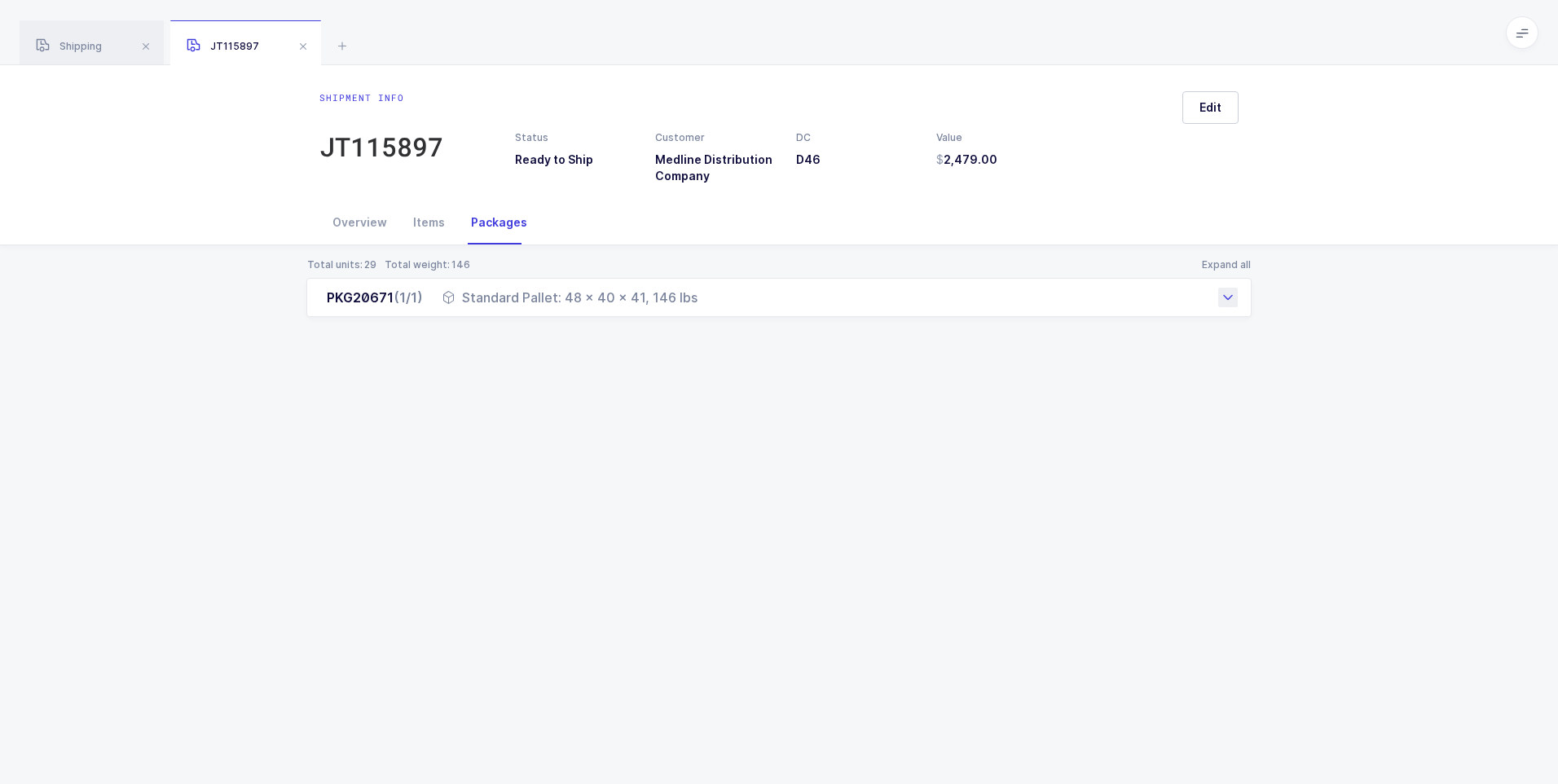
drag, startPoint x: 319, startPoint y: 295, endPoint x: 712, endPoint y: 314, distance: 393.5
click at [715, 314] on div "PKG20671 (1/1) Standard Pallet: 48 x 40 x 41, 146 lbs" at bounding box center [779, 296] width 946 height 39
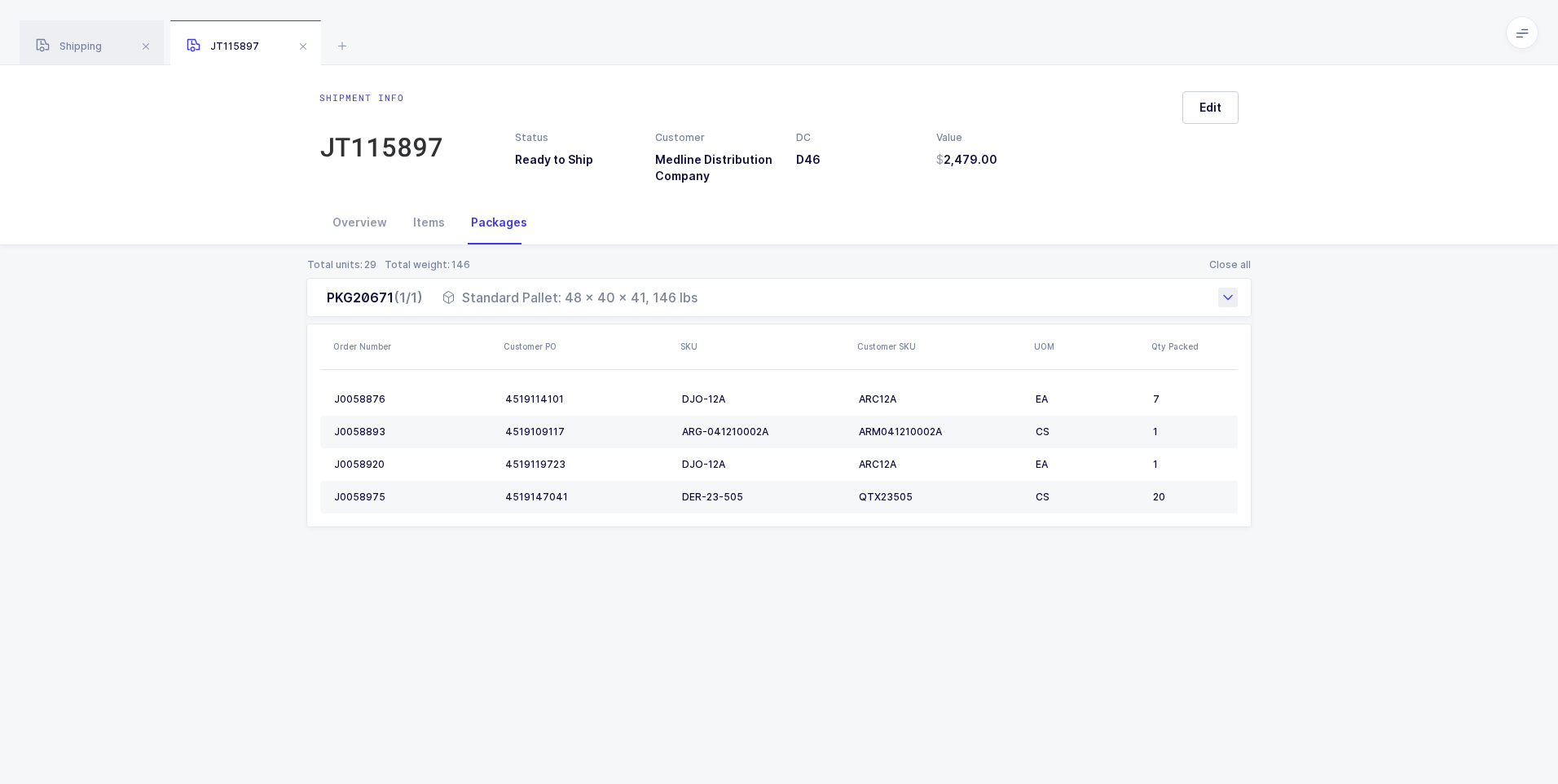
drag, startPoint x: 712, startPoint y: 314, endPoint x: 600, endPoint y: 301, distance: 112.8
copy div "PKG20671 (1/1) Standard Pallet: 48 x 40 x 41, 146 lbs"
click at [368, 220] on div "Overview" at bounding box center [359, 222] width 80 height 44
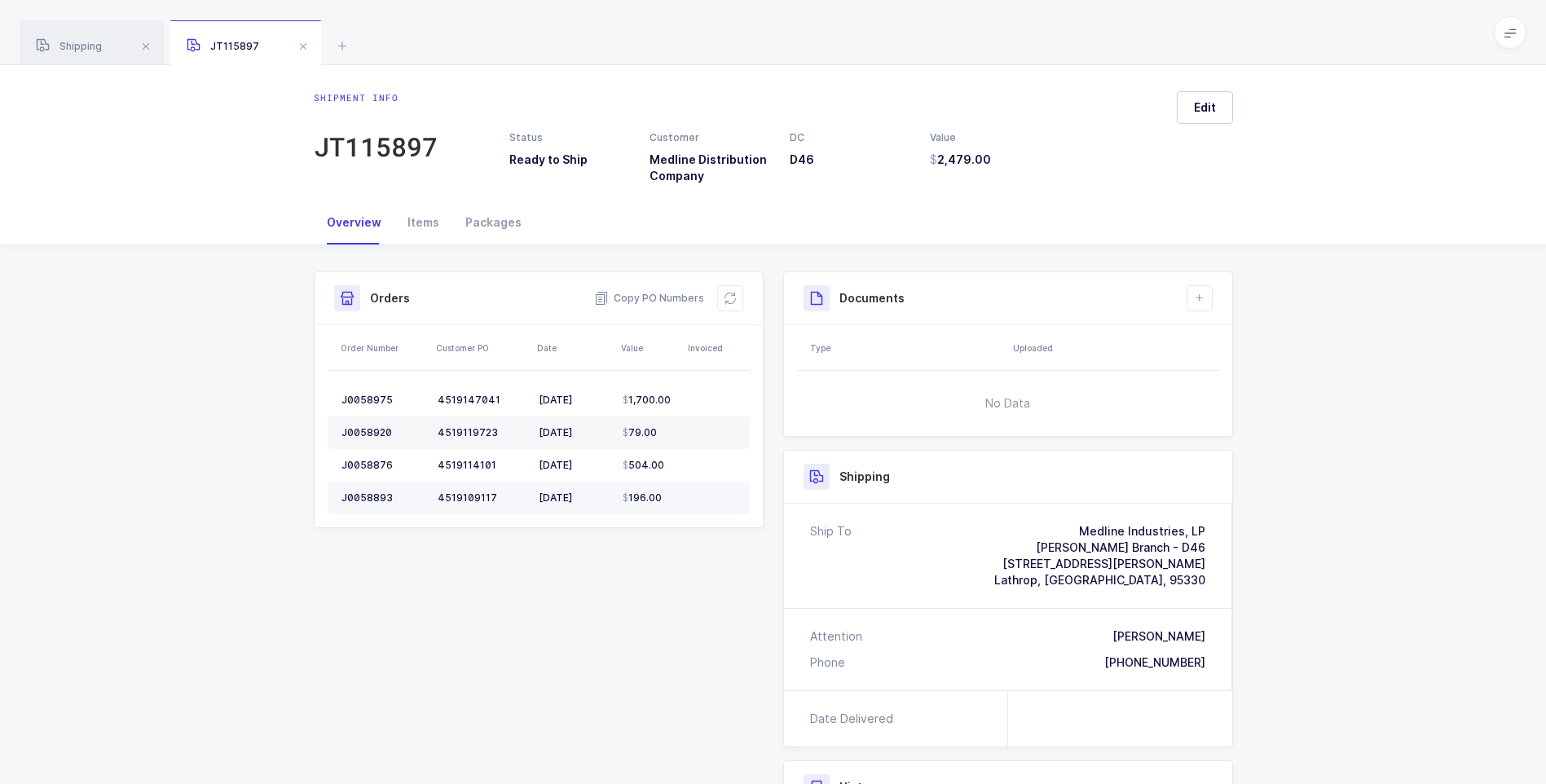
drag, startPoint x: 342, startPoint y: 380, endPoint x: 714, endPoint y: 495, distance: 389.4
click at [714, 495] on table "J0058975 4519147041 10/09/2025 1,700.00 J0058920 4519119723 10/01/2025 79.00 J0…" at bounding box center [538, 449] width 422 height 157
copy colgroup
click at [308, 46] on span at bounding box center [303, 46] width 20 height 20
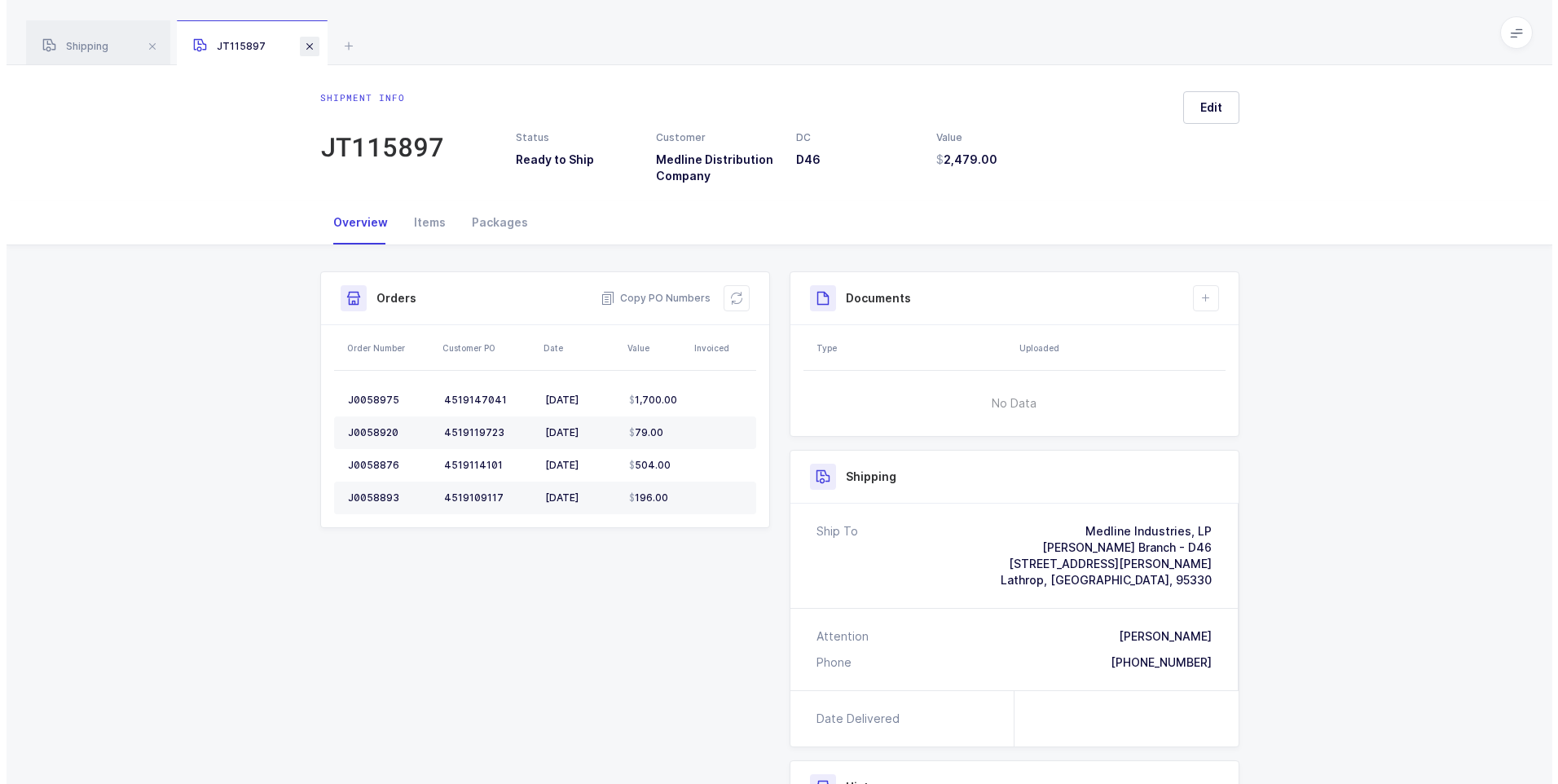
scroll to position [193, 0]
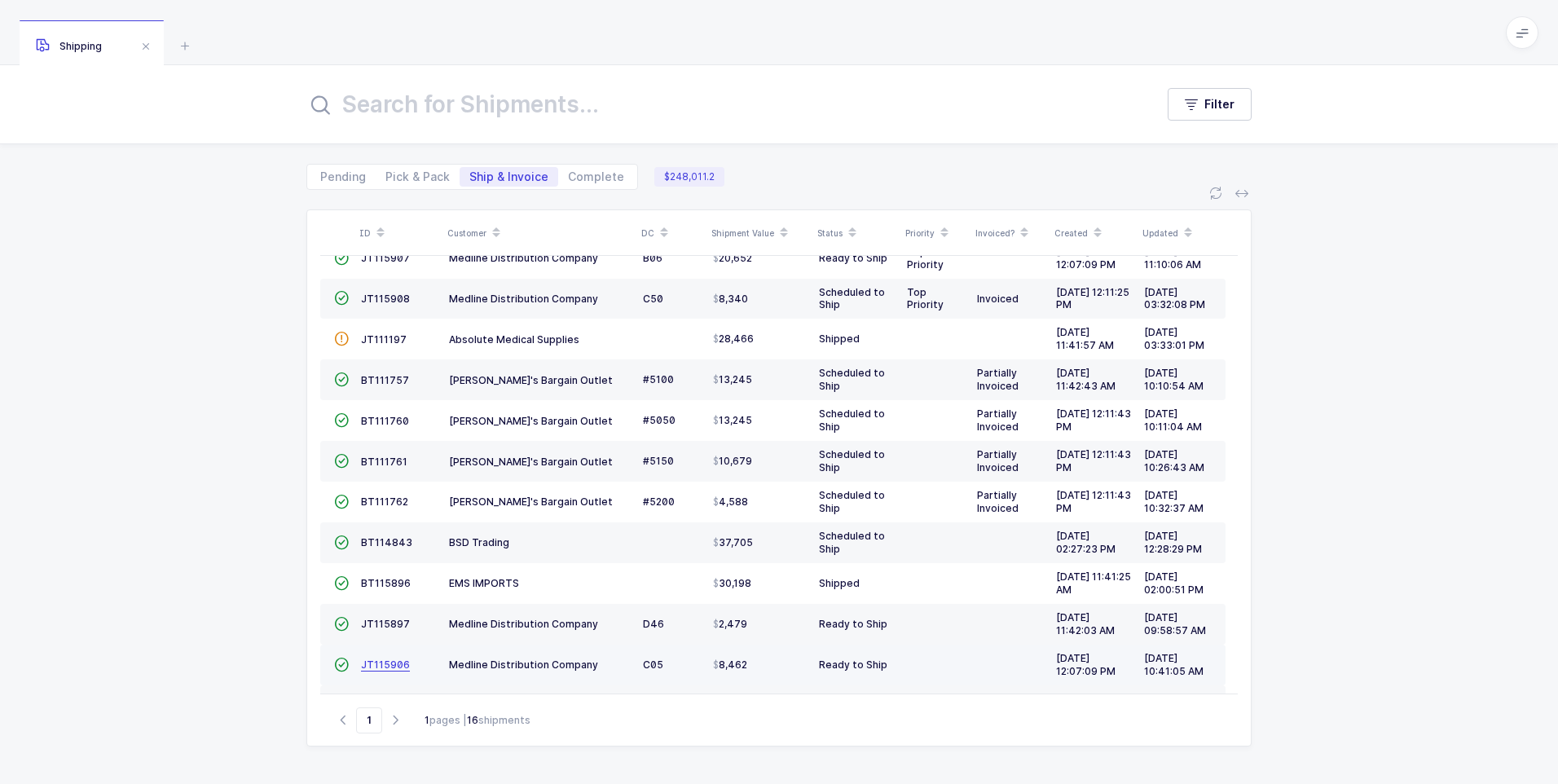
click at [394, 665] on span "JT115906" at bounding box center [385, 664] width 49 height 12
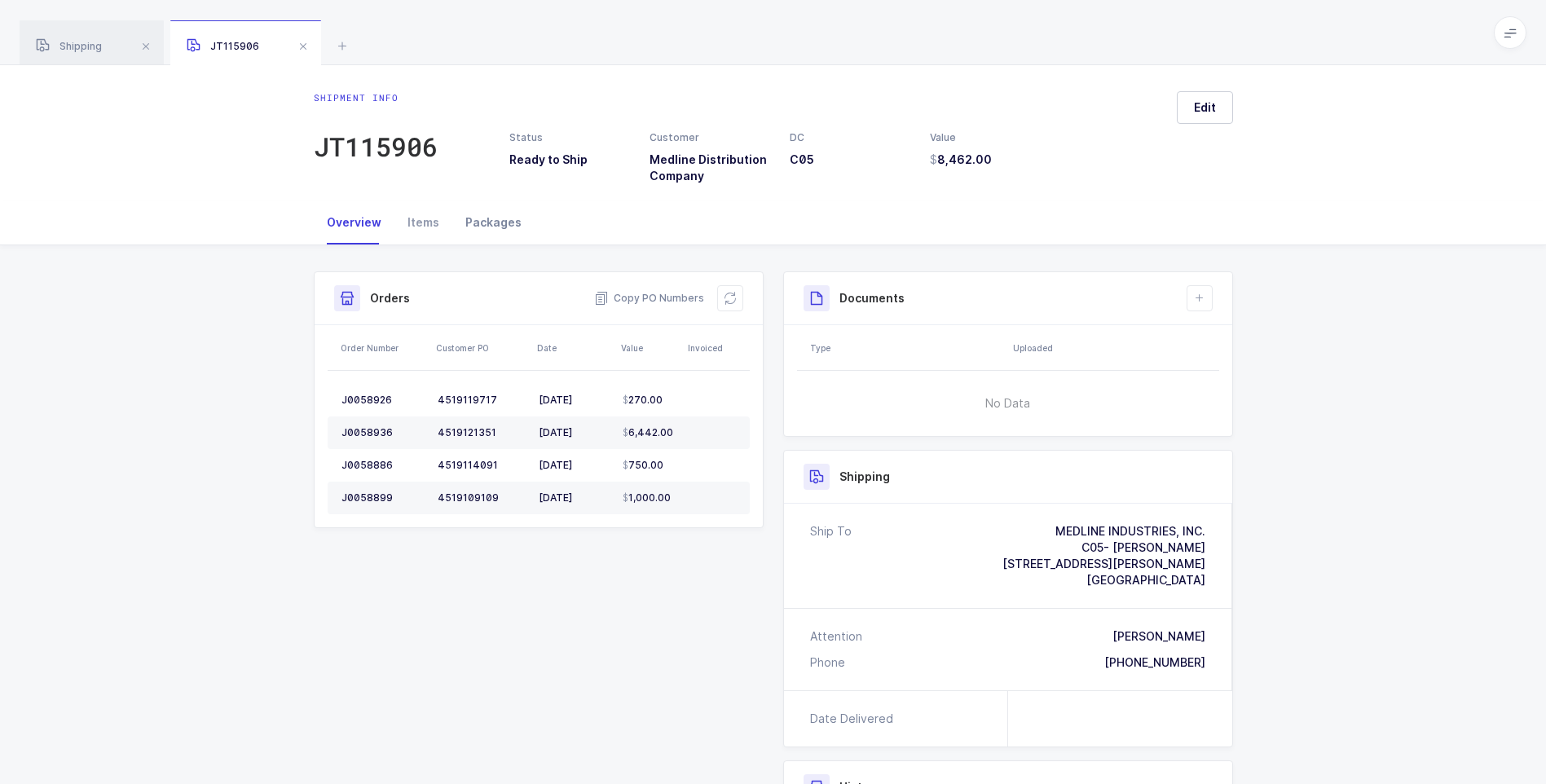
click at [490, 224] on div "Packages" at bounding box center [493, 222] width 82 height 44
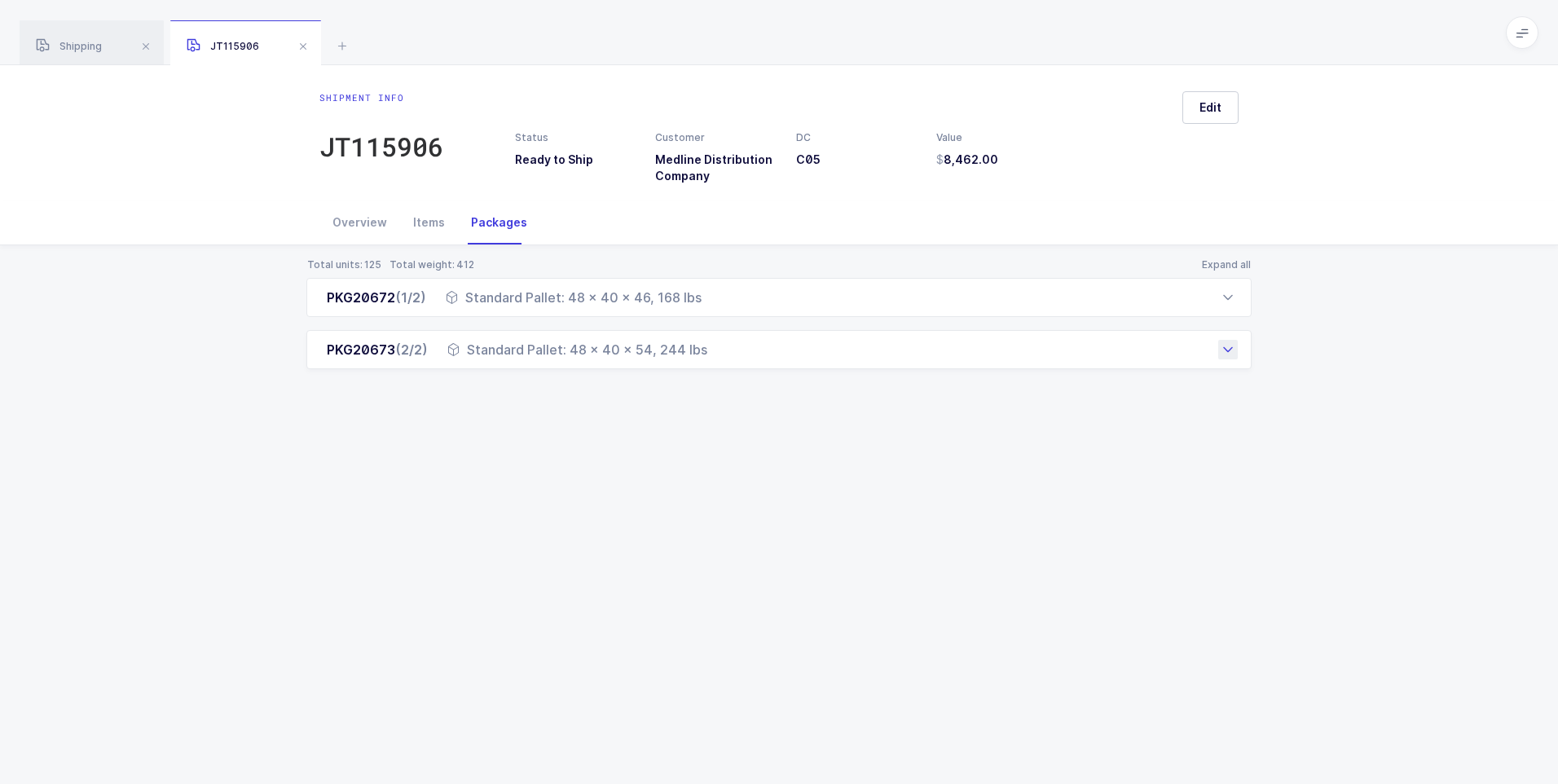
drag, startPoint x: 333, startPoint y: 291, endPoint x: 709, endPoint y: 356, distance: 381.6
click at [709, 356] on div "PKG20672 (1/2) Standard Pallet: 48 x 40 x 46, 168 lbs Order Number Customer PO …" at bounding box center [779, 323] width 946 height 92
drag, startPoint x: 709, startPoint y: 356, endPoint x: 624, endPoint y: 329, distance: 89.2
copy div "KG20672 (1/2) Standard Pallet: 48 x 40 x 46, 168 lbs Order Number Customer PO S…"
click at [349, 225] on div "Overview" at bounding box center [359, 222] width 80 height 44
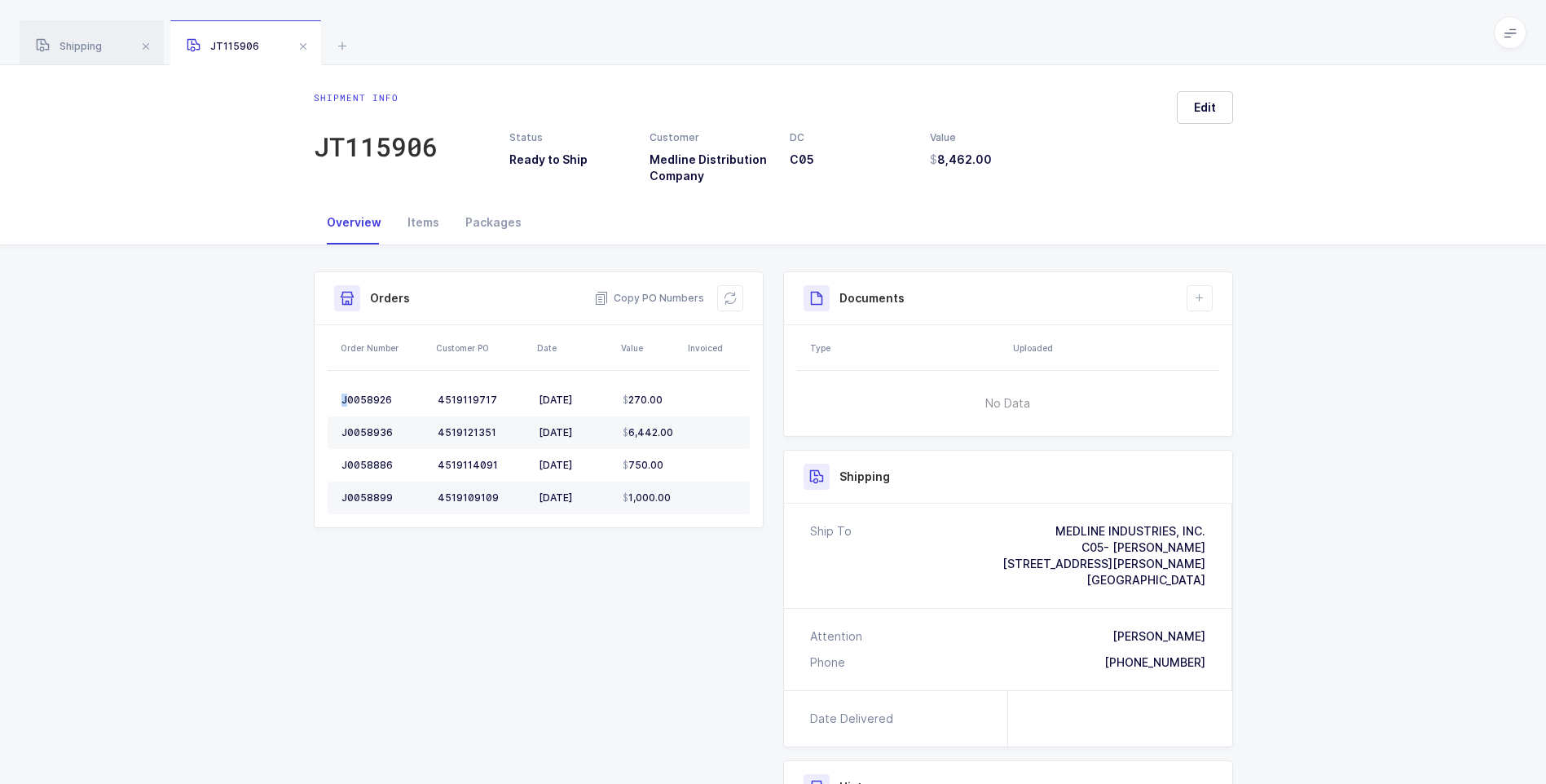
drag, startPoint x: 348, startPoint y: 380, endPoint x: 683, endPoint y: 490, distance: 352.6
click at [683, 490] on table "J0058926 4519119717 10/01/2025 270.00 J0058936 4519121351 10/01/2025 6,442.00 J…" at bounding box center [538, 449] width 422 height 157
drag, startPoint x: 683, startPoint y: 490, endPoint x: 651, endPoint y: 463, distance: 41.9
copy table "J"
click at [309, 45] on span at bounding box center [303, 46] width 20 height 20
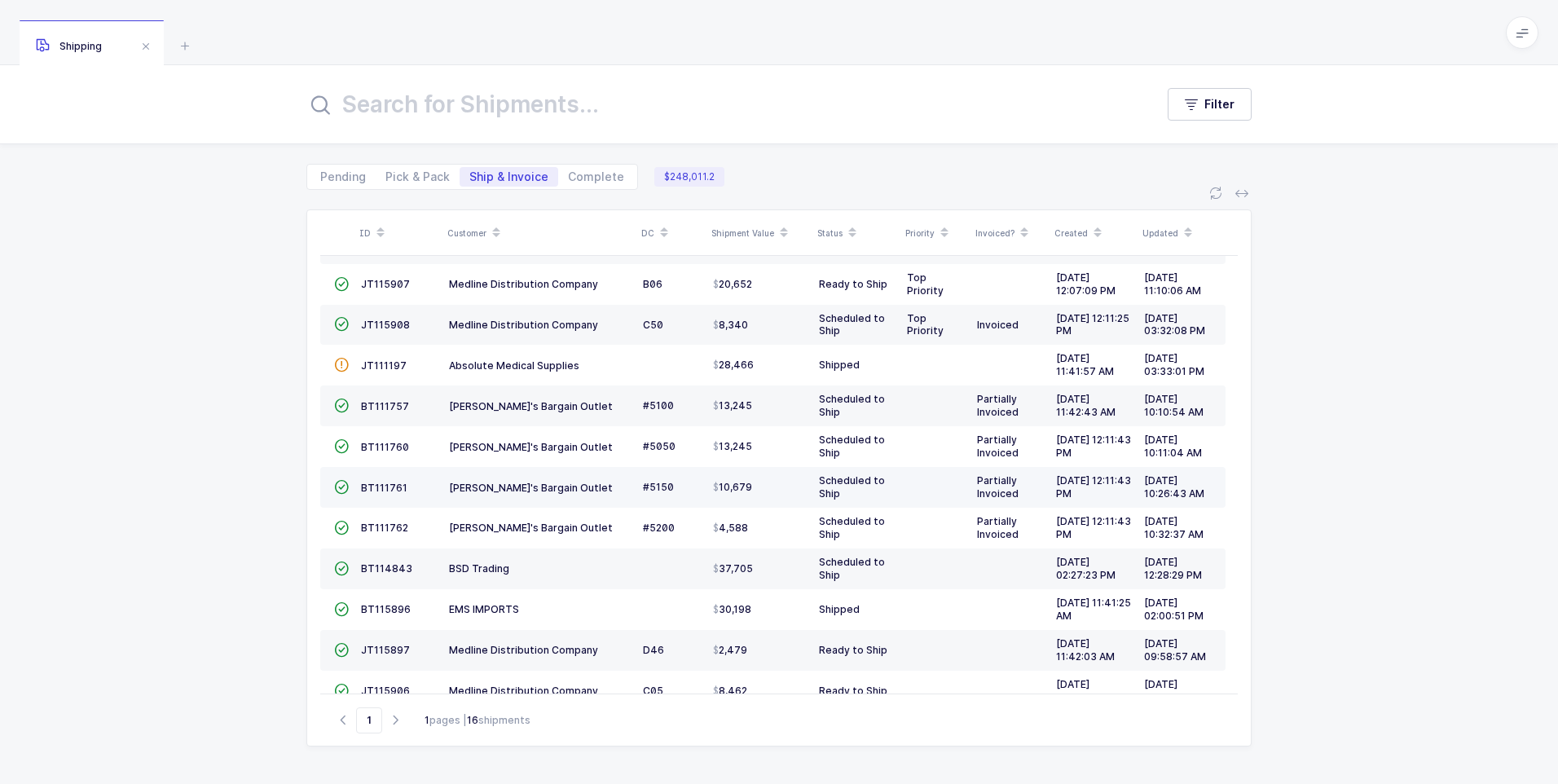
scroll to position [240, 0]
